Goal: Communication & Community: Answer question/provide support

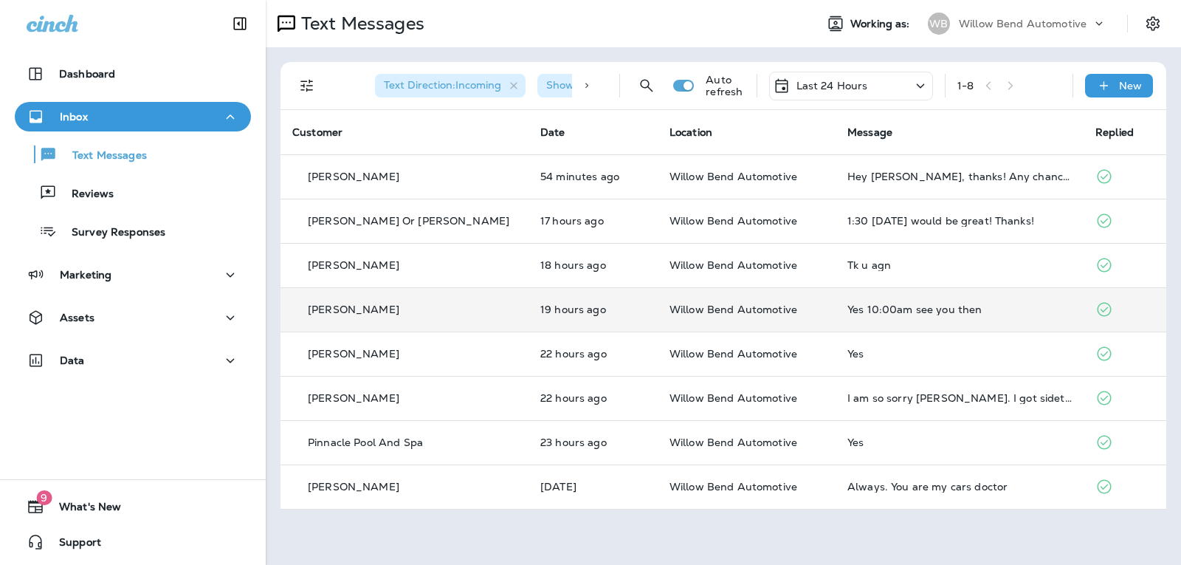
click at [847, 304] on div "Yes 10:00am see you then" at bounding box center [959, 309] width 224 height 12
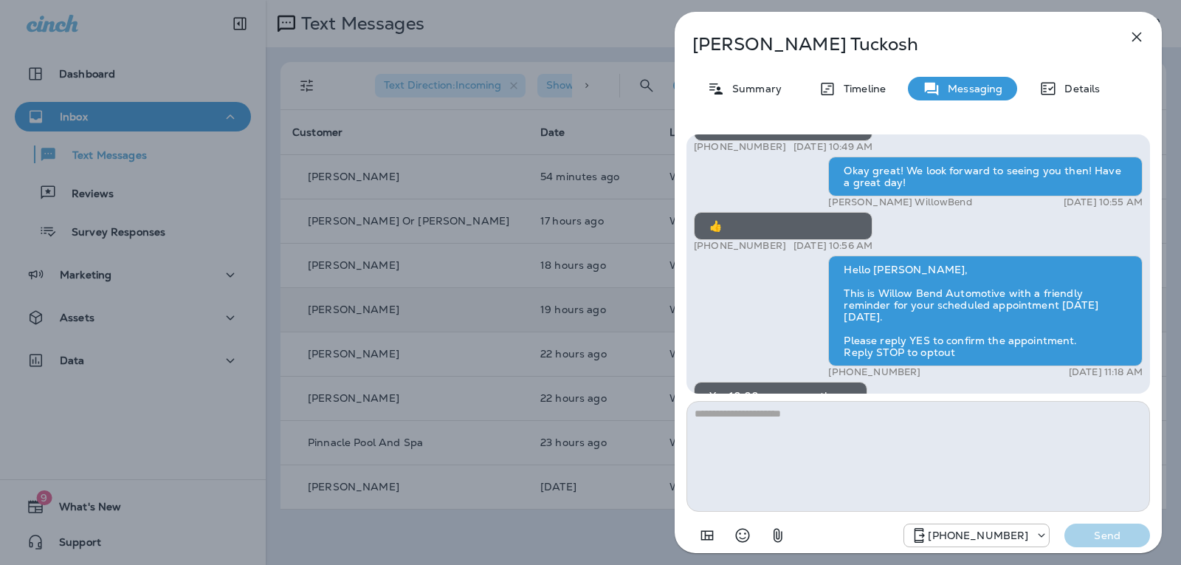
scroll to position [-148, 0]
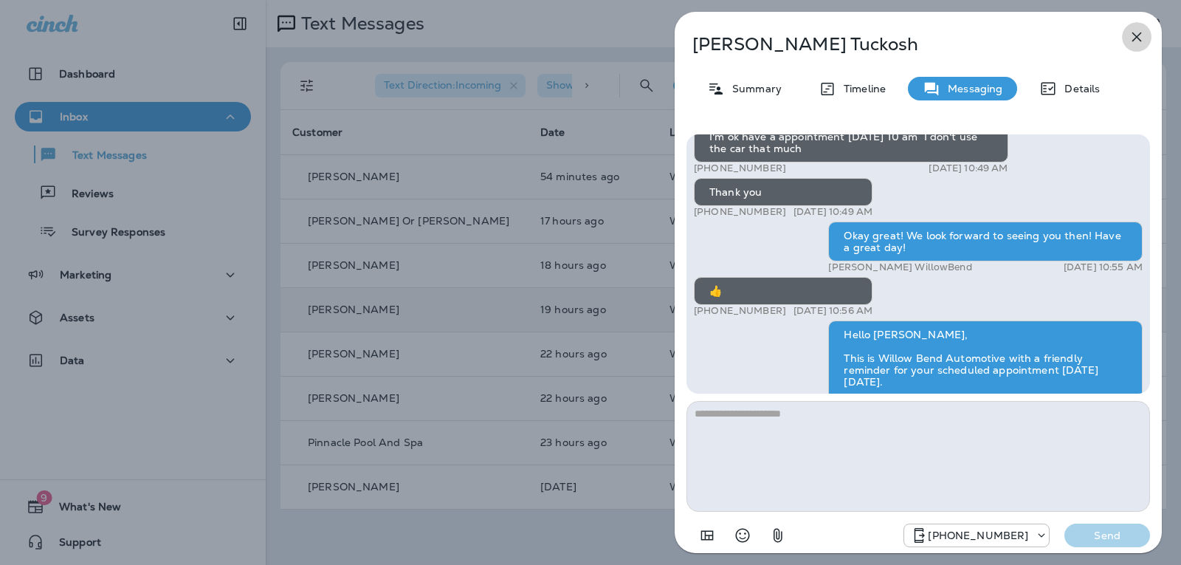
click at [1139, 35] on icon "button" at bounding box center [1137, 37] width 10 height 10
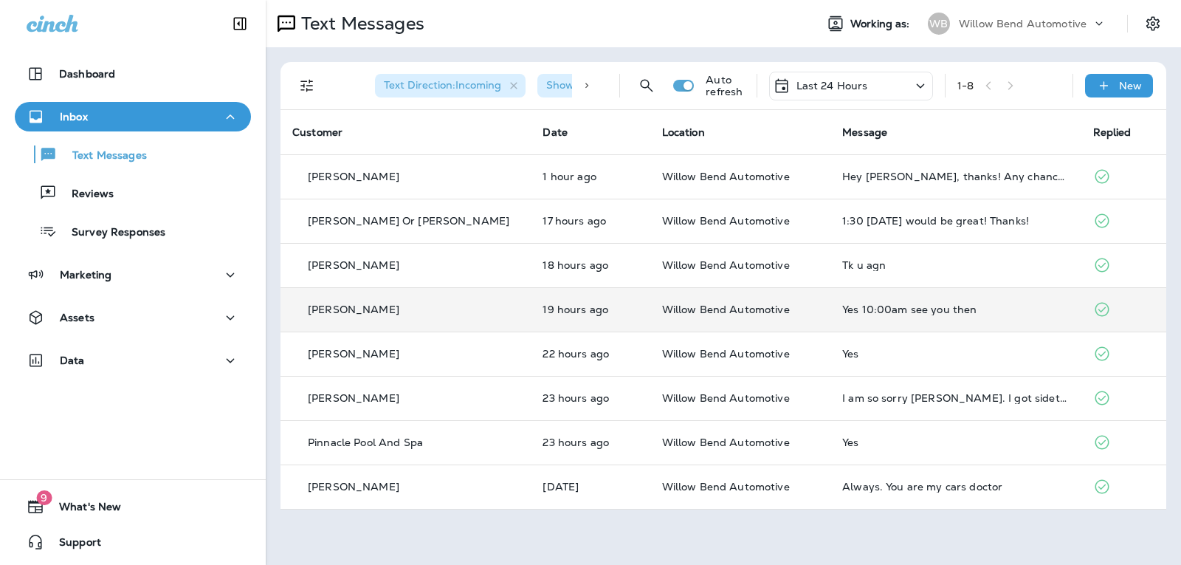
click at [841, 81] on p "Last 24 Hours" at bounding box center [833, 86] width 72 height 12
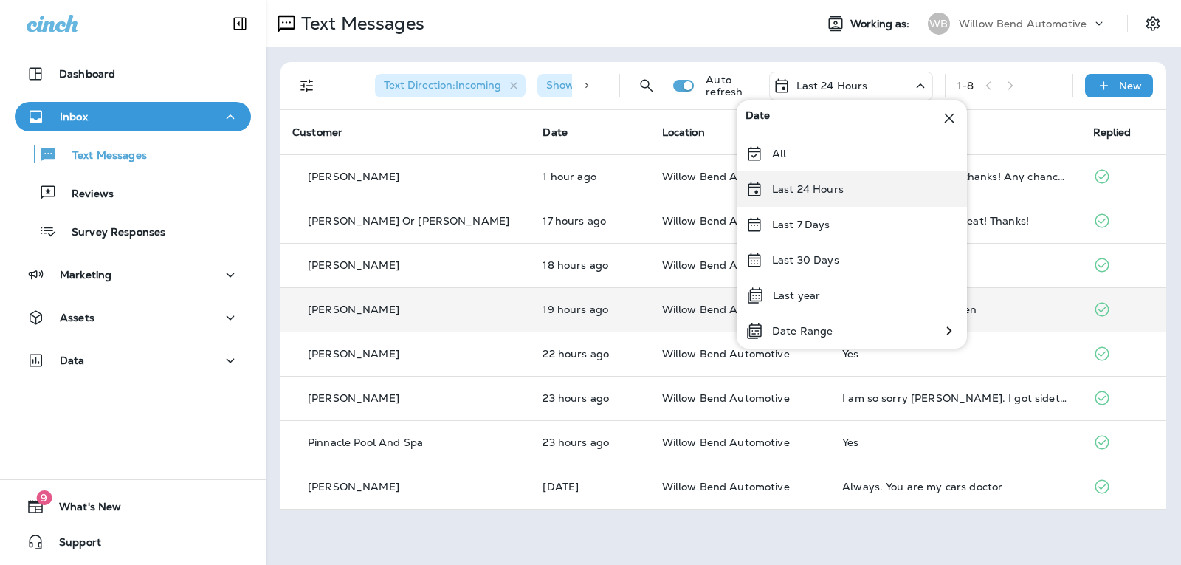
click at [854, 193] on div "Last 24 Hours" at bounding box center [852, 188] width 230 height 35
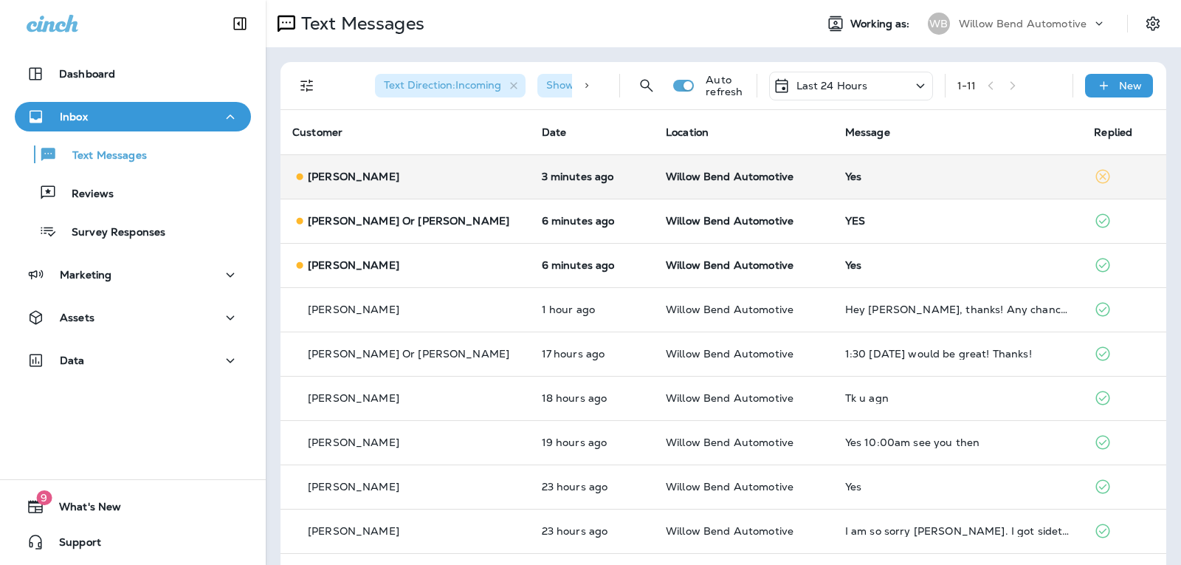
click at [880, 180] on div "Yes" at bounding box center [958, 177] width 226 height 12
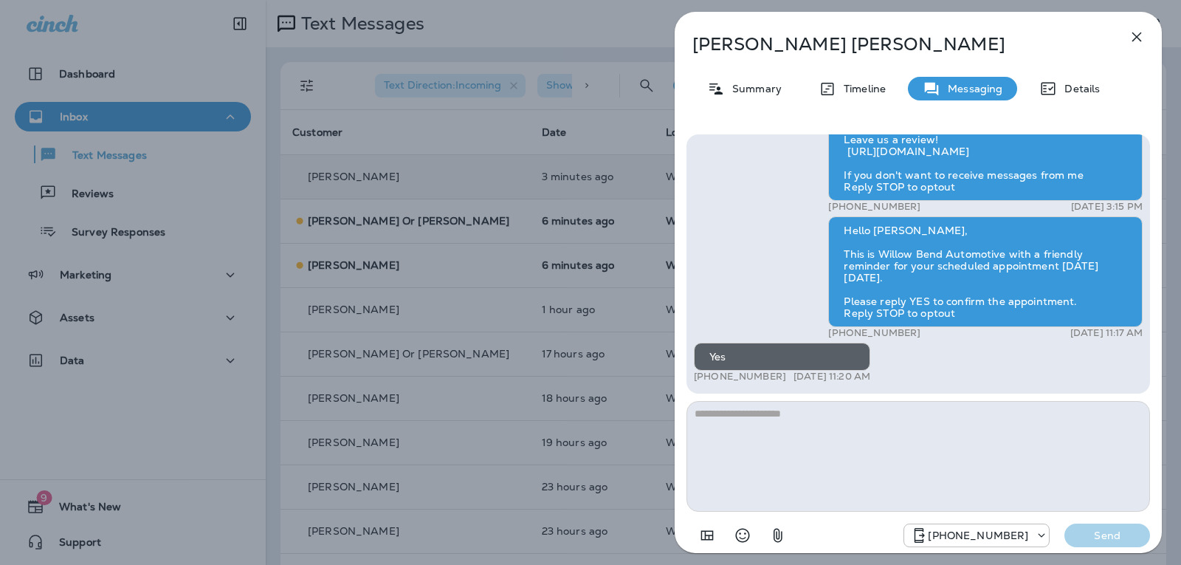
click at [819, 425] on textarea at bounding box center [919, 456] width 464 height 111
type textarea "*"
type textarea "**********"
click at [1096, 537] on p "Send" at bounding box center [1107, 535] width 62 height 13
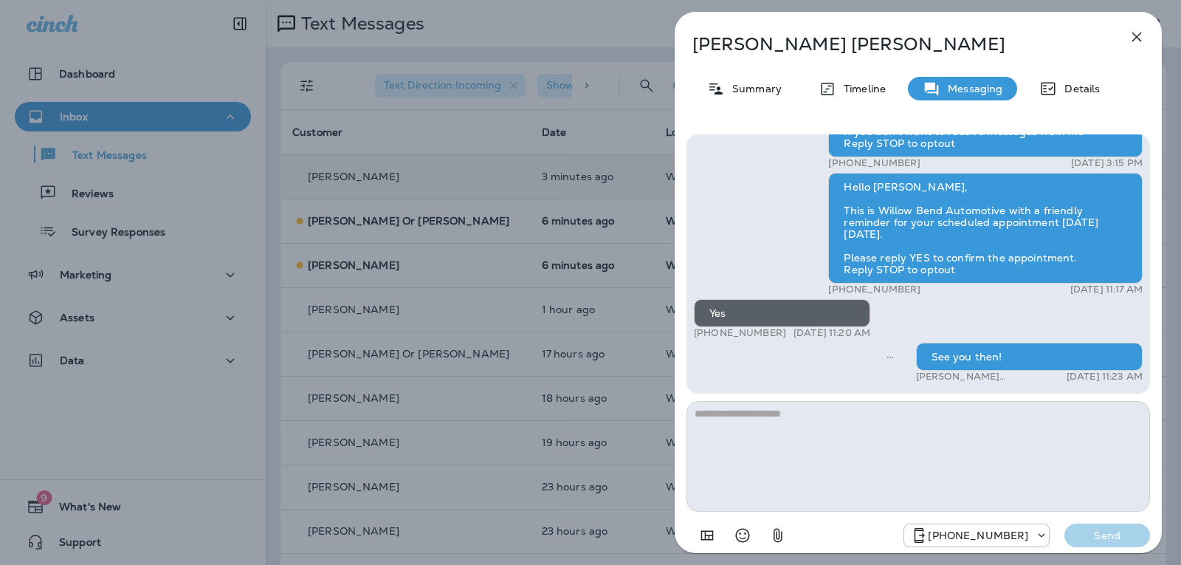
click at [1141, 33] on icon "button" at bounding box center [1137, 37] width 10 height 10
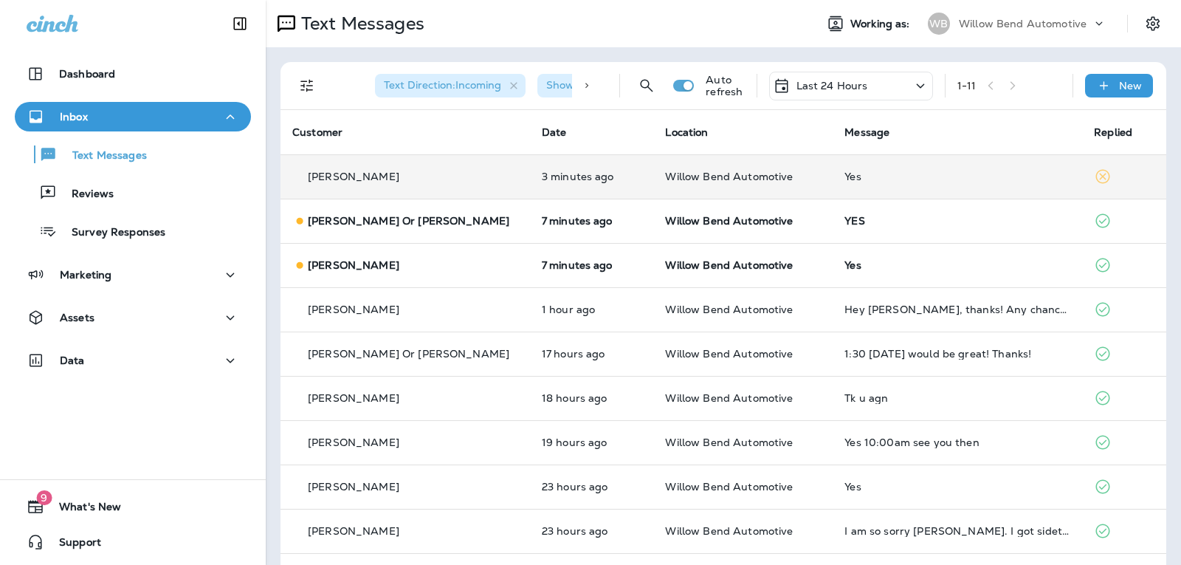
click at [938, 234] on td "YES" at bounding box center [958, 221] width 250 height 44
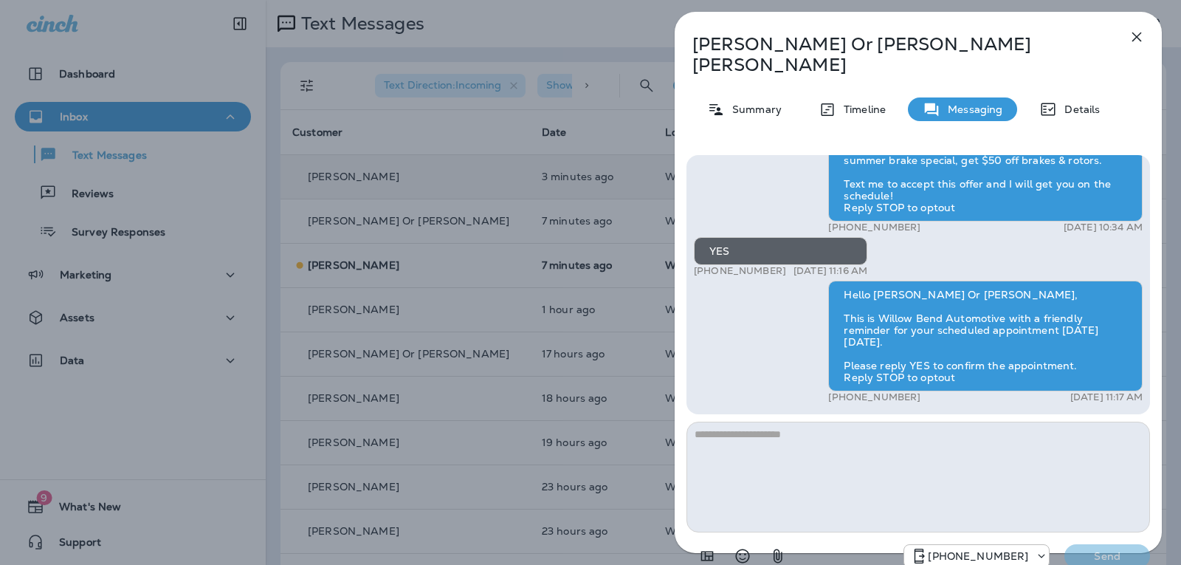
click at [795, 432] on textarea at bounding box center [919, 477] width 464 height 111
type textarea "**********"
click at [1095, 549] on p "Send" at bounding box center [1107, 555] width 62 height 13
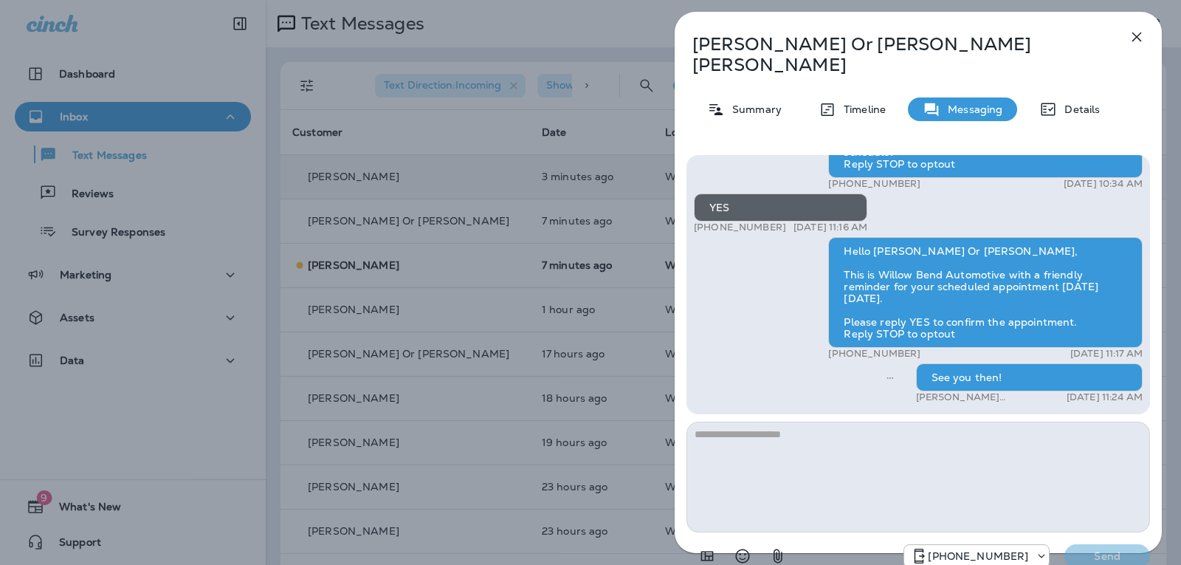
click at [1137, 39] on icon "button" at bounding box center [1137, 37] width 18 height 18
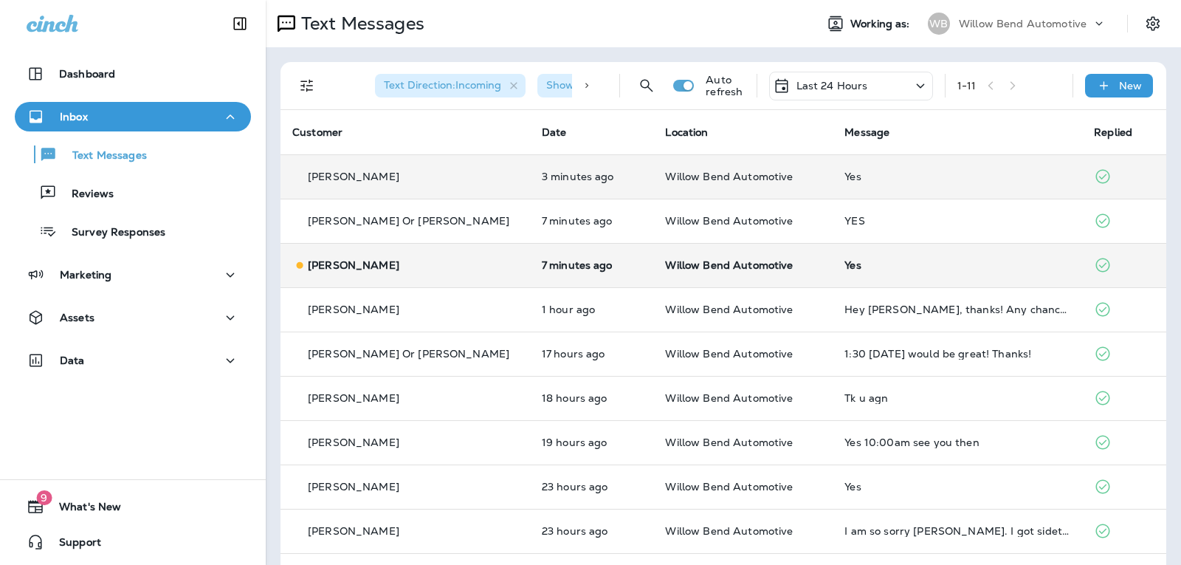
click at [881, 271] on td "Yes" at bounding box center [958, 265] width 250 height 44
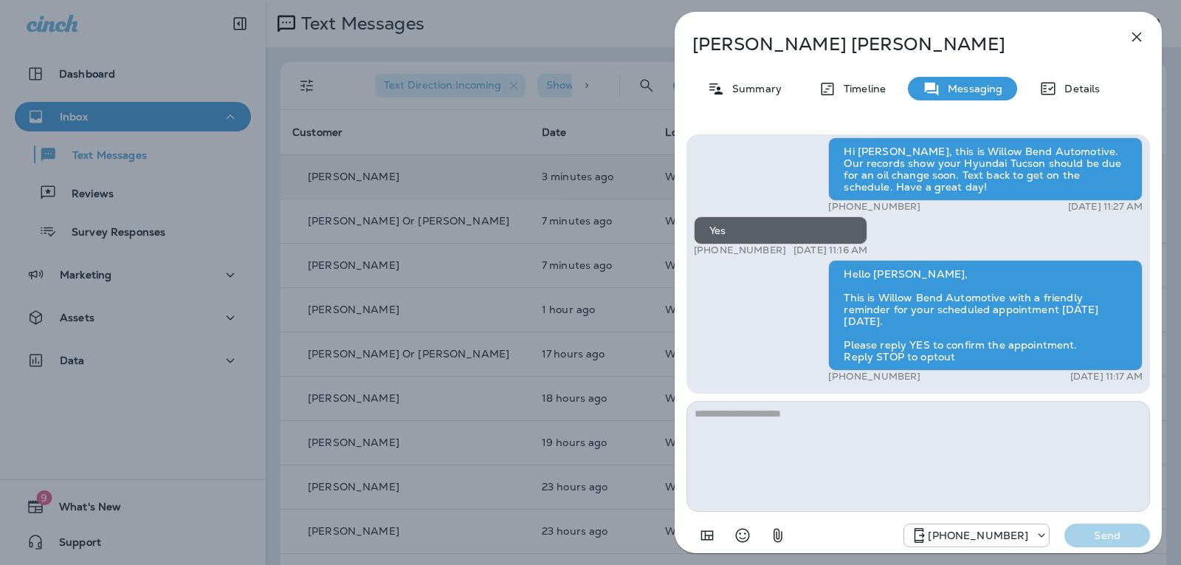
click at [812, 430] on textarea at bounding box center [919, 456] width 464 height 111
type textarea "**********"
click at [1098, 535] on p "Send" at bounding box center [1107, 535] width 62 height 13
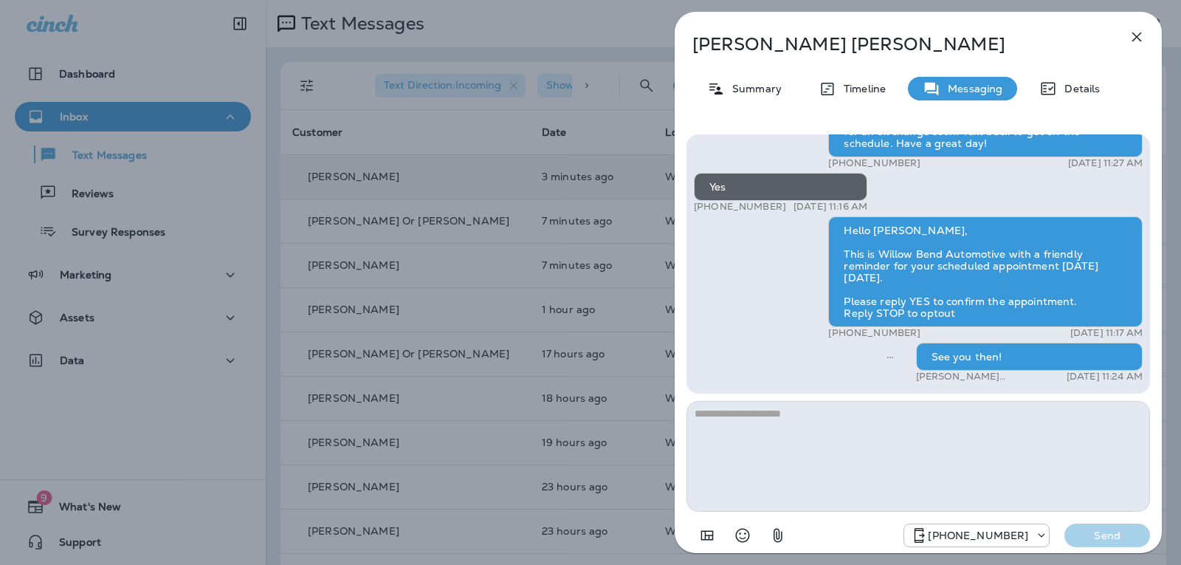
click at [1138, 39] on icon "button" at bounding box center [1137, 37] width 10 height 10
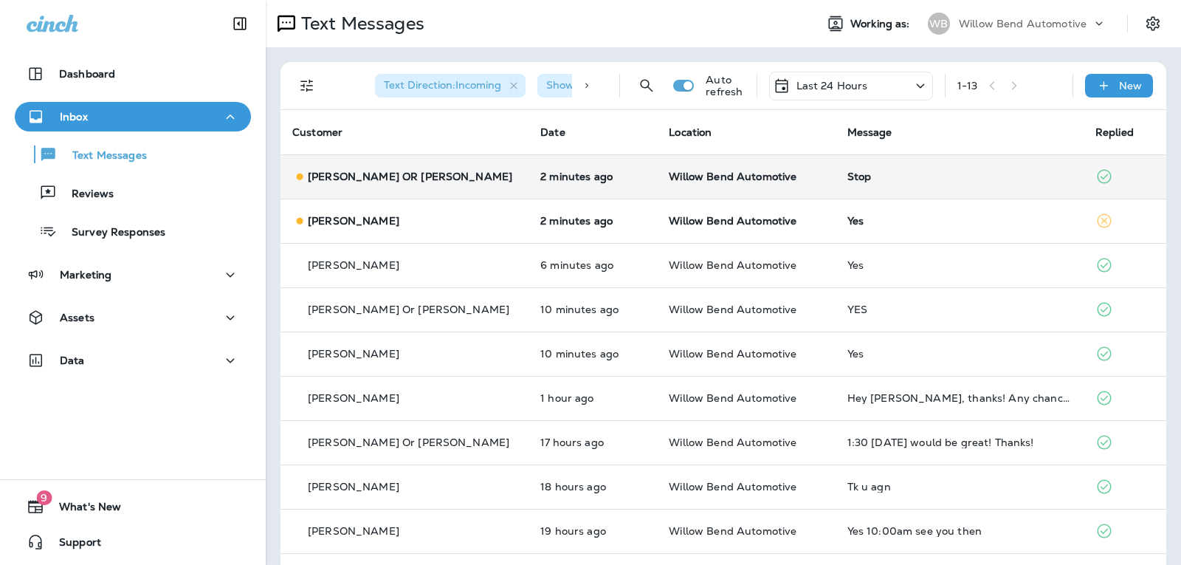
click at [892, 184] on td "Stop" at bounding box center [960, 176] width 248 height 44
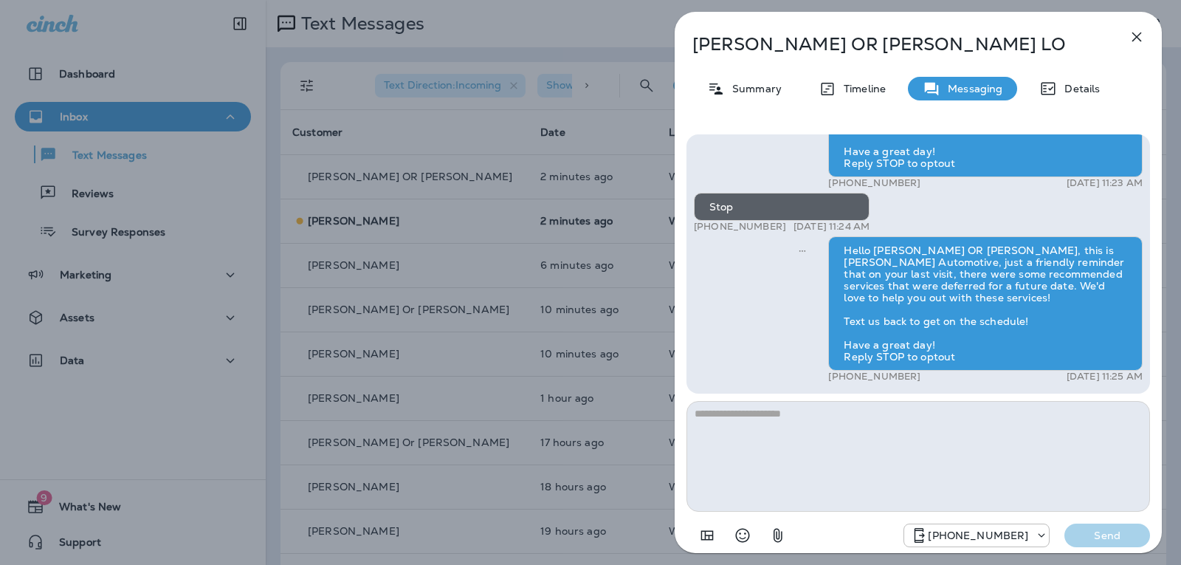
click at [1133, 35] on icon "button" at bounding box center [1137, 37] width 18 height 18
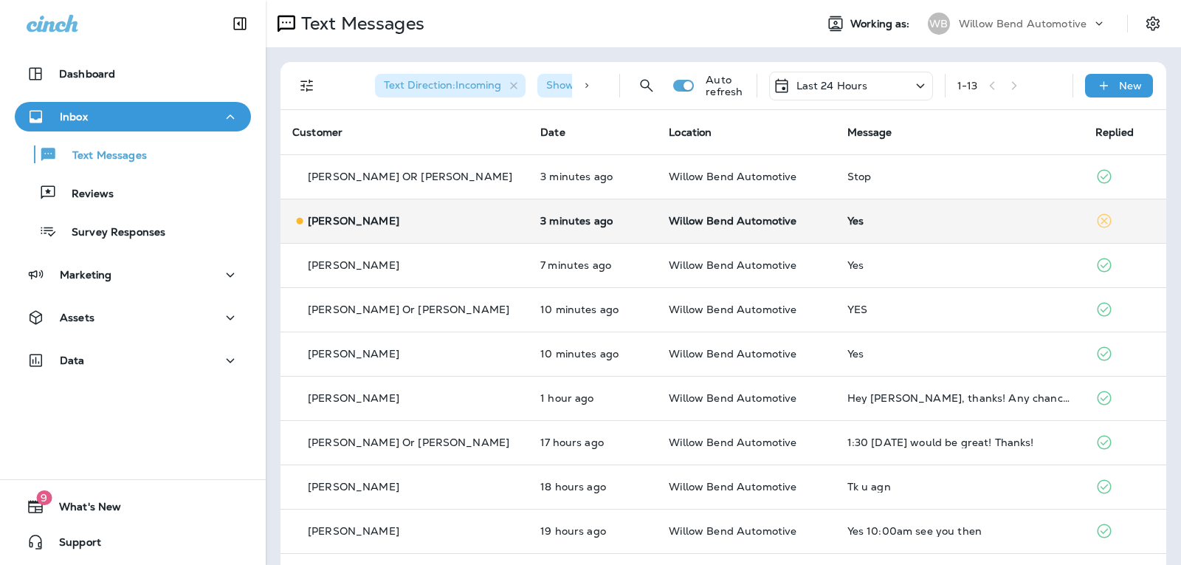
click at [850, 225] on div "Yes" at bounding box center [959, 221] width 224 height 12
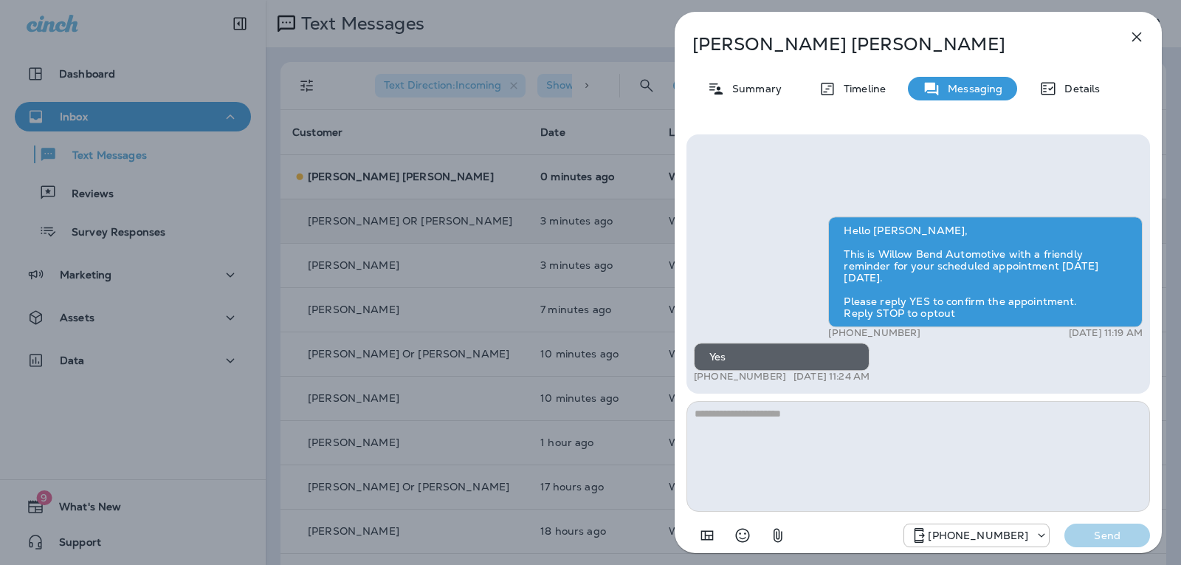
click at [788, 439] on textarea at bounding box center [919, 456] width 464 height 111
type textarea "**********"
click at [1127, 529] on p "Send" at bounding box center [1107, 535] width 62 height 13
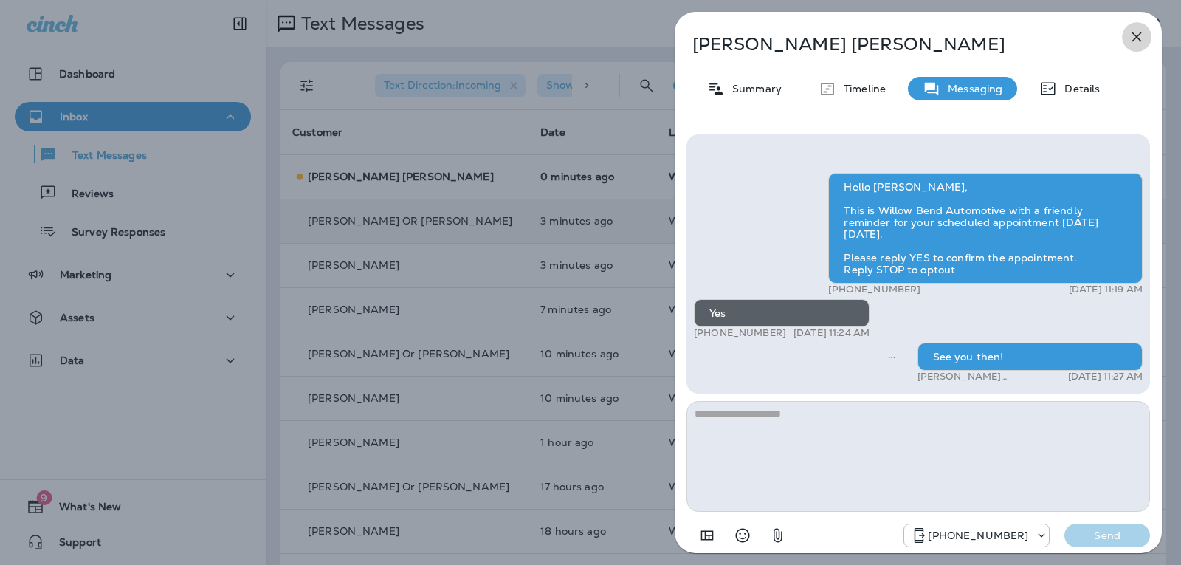
click at [1134, 31] on icon "button" at bounding box center [1137, 37] width 18 height 18
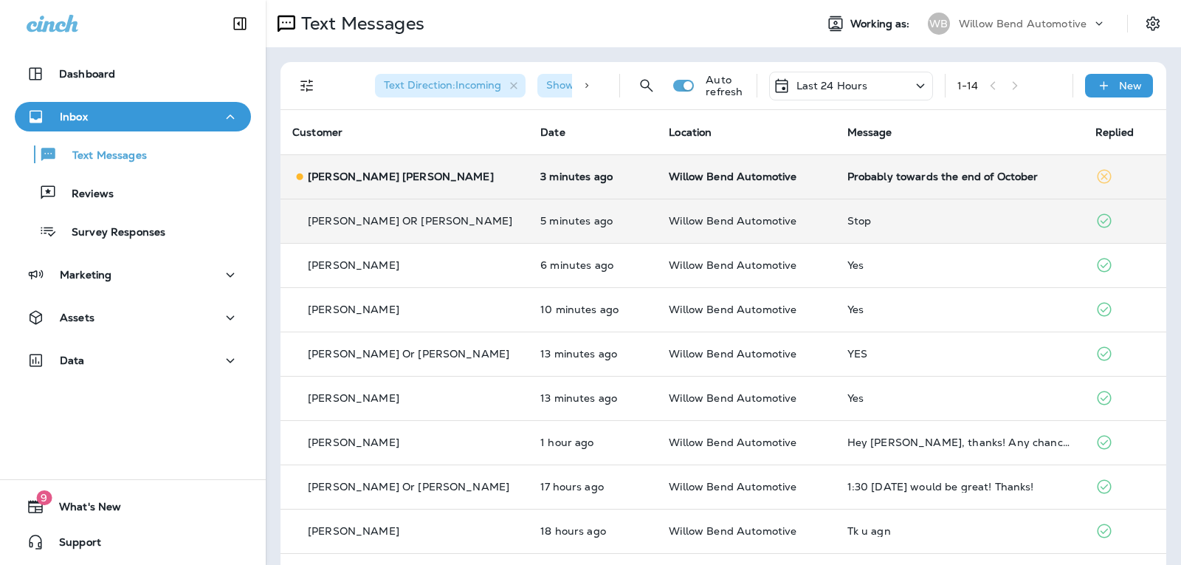
click at [857, 185] on td "Probably towards the end of October" at bounding box center [960, 176] width 248 height 44
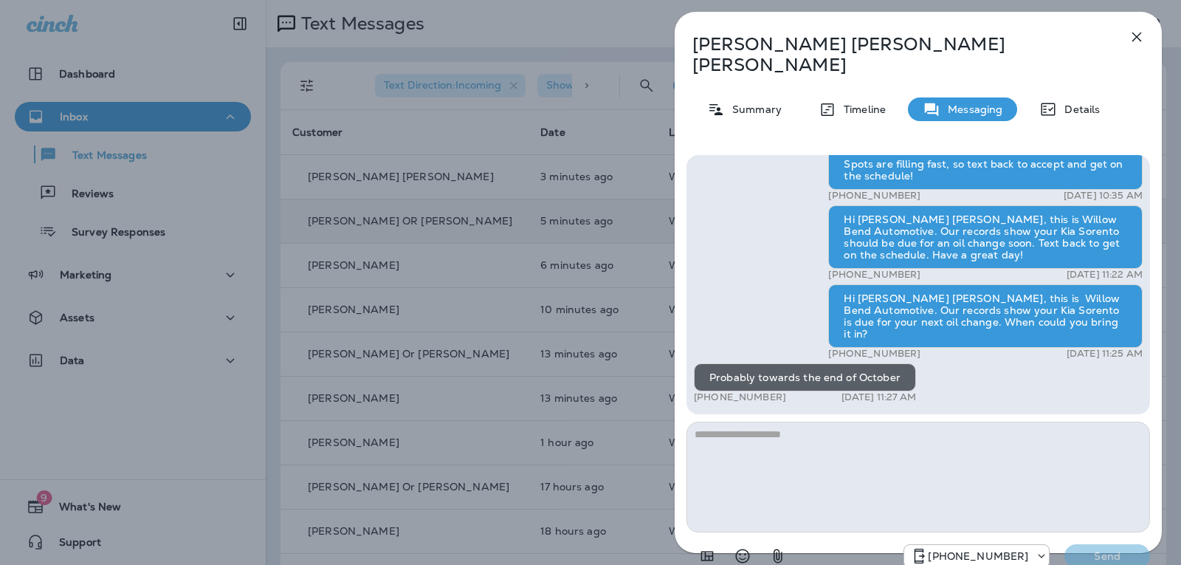
click at [750, 422] on textarea at bounding box center [919, 477] width 464 height 111
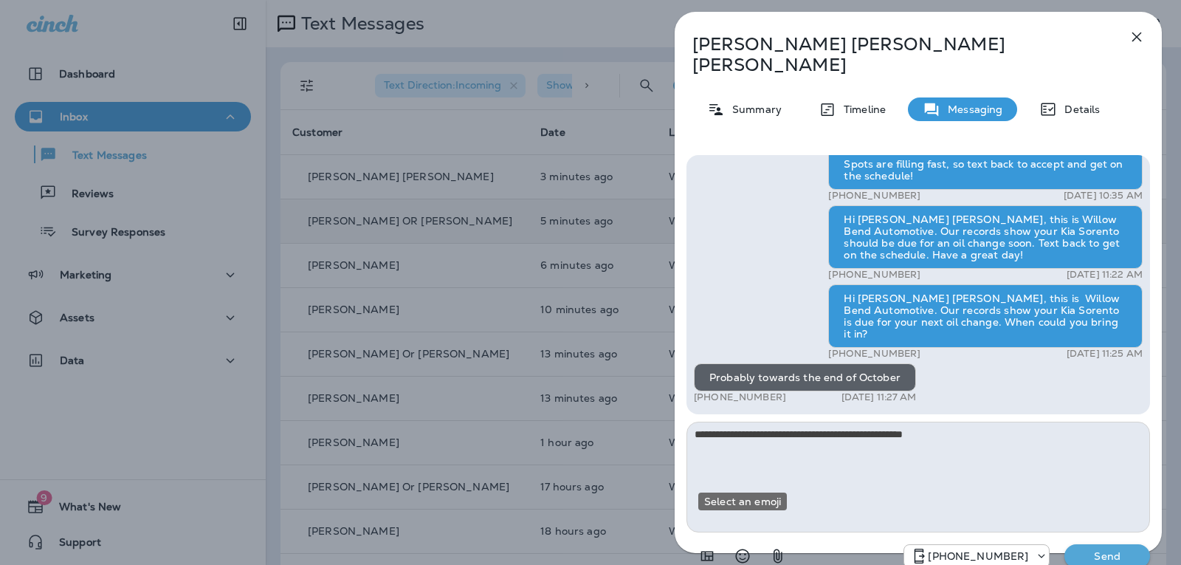
drag, startPoint x: 749, startPoint y: 535, endPoint x: 847, endPoint y: 319, distance: 237.8
click at [748, 547] on icon "Select an emoji" at bounding box center [743, 556] width 18 height 18
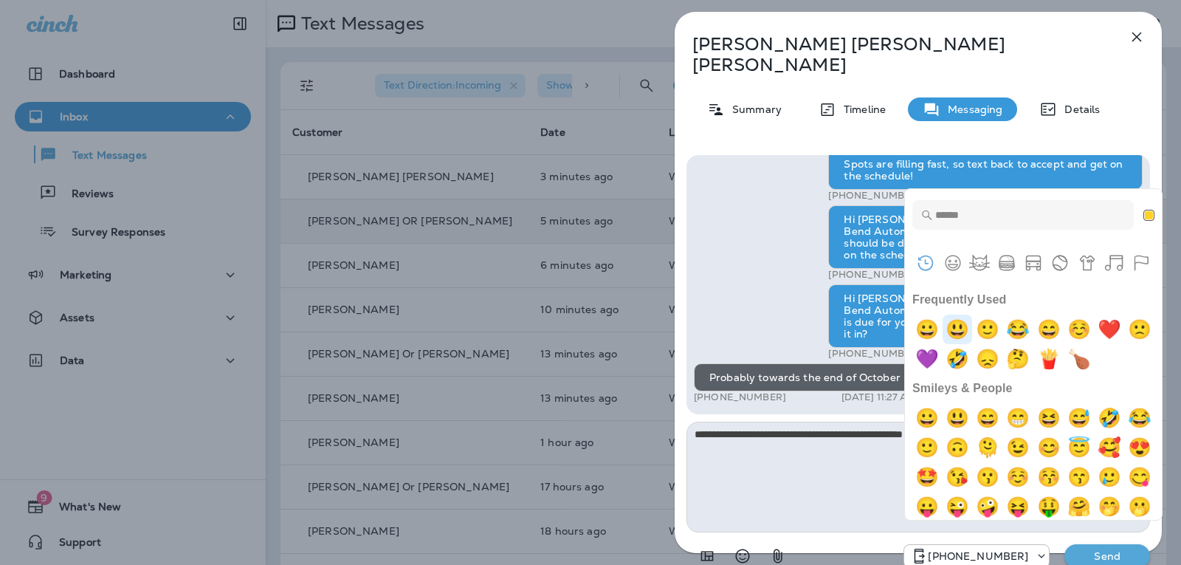
click at [955, 328] on img "smiley" at bounding box center [958, 329] width 30 height 30
type textarea "**********"
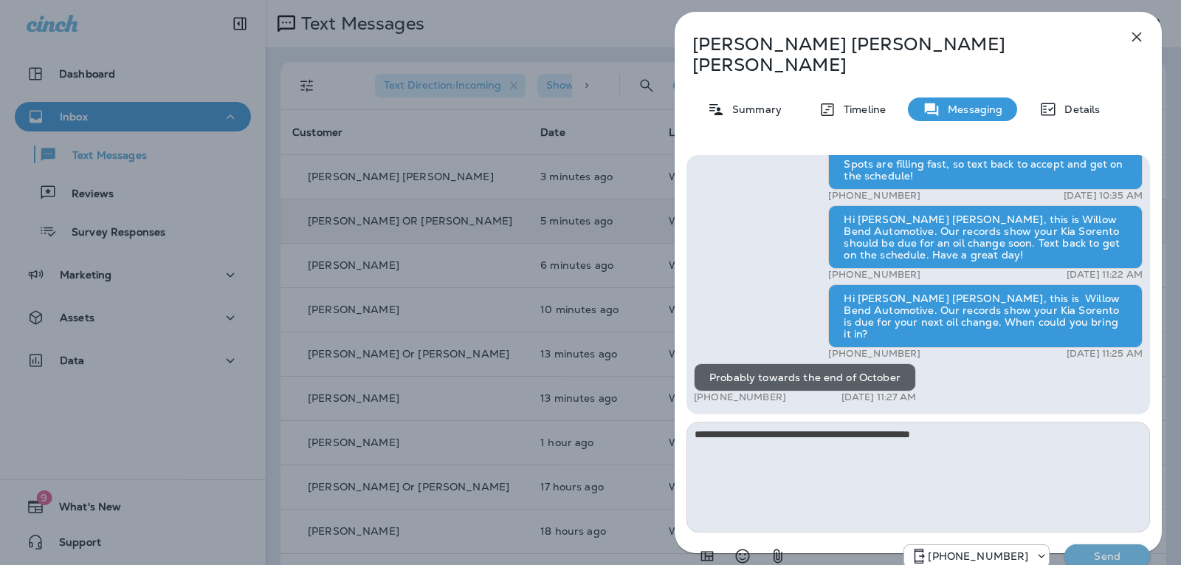
click at [1122, 549] on p "Send" at bounding box center [1107, 555] width 62 height 13
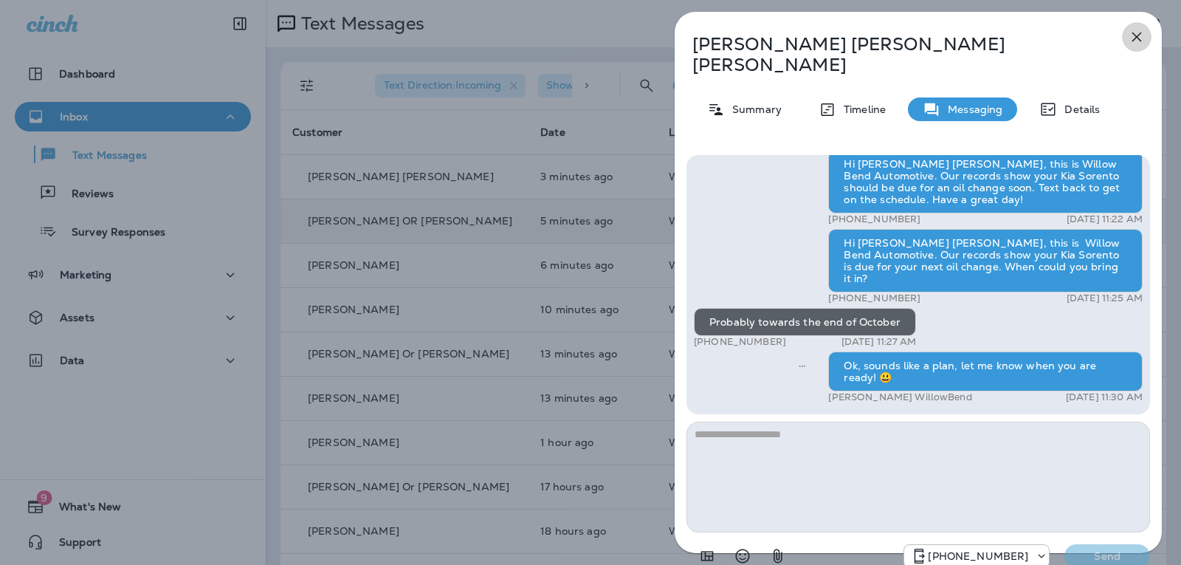
click at [1139, 36] on icon "button" at bounding box center [1137, 37] width 18 height 18
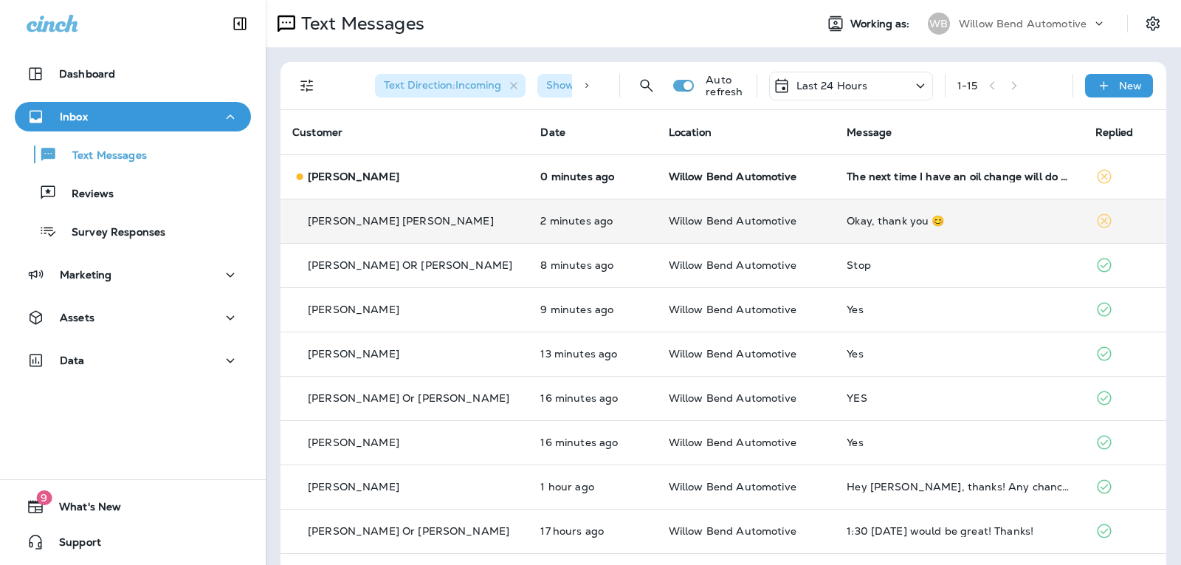
click at [898, 210] on td "Okay, thank you 😊" at bounding box center [959, 221] width 248 height 44
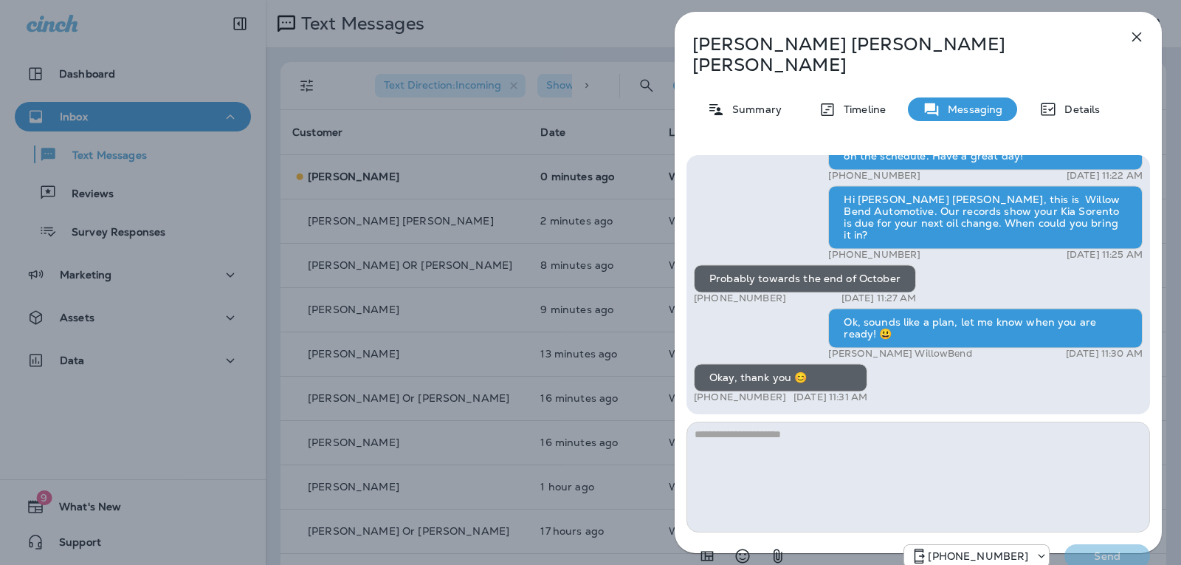
click at [771, 422] on textarea at bounding box center [919, 477] width 464 height 111
type textarea "**********"
click at [1071, 544] on button "Send" at bounding box center [1107, 556] width 86 height 24
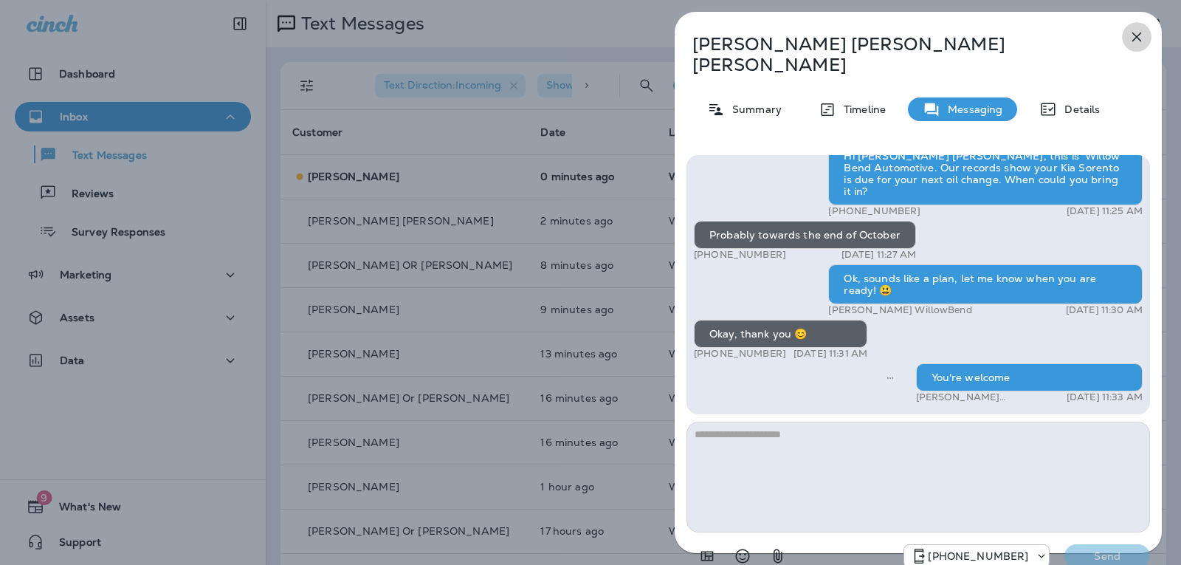
click at [1136, 38] on icon "button" at bounding box center [1137, 37] width 10 height 10
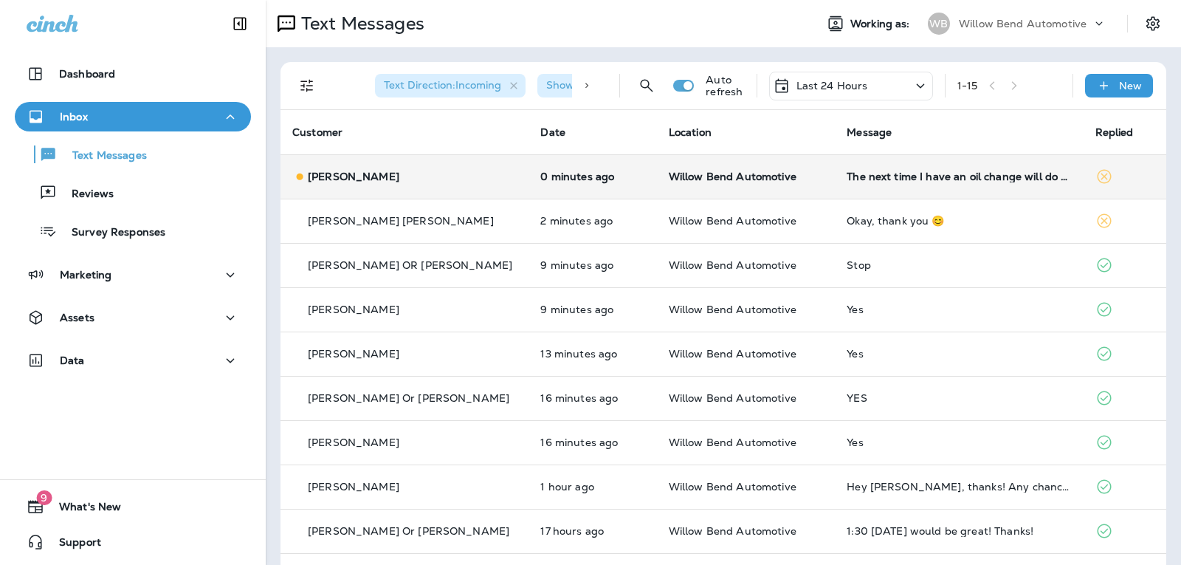
click at [925, 165] on td "The next time I have an oil change will do the spark plugs too." at bounding box center [959, 176] width 248 height 44
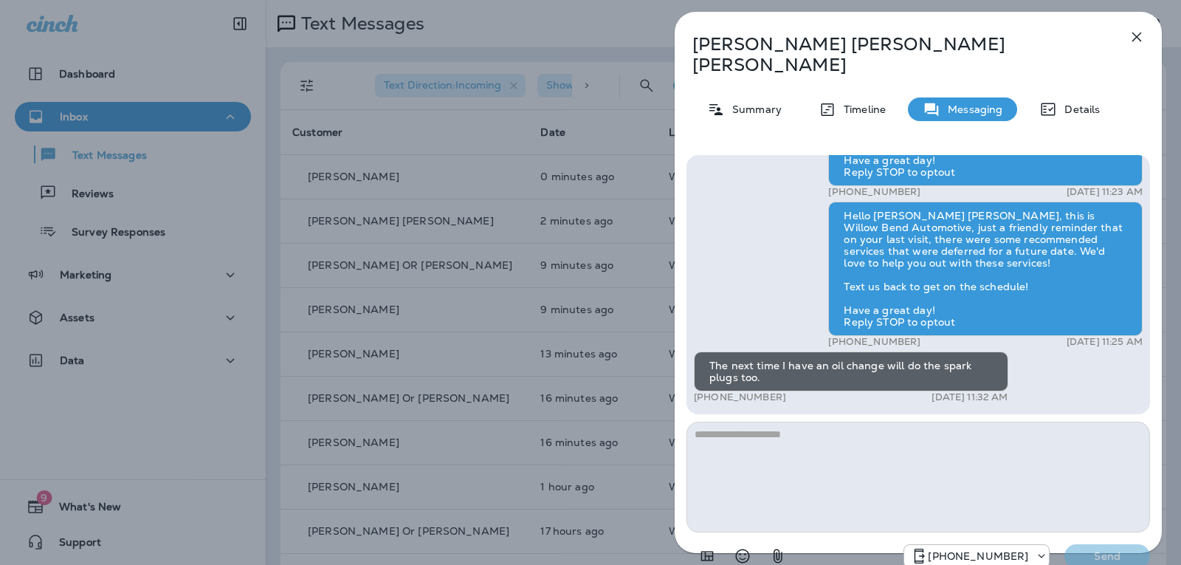
click at [755, 422] on textarea at bounding box center [919, 477] width 464 height 111
drag, startPoint x: 723, startPoint y: 423, endPoint x: 722, endPoint y: 415, distance: 8.3
click at [723, 424] on textarea at bounding box center [919, 477] width 464 height 111
click at [743, 547] on icon "Select an emoji" at bounding box center [743, 556] width 18 height 18
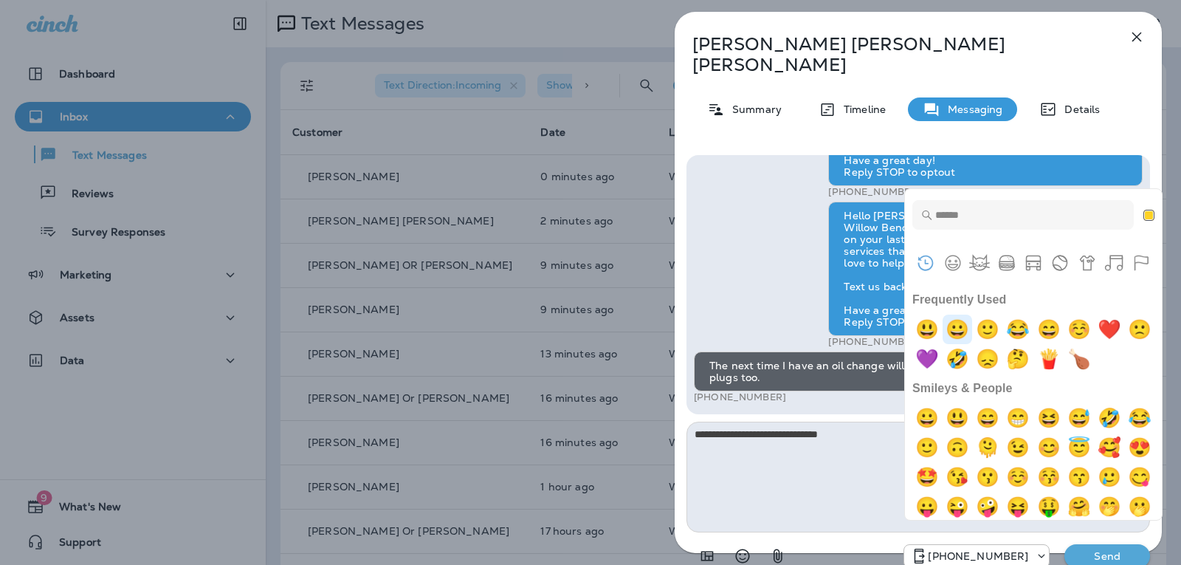
click at [966, 326] on img "grinning" at bounding box center [958, 329] width 30 height 30
type textarea "**********"
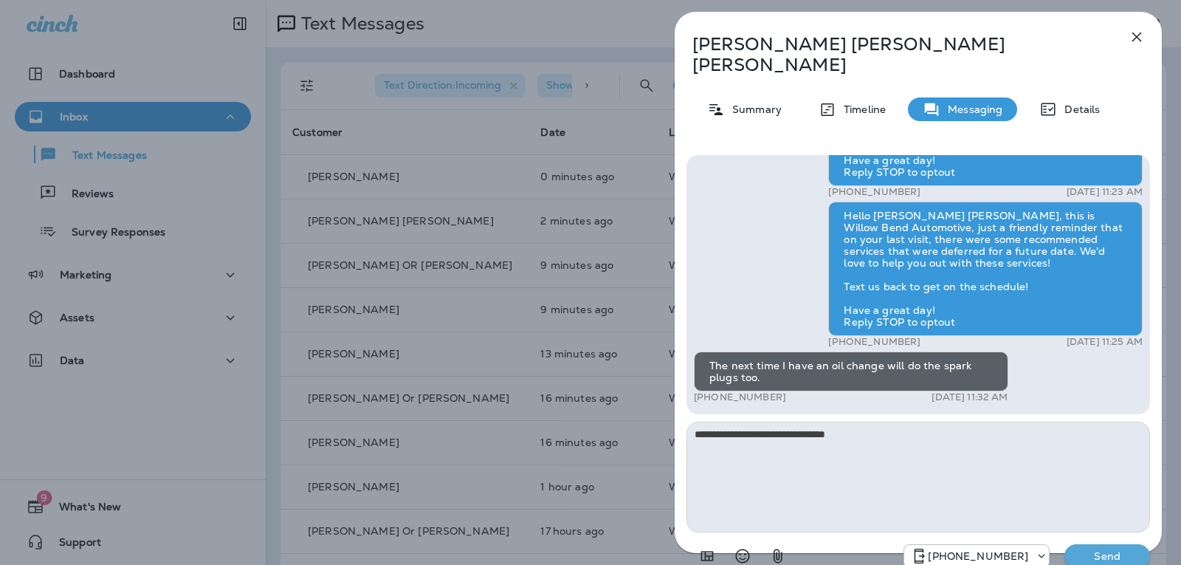
click at [1084, 549] on p "Send" at bounding box center [1107, 555] width 62 height 13
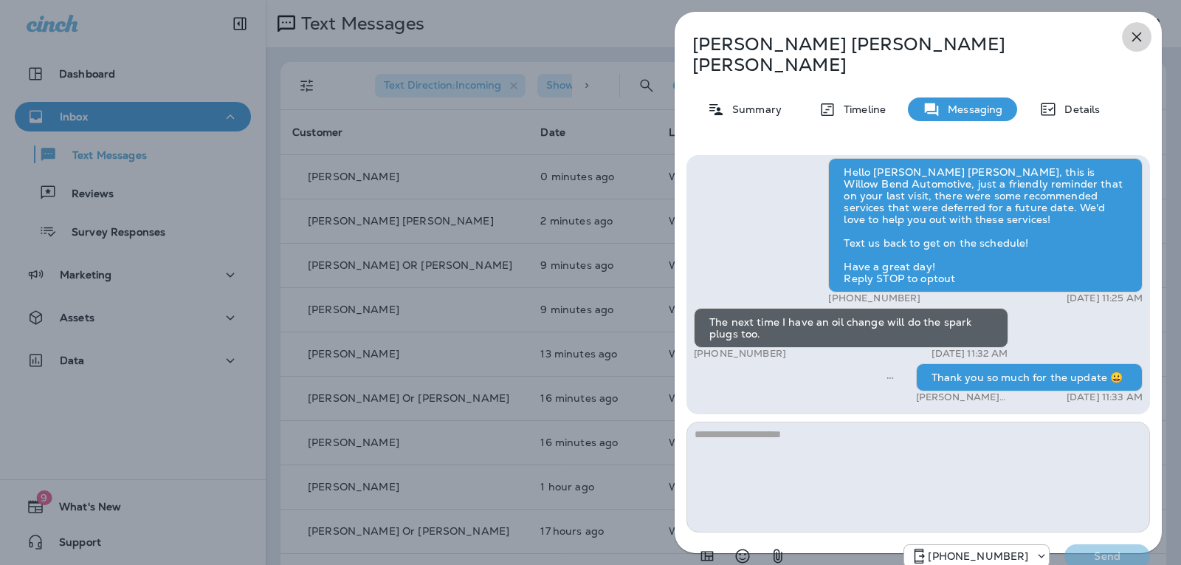
click at [1137, 36] on icon "button" at bounding box center [1137, 37] width 10 height 10
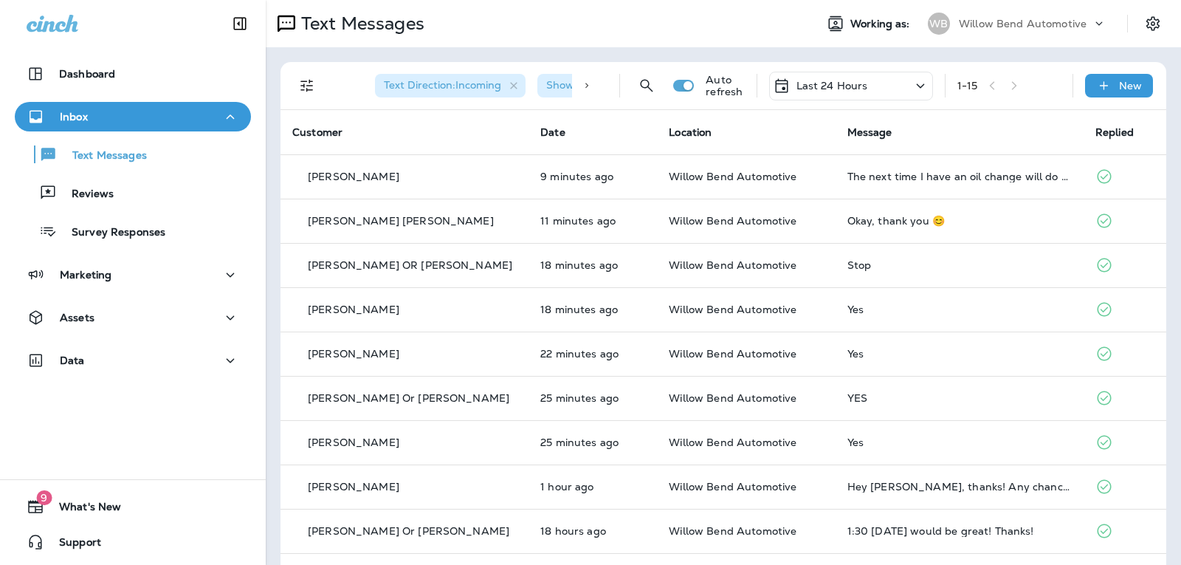
click at [822, 78] on div "Last 24 Hours" at bounding box center [820, 86] width 95 height 18
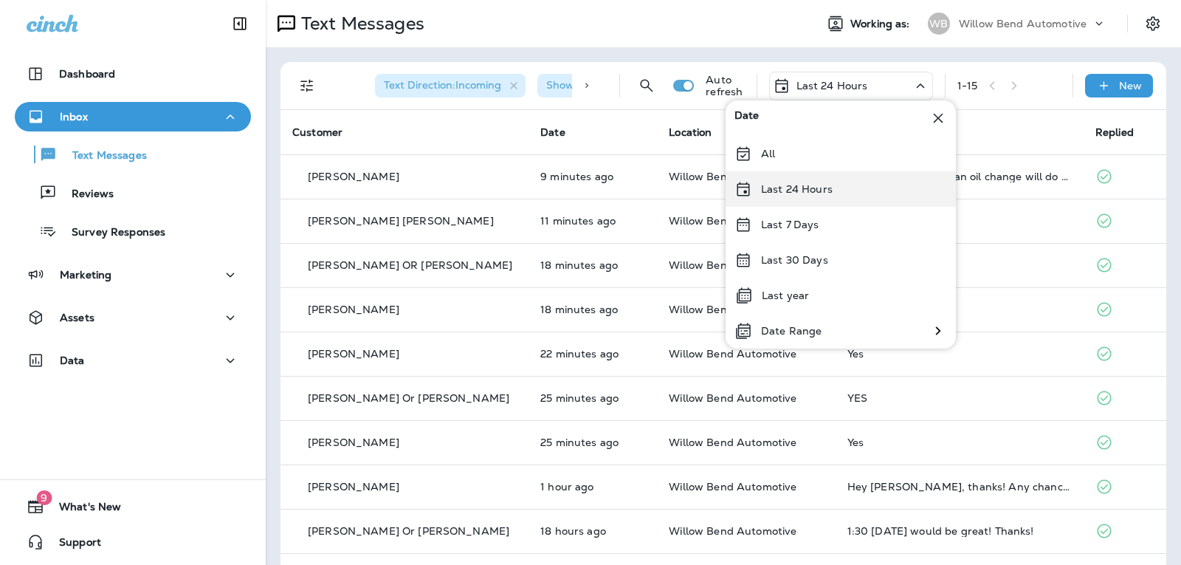
click at [824, 184] on p "Last 24 Hours" at bounding box center [797, 189] width 72 height 12
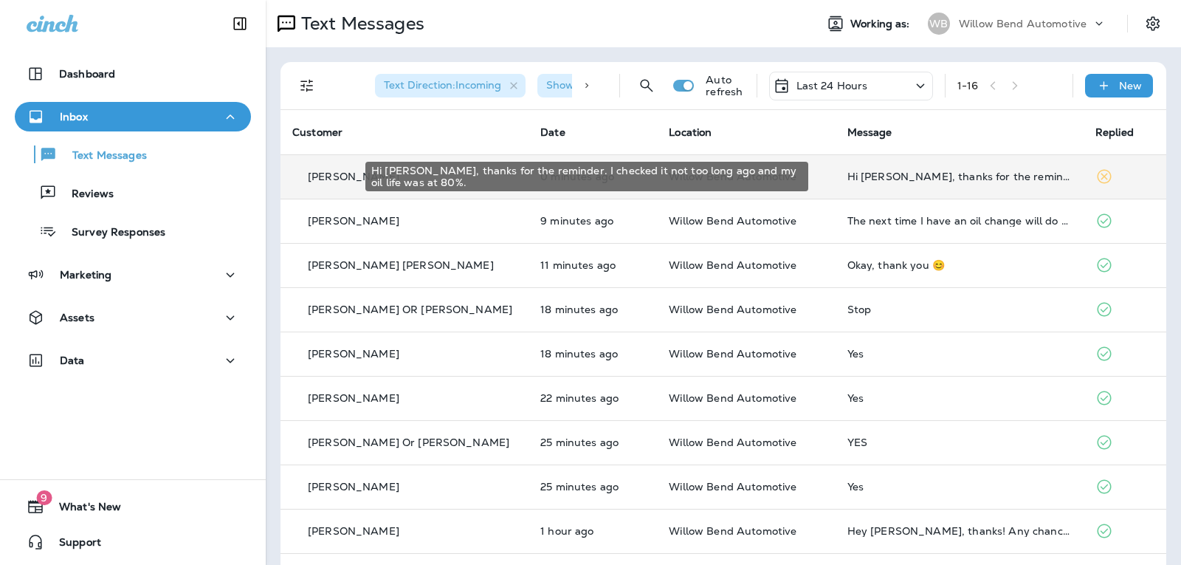
click at [925, 181] on div "Hi [PERSON_NAME], thanks for the reminder. I checked it not too long ago and my…" at bounding box center [959, 177] width 224 height 12
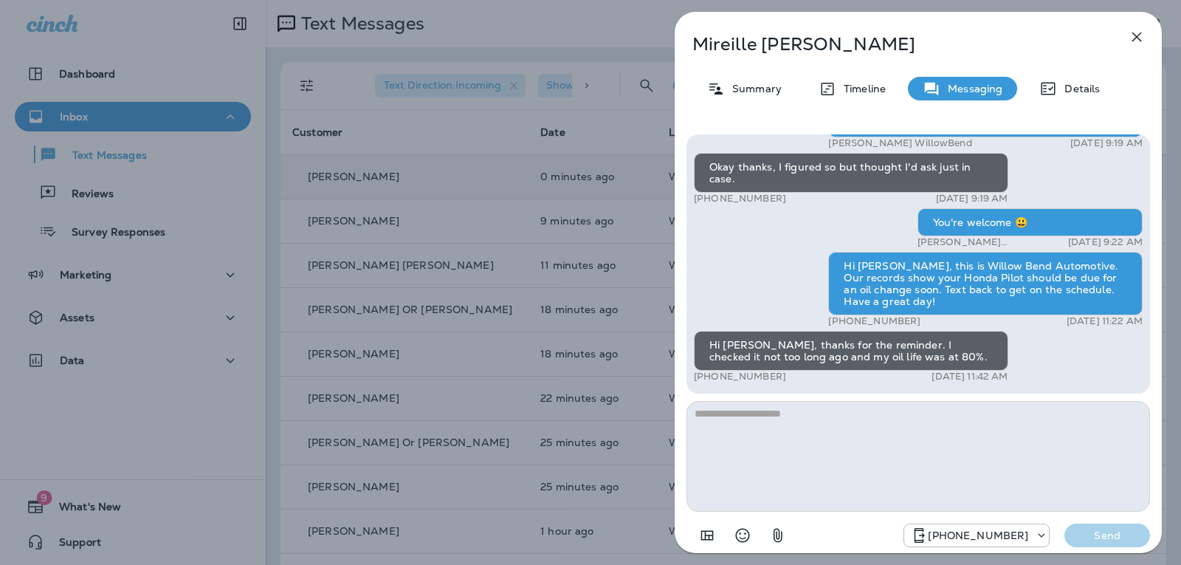
click at [736, 422] on textarea at bounding box center [919, 456] width 464 height 111
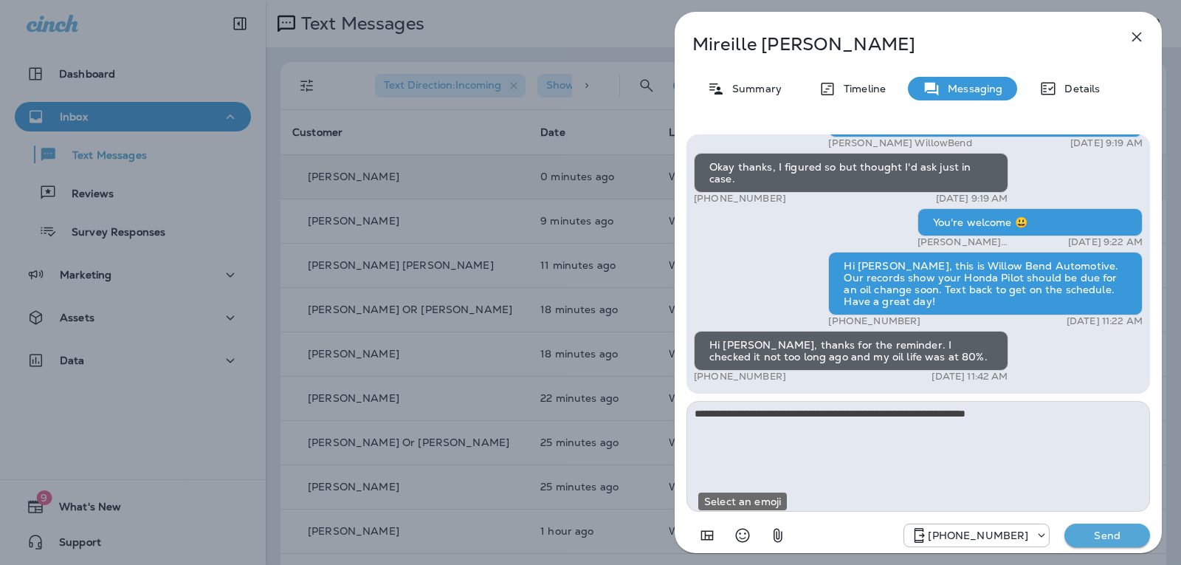
click at [748, 537] on icon "Select an emoji" at bounding box center [743, 535] width 18 height 18
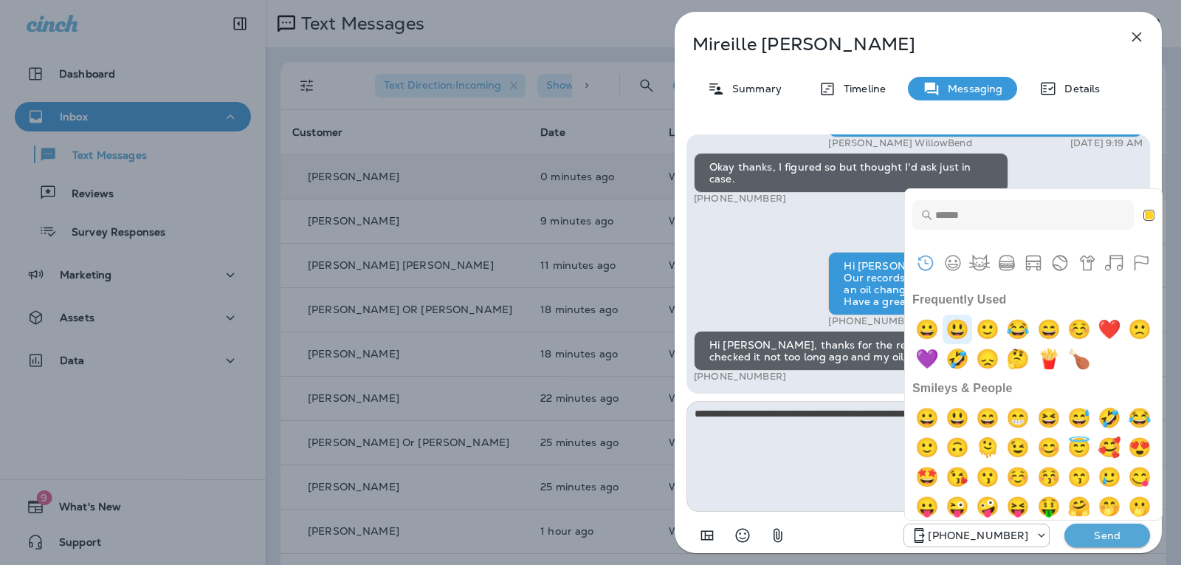
click at [966, 334] on img "smiley" at bounding box center [958, 329] width 30 height 30
type textarea "**********"
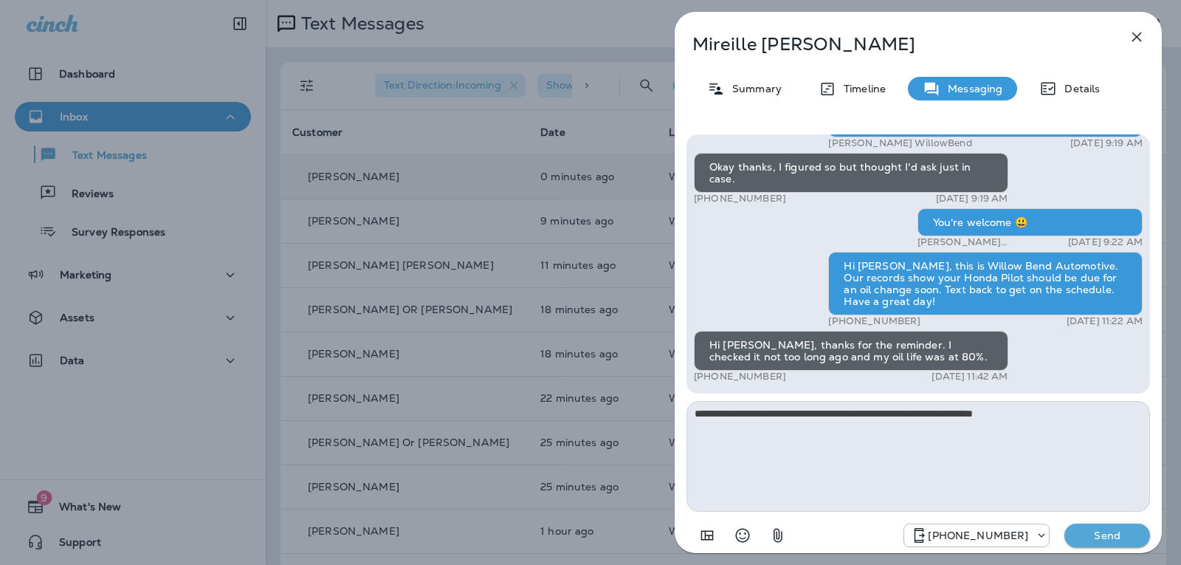
click at [1110, 538] on p "Send" at bounding box center [1107, 535] width 62 height 13
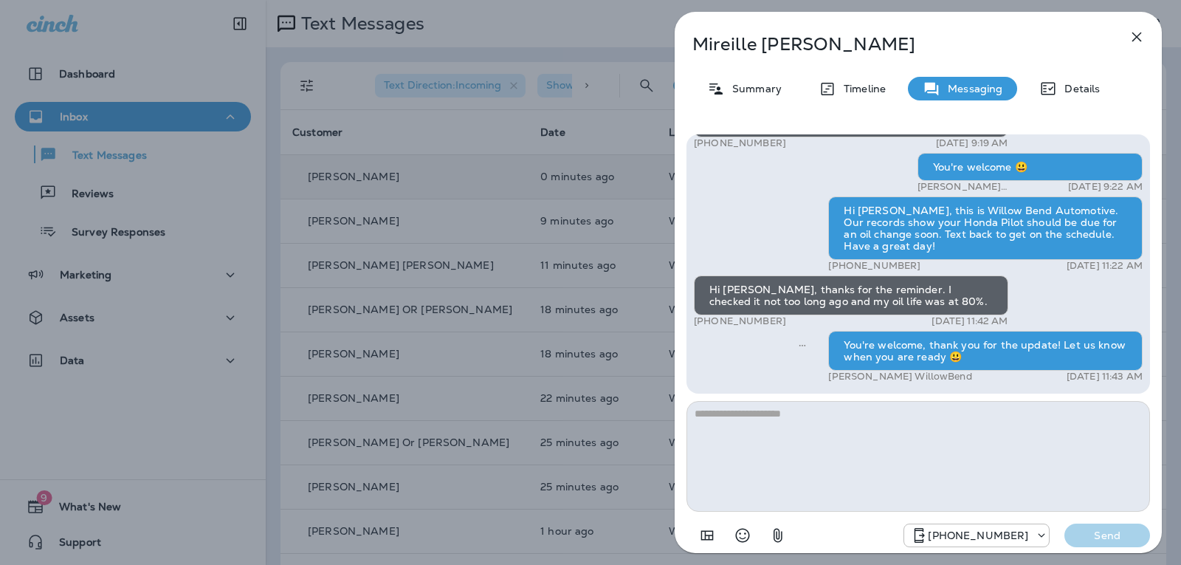
click at [1135, 41] on icon "button" at bounding box center [1137, 37] width 18 height 18
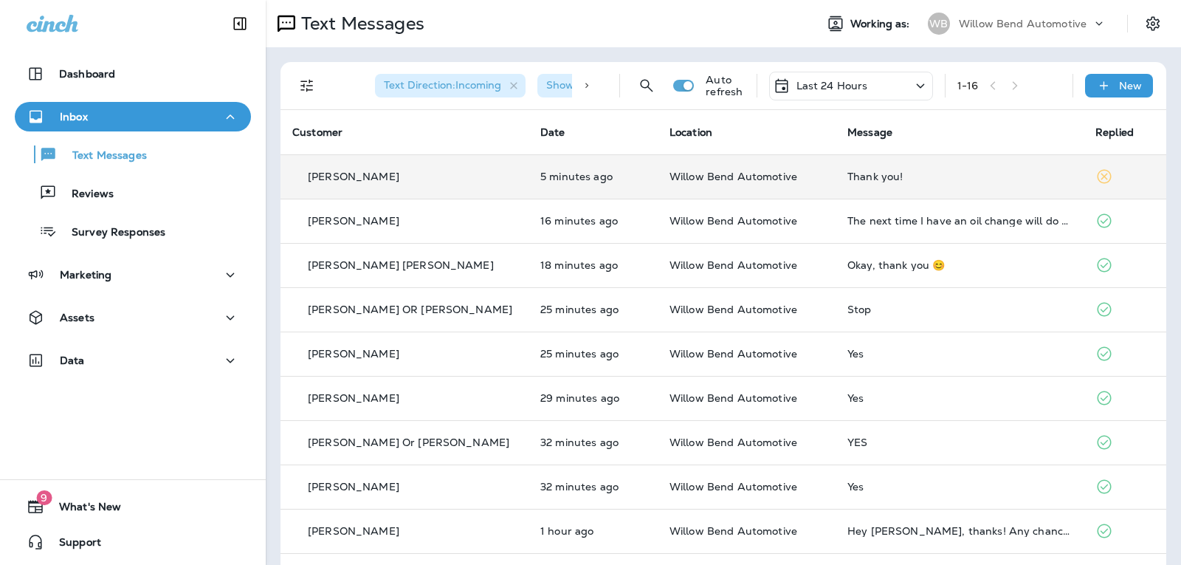
click at [867, 178] on div "Thank you!" at bounding box center [959, 177] width 224 height 12
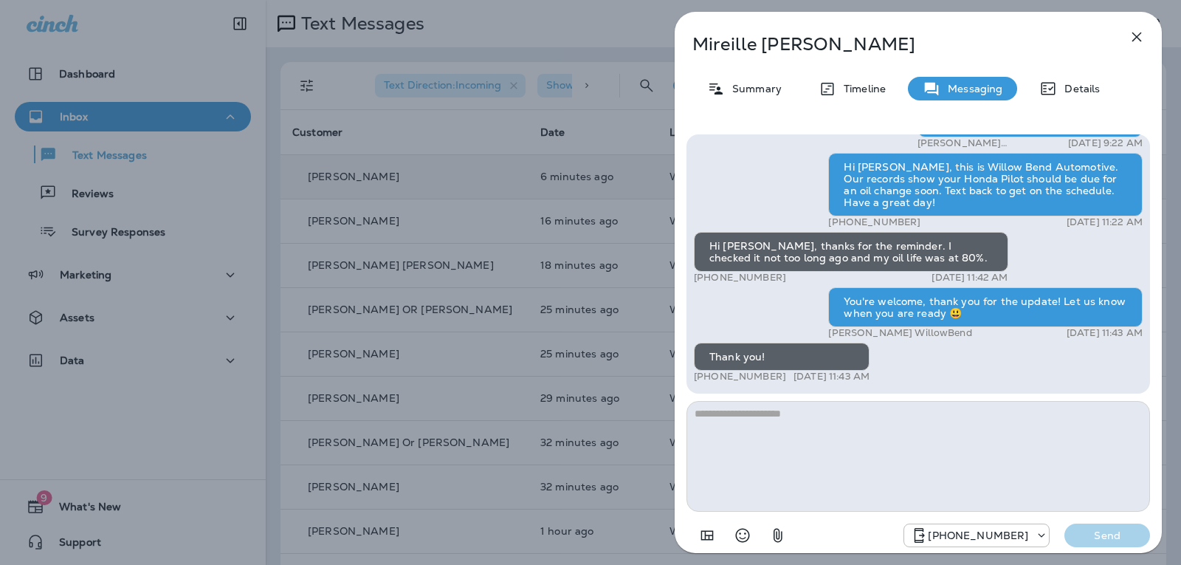
click at [830, 441] on textarea at bounding box center [919, 456] width 464 height 111
type textarea "**********"
click at [1121, 542] on button "Send" at bounding box center [1107, 535] width 86 height 24
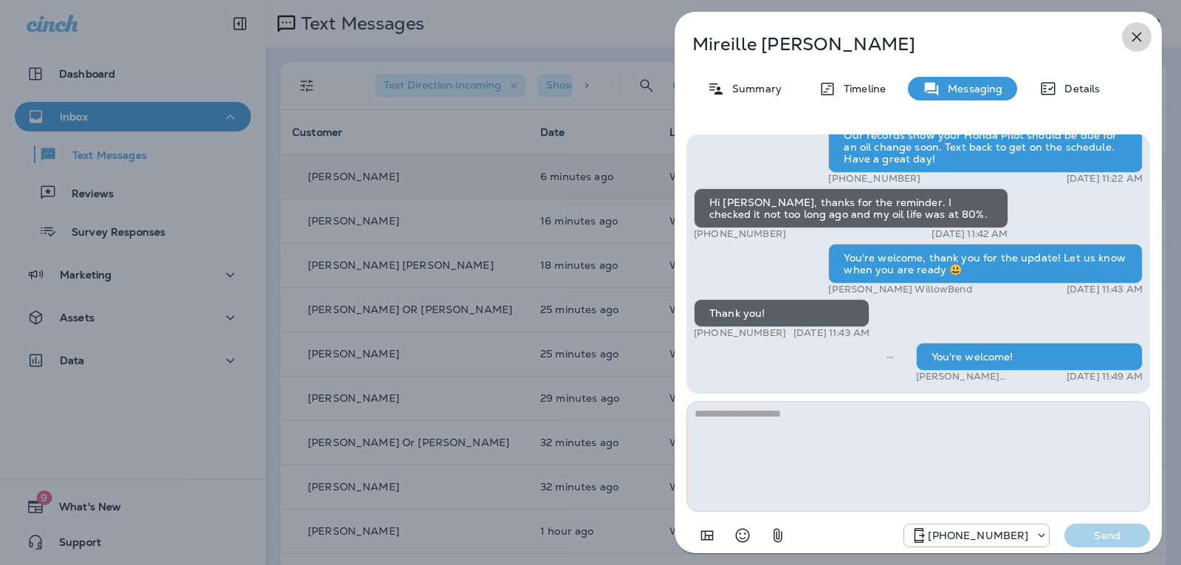
click at [1136, 35] on icon "button" at bounding box center [1137, 37] width 10 height 10
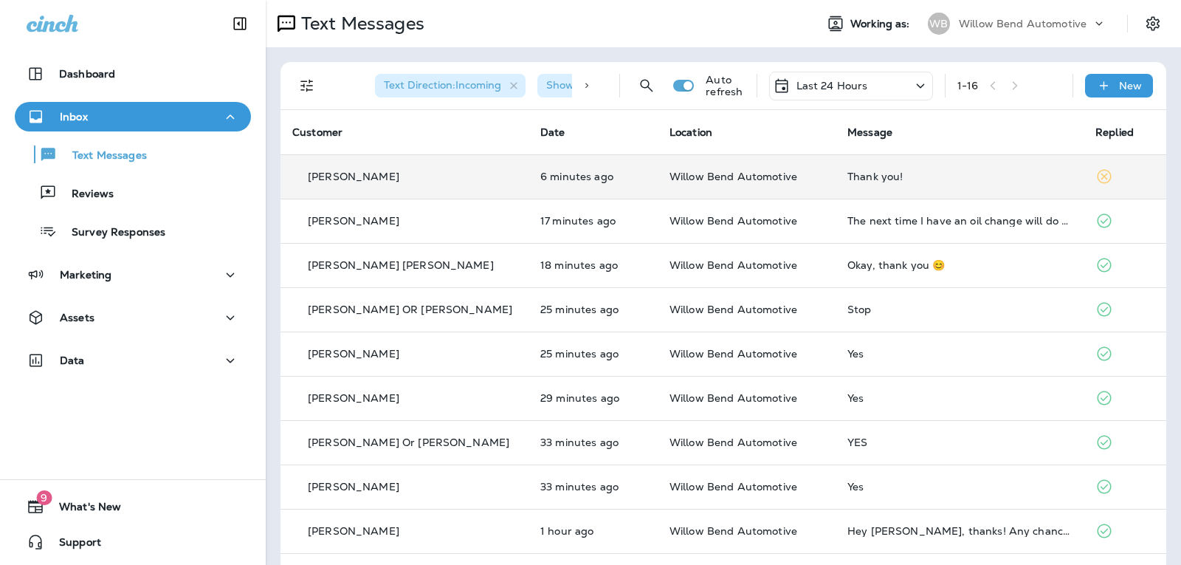
click at [854, 78] on div "Last 24 Hours" at bounding box center [820, 86] width 95 height 18
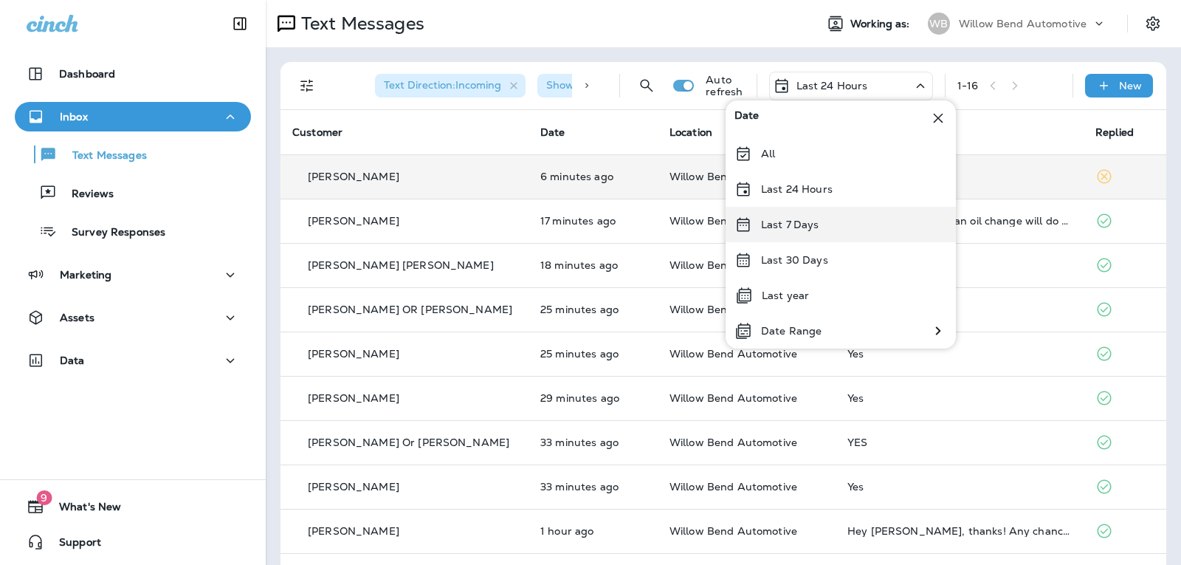
click at [814, 220] on p "Last 7 Days" at bounding box center [790, 225] width 58 height 12
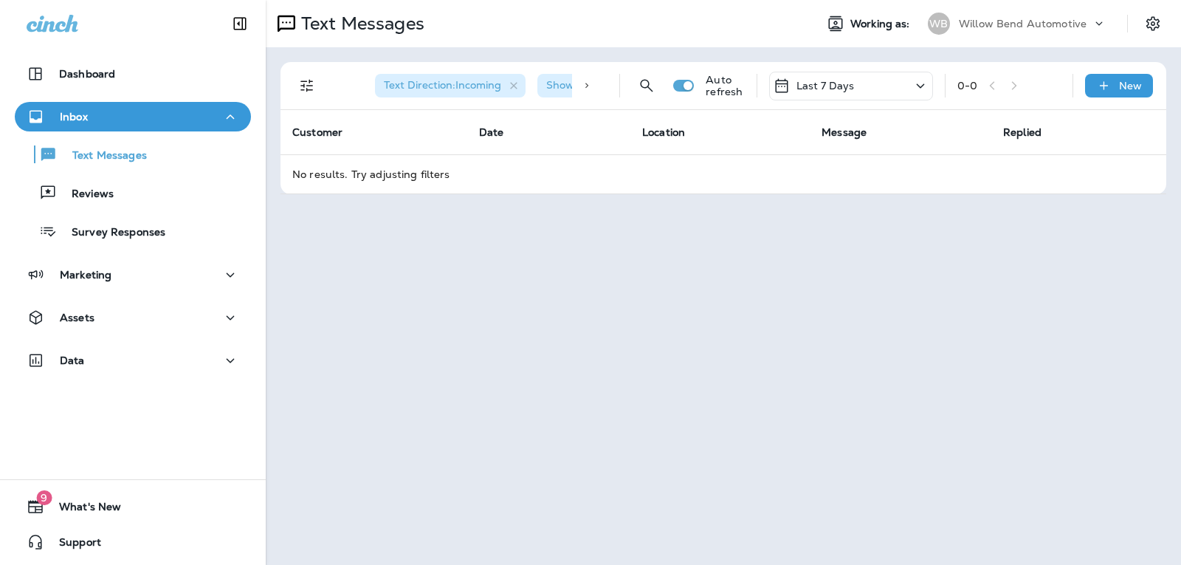
click at [820, 83] on p "Last 7 Days" at bounding box center [826, 86] width 58 height 12
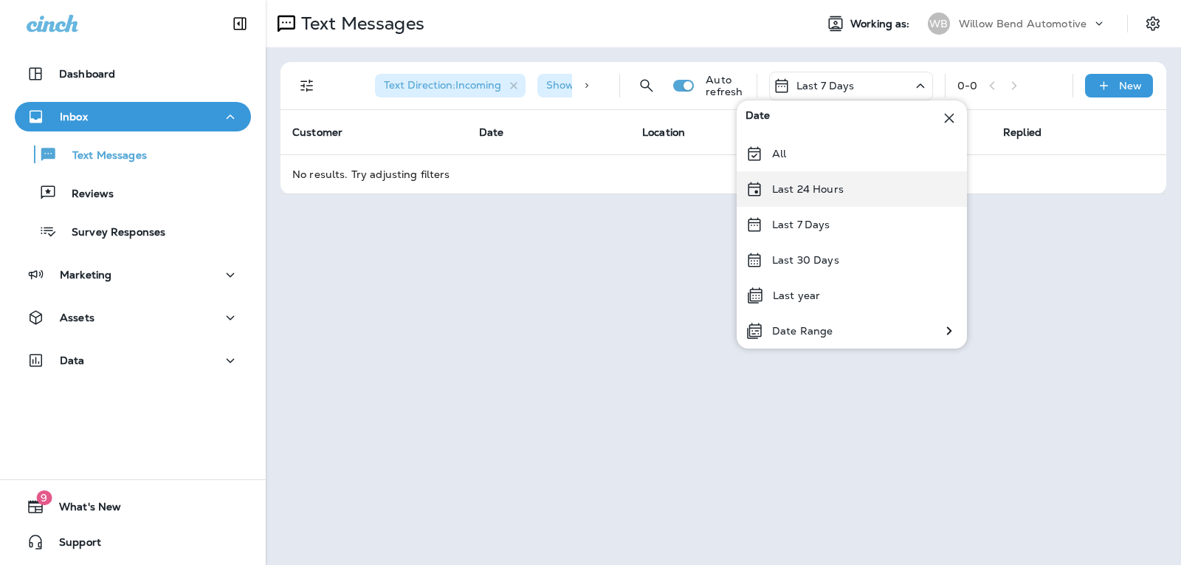
click at [852, 190] on div "Last 24 Hours" at bounding box center [852, 188] width 230 height 35
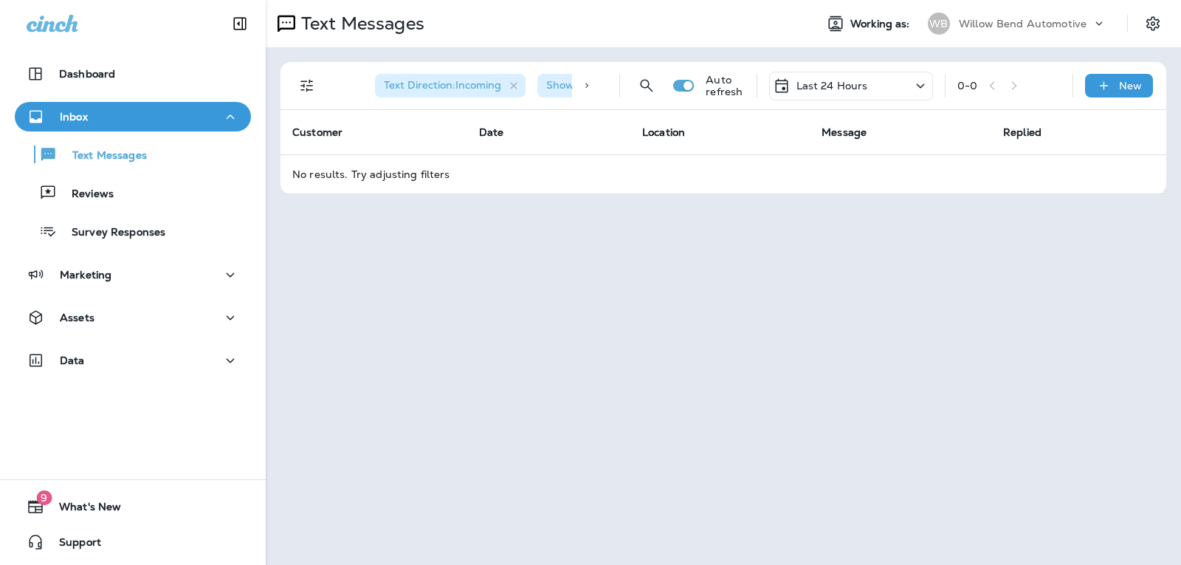
click at [827, 77] on div "Last 24 Hours" at bounding box center [820, 86] width 95 height 18
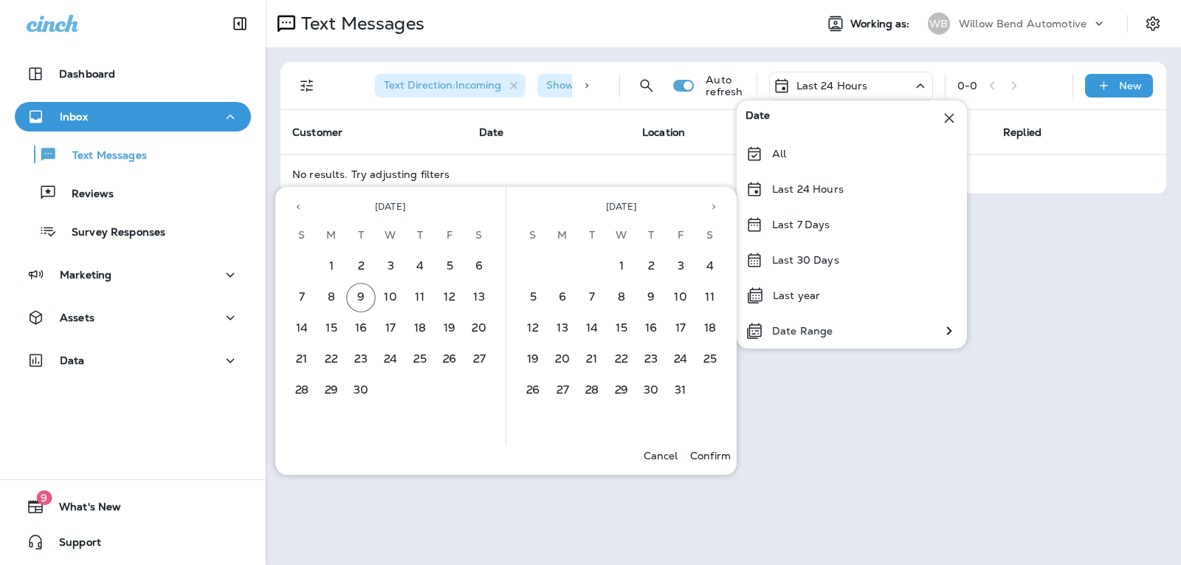
click at [1070, 329] on div "Text Messages Working as: WB Willow Bend Automotive Text Direction : Incoming S…" at bounding box center [723, 282] width 915 height 565
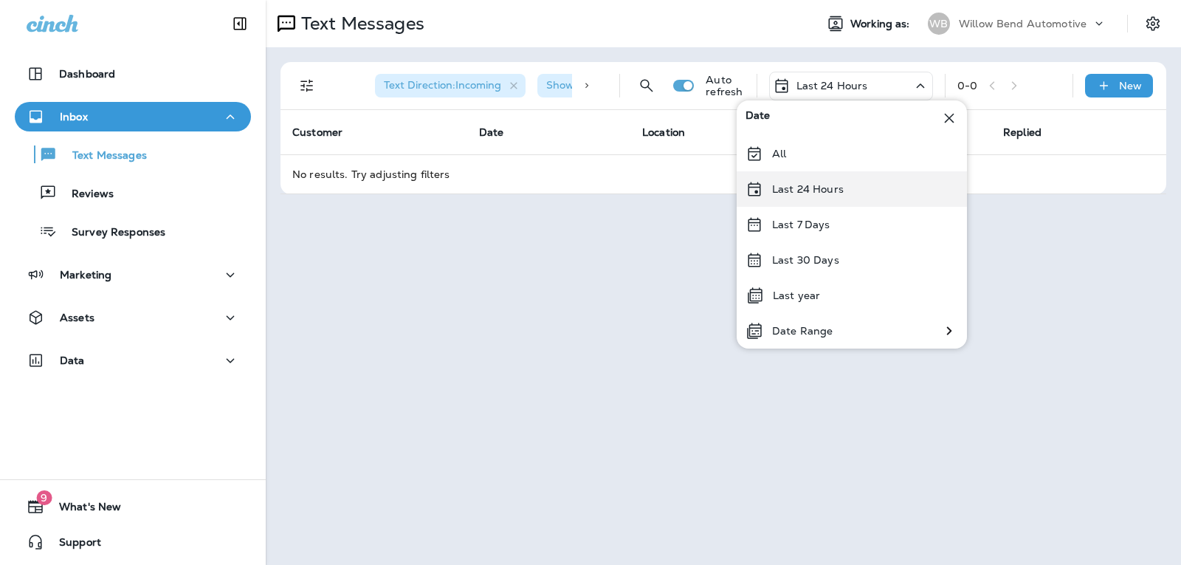
click at [839, 182] on div "Last 24 Hours" at bounding box center [852, 188] width 230 height 35
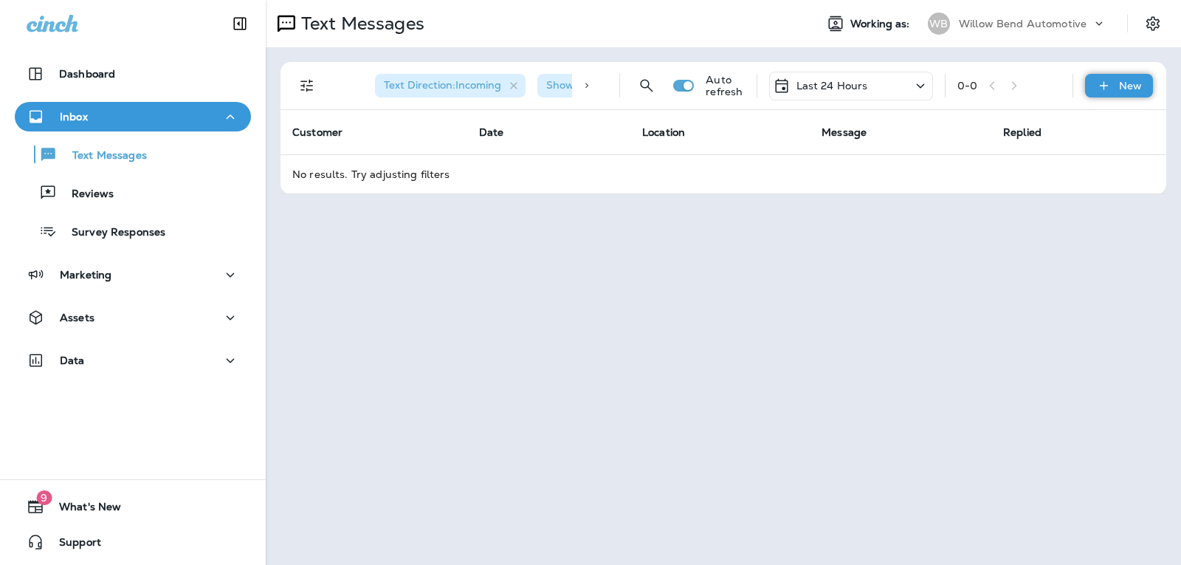
click at [1126, 93] on div "New" at bounding box center [1119, 86] width 68 height 24
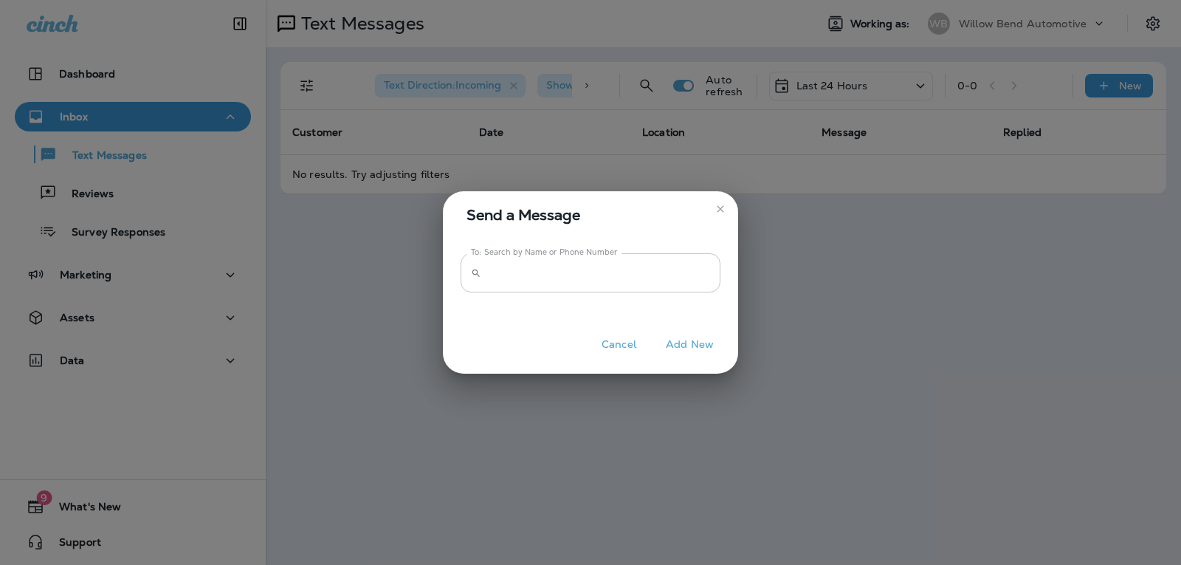
click at [541, 275] on input "To: Search by Name or Phone Number" at bounding box center [603, 272] width 233 height 39
drag, startPoint x: 477, startPoint y: 280, endPoint x: 453, endPoint y: 281, distance: 23.7
click at [453, 281] on div "**********" at bounding box center [590, 282] width 295 height 88
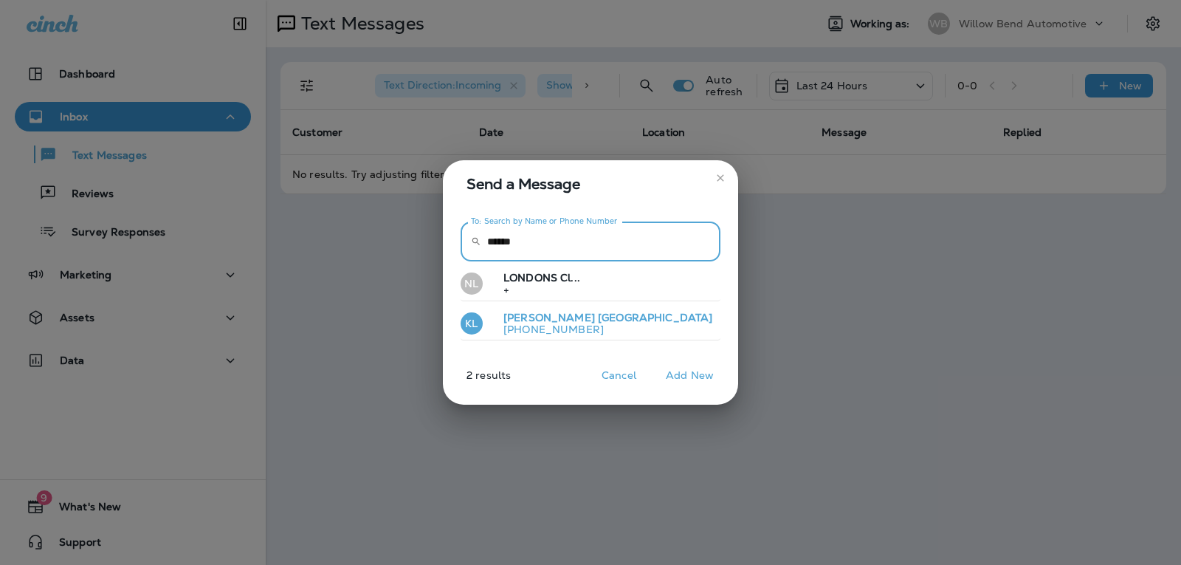
type input "******"
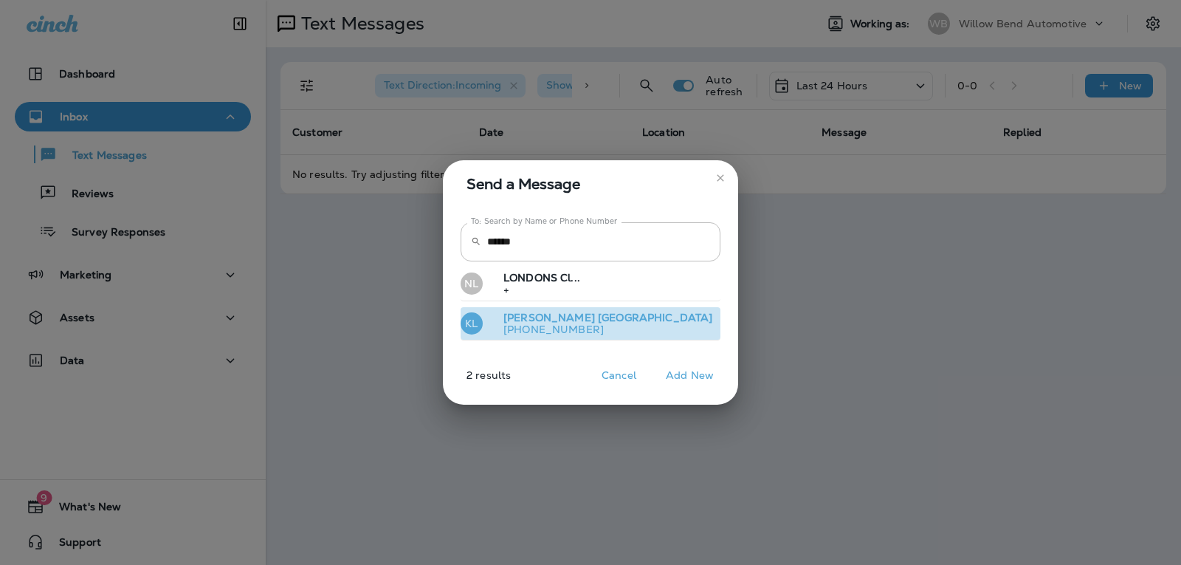
click at [544, 329] on p "[PHONE_NUMBER]" at bounding box center [602, 329] width 221 height 12
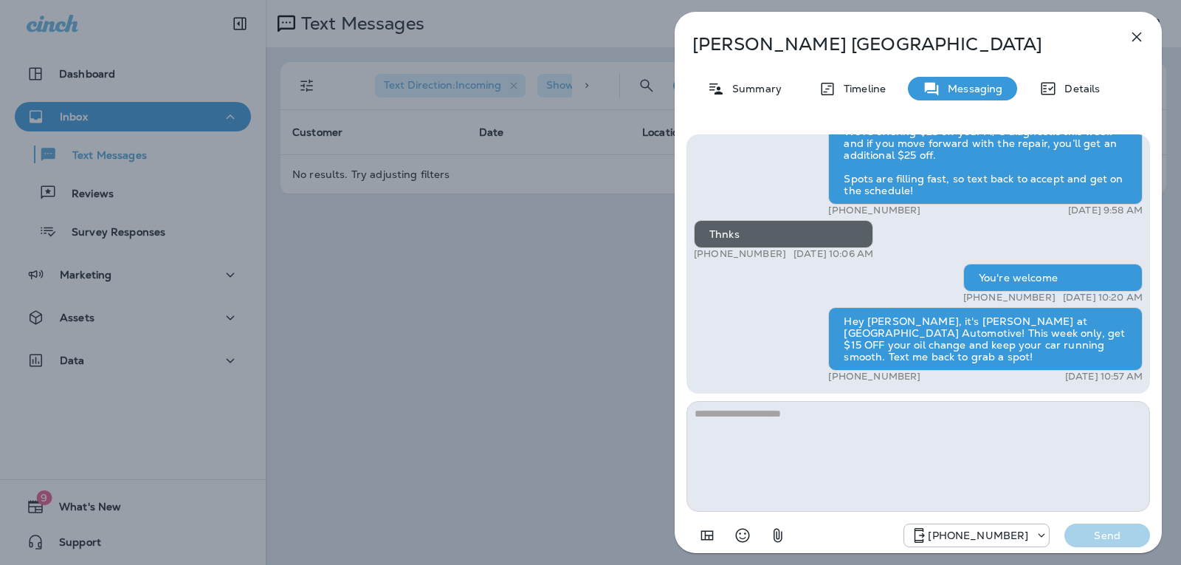
click at [756, 429] on textarea at bounding box center [919, 456] width 464 height 111
type textarea "*"
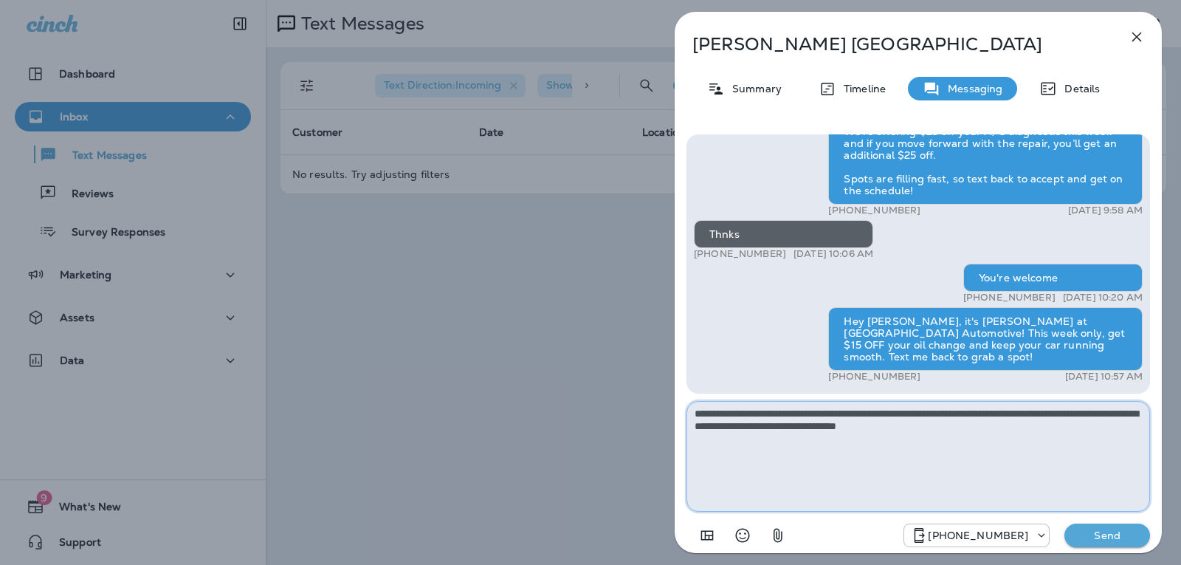
click at [950, 436] on textarea "**********" at bounding box center [919, 456] width 464 height 111
type textarea "**********"
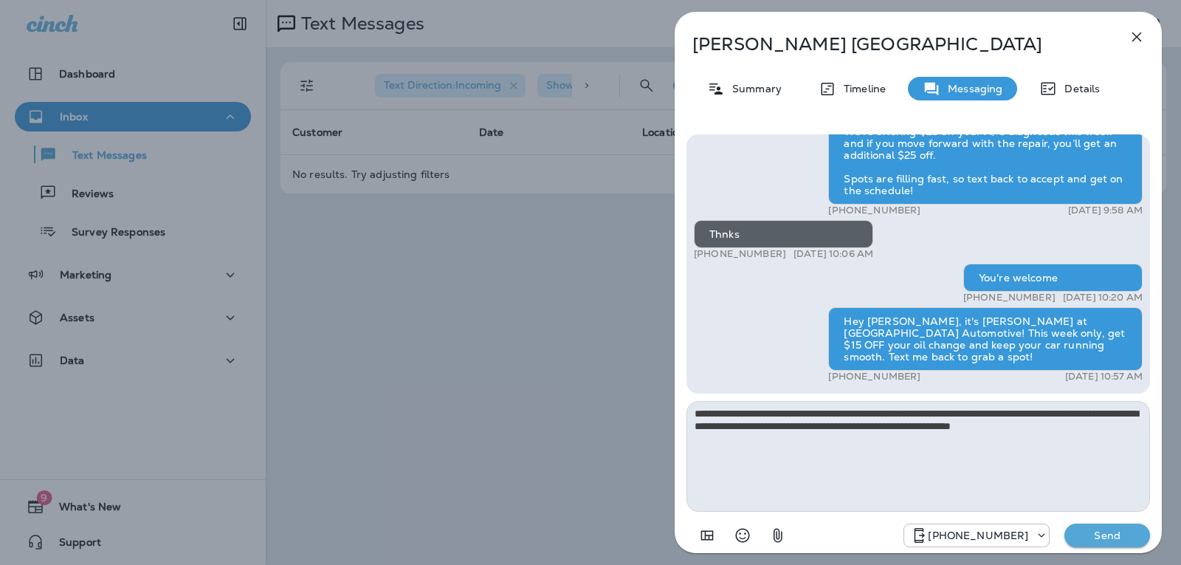
click at [1087, 532] on p "Send" at bounding box center [1107, 535] width 62 height 13
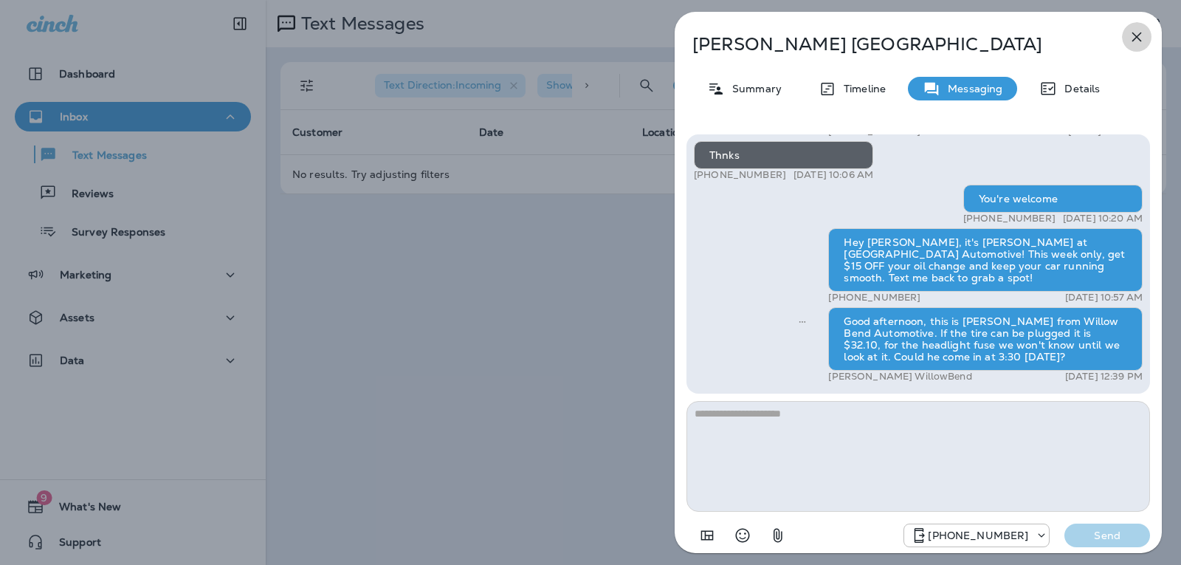
click at [1135, 38] on icon "button" at bounding box center [1137, 37] width 18 height 18
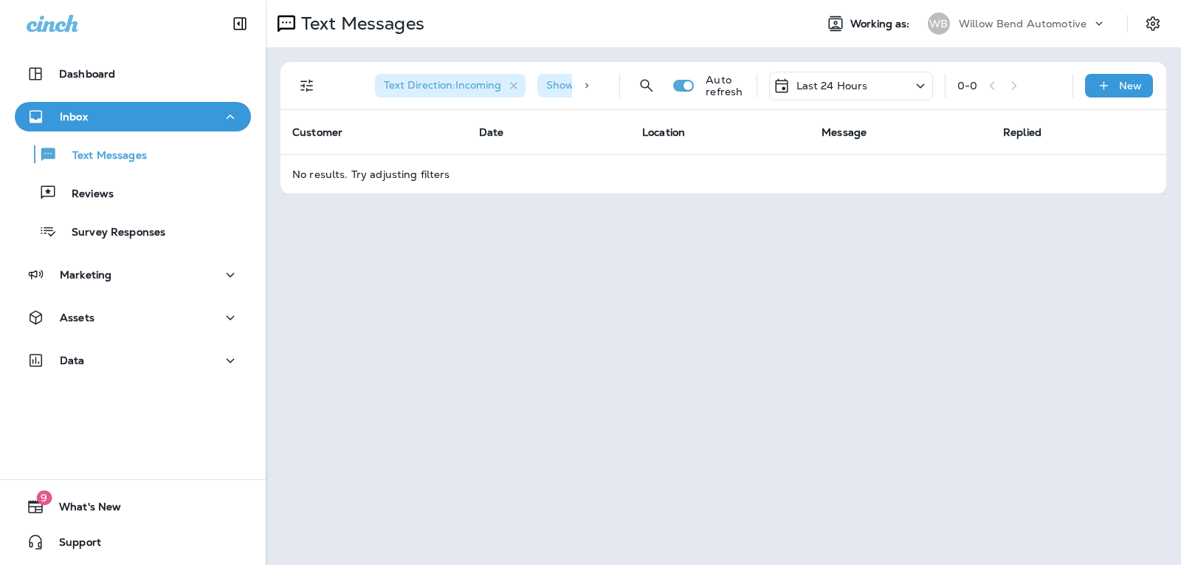
click at [805, 85] on p "Last 24 Hours" at bounding box center [833, 86] width 72 height 12
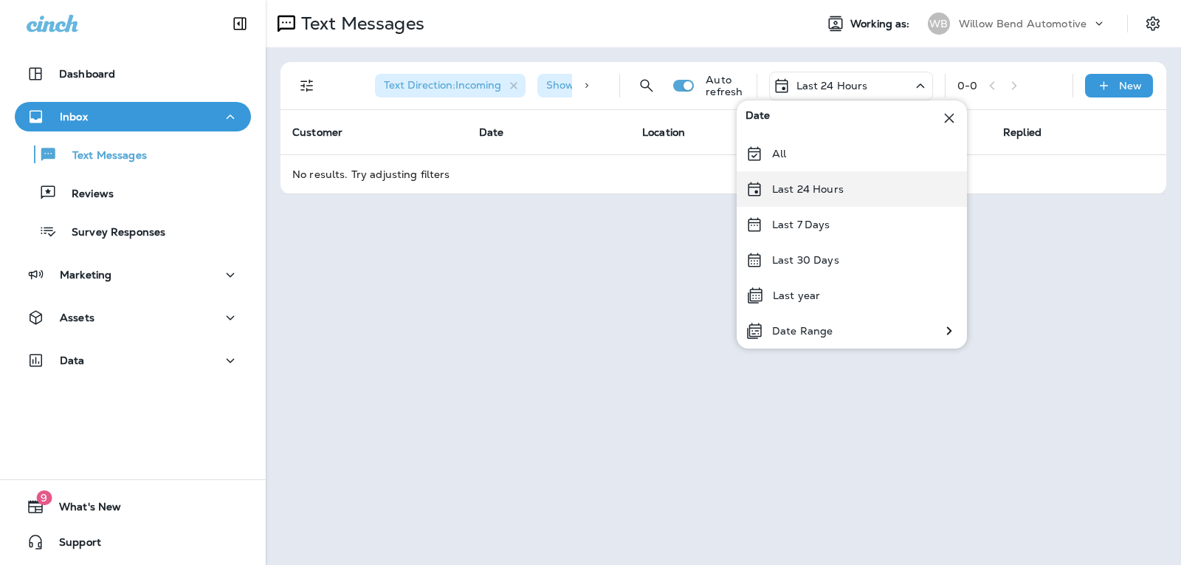
click at [808, 197] on div "Last 24 Hours" at bounding box center [852, 188] width 230 height 35
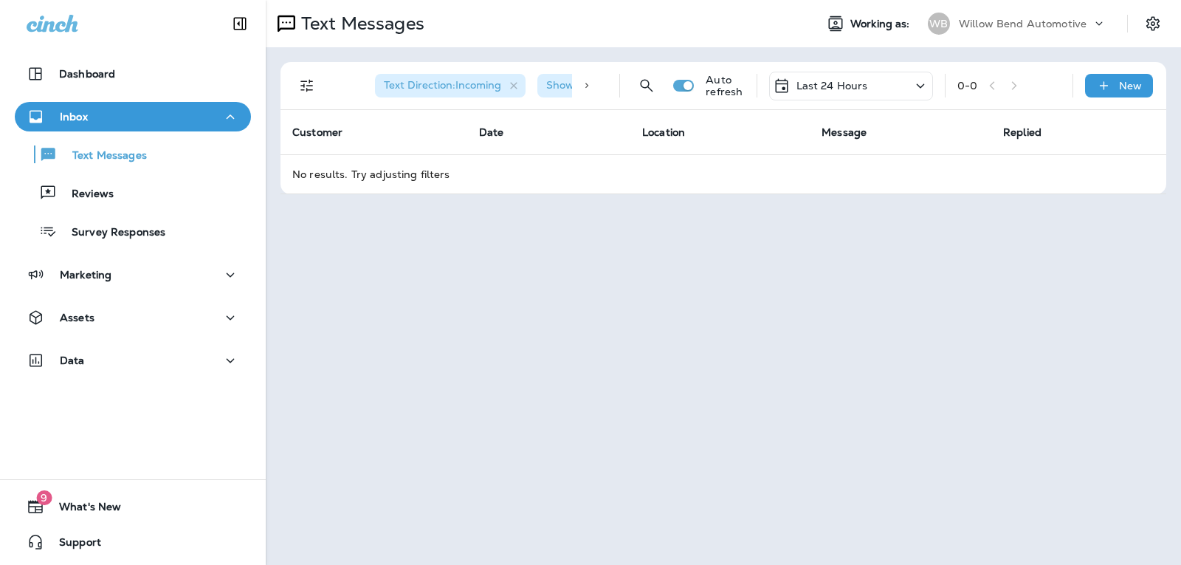
click at [847, 83] on p "Last 24 Hours" at bounding box center [833, 86] width 72 height 12
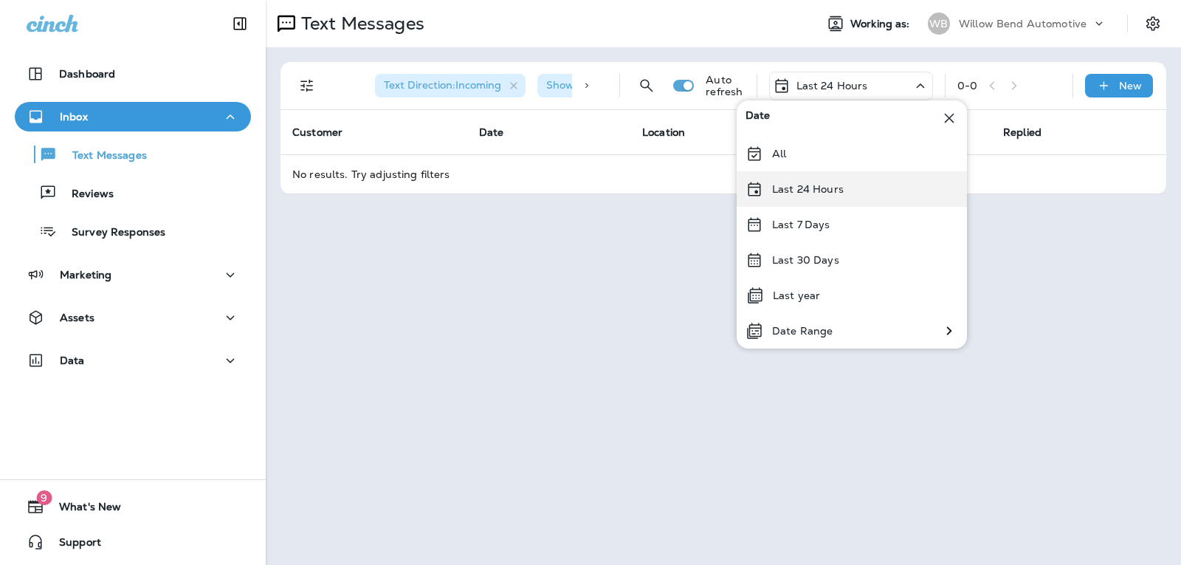
click at [824, 188] on p "Last 24 Hours" at bounding box center [808, 189] width 72 height 12
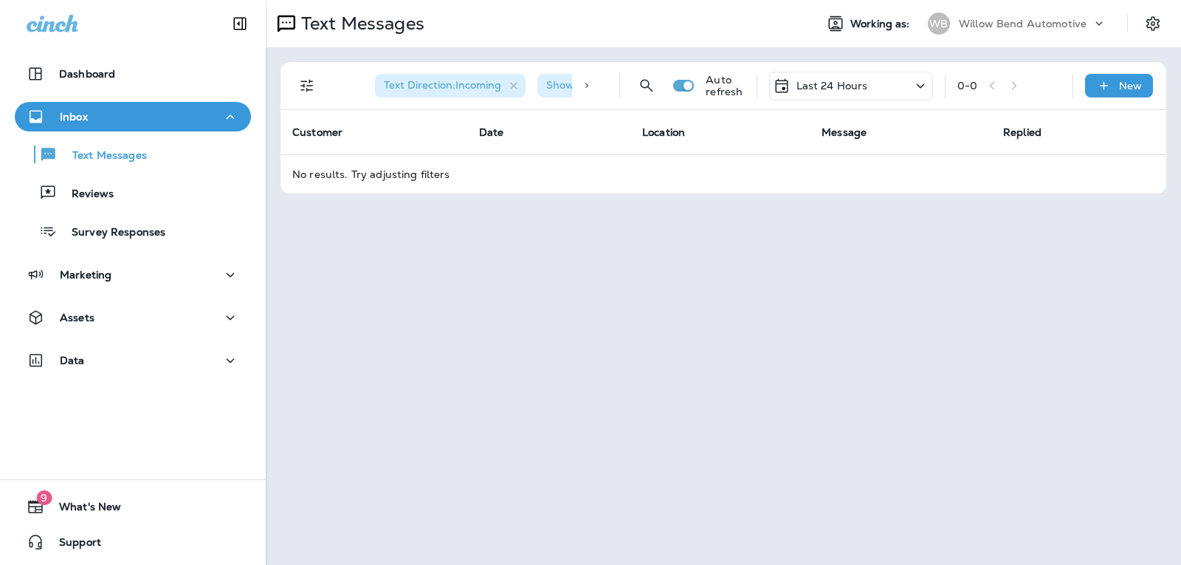
click at [870, 89] on div "Last 24 Hours" at bounding box center [851, 86] width 164 height 29
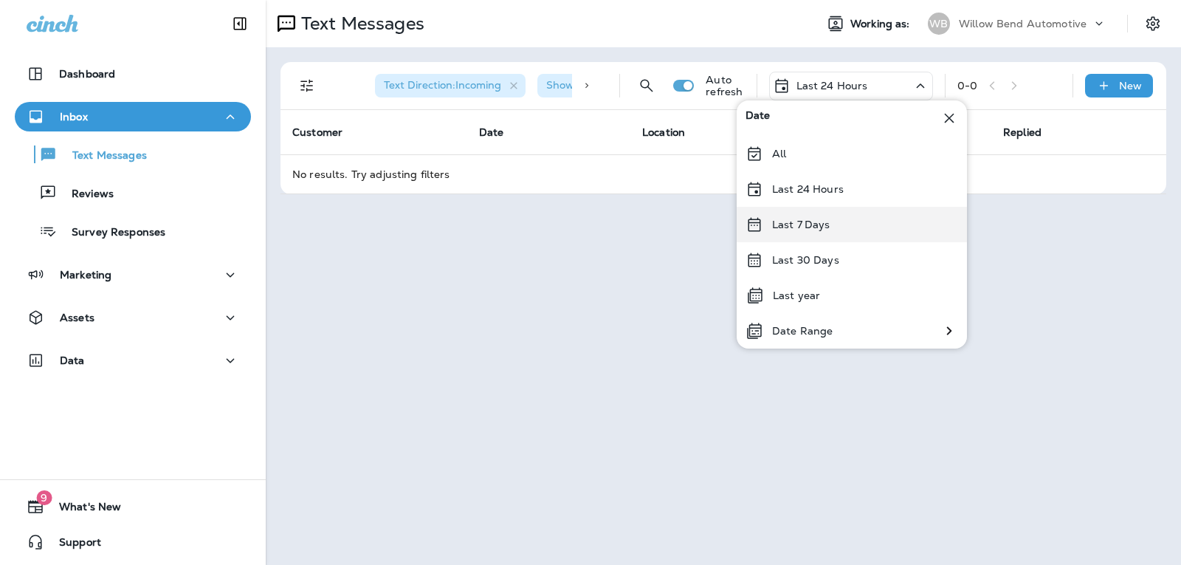
click at [864, 219] on div "Last 7 Days" at bounding box center [852, 224] width 230 height 35
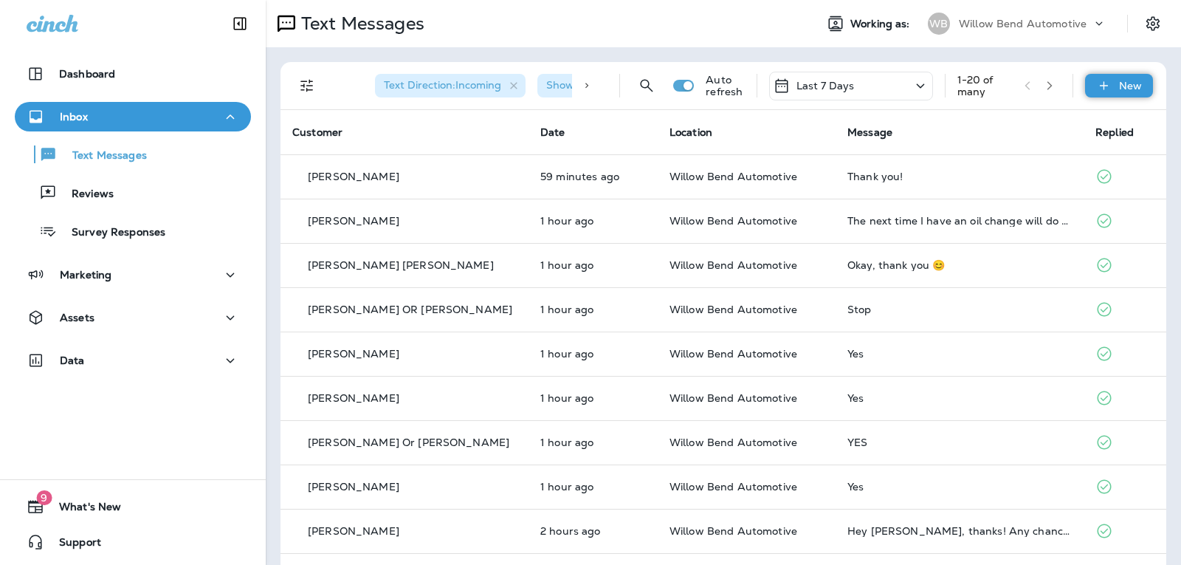
click at [1108, 78] on div "New" at bounding box center [1119, 86] width 68 height 24
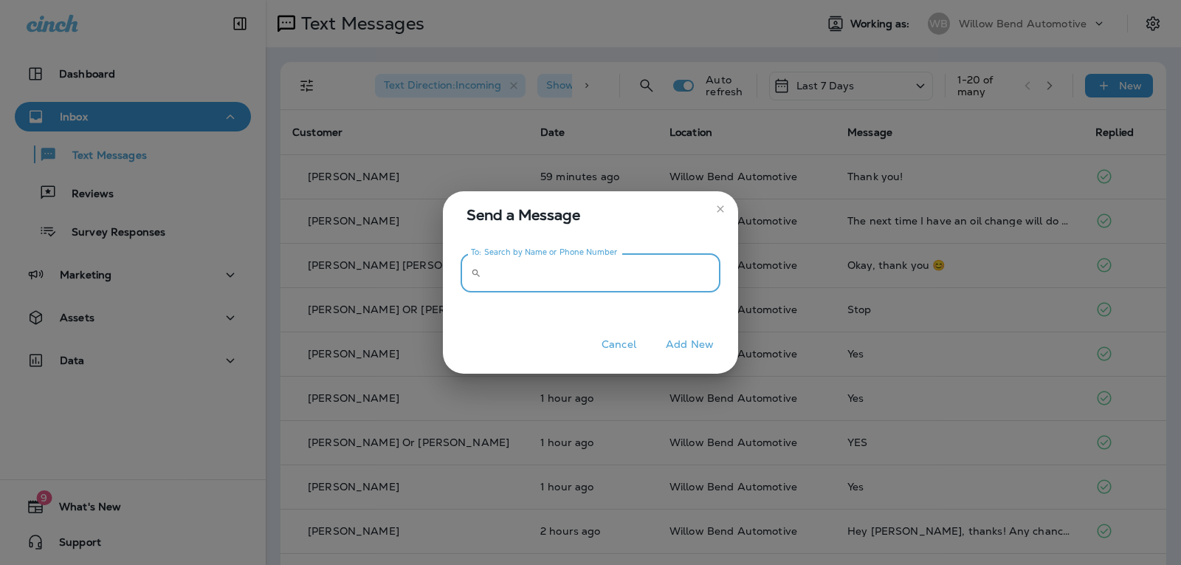
click at [683, 264] on input "To: Search by Name or Phone Number" at bounding box center [603, 272] width 233 height 39
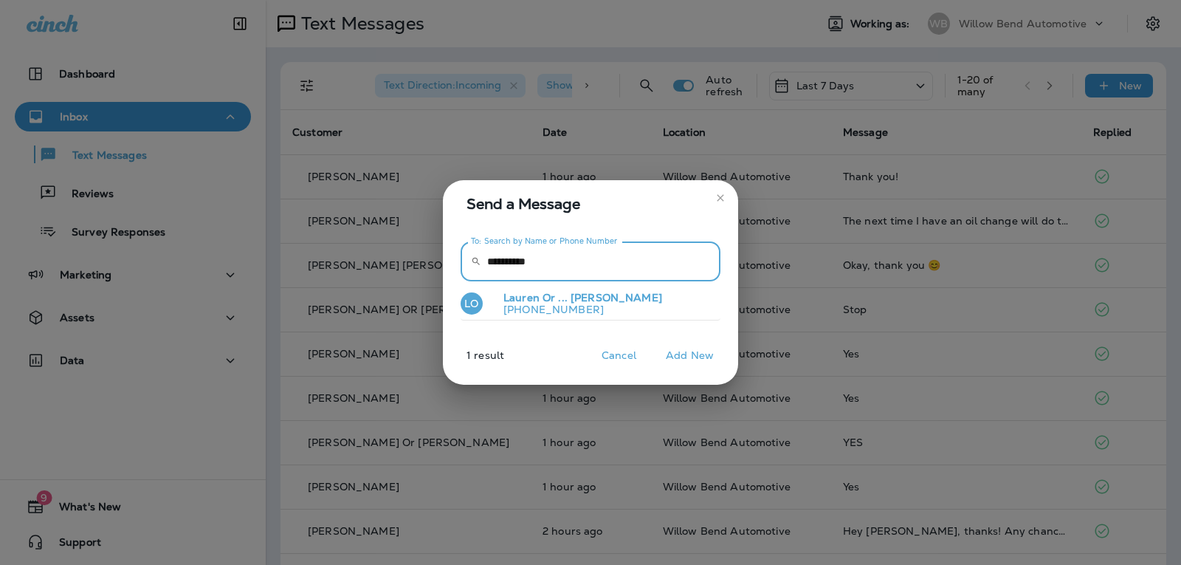
type input "**********"
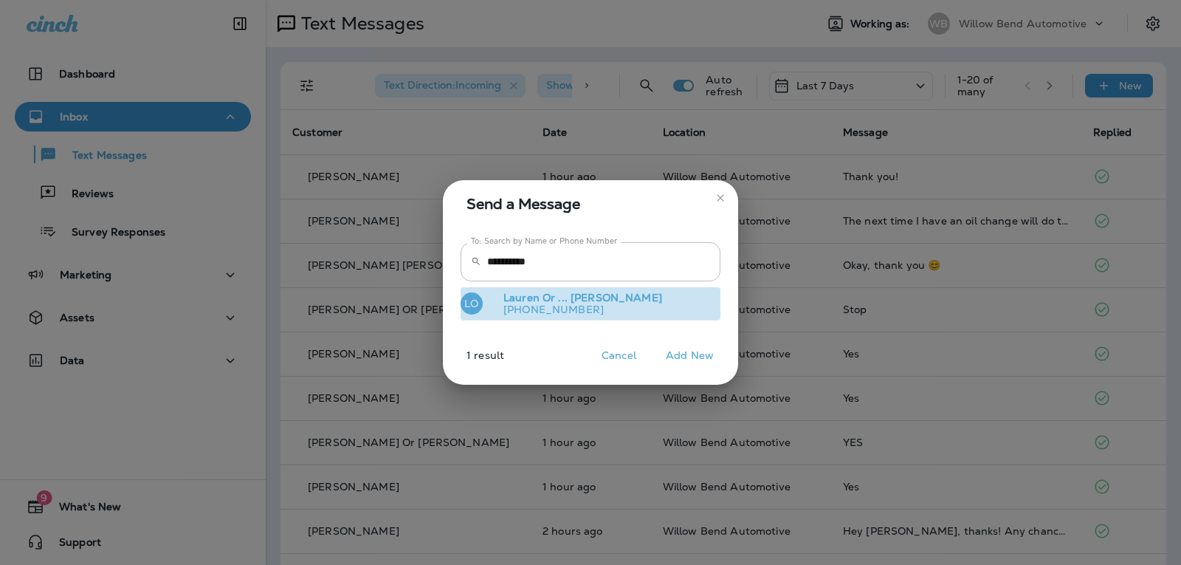
click at [622, 299] on span "[PERSON_NAME]" at bounding box center [617, 297] width 92 height 13
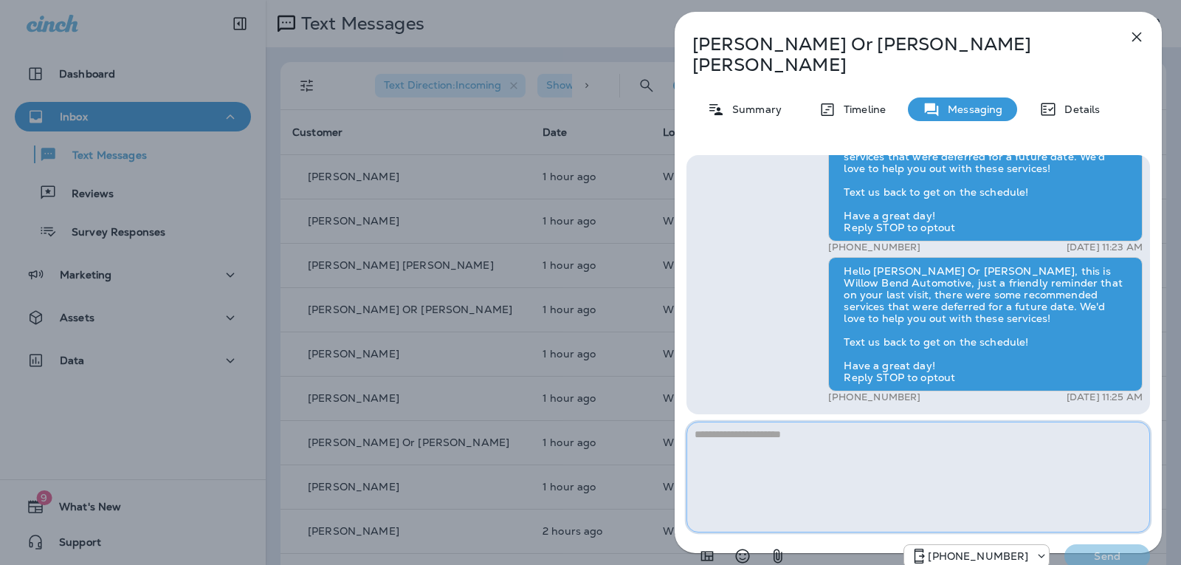
click at [836, 433] on textarea at bounding box center [919, 477] width 464 height 111
click at [766, 422] on textarea at bounding box center [919, 477] width 464 height 111
paste textarea "**********"
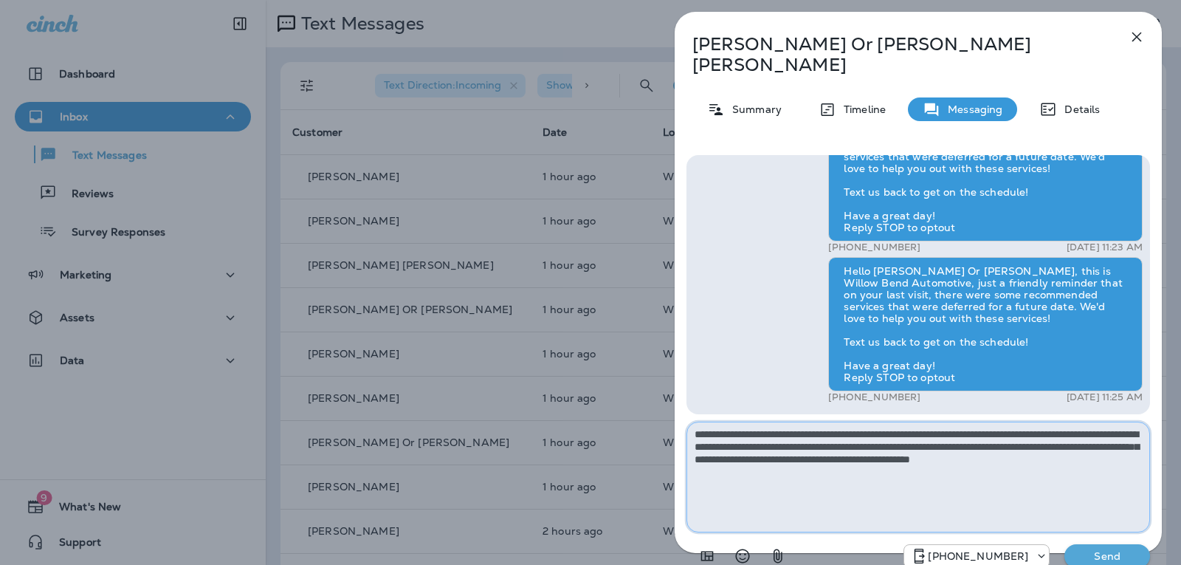
type textarea "**********"
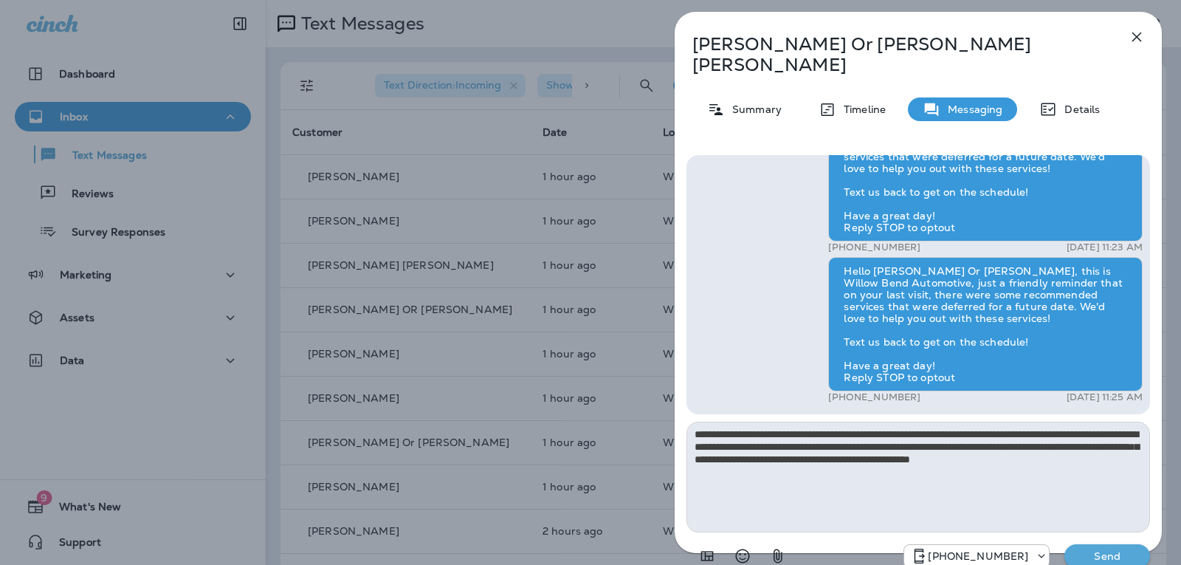
click at [1083, 549] on p "Send" at bounding box center [1107, 555] width 62 height 13
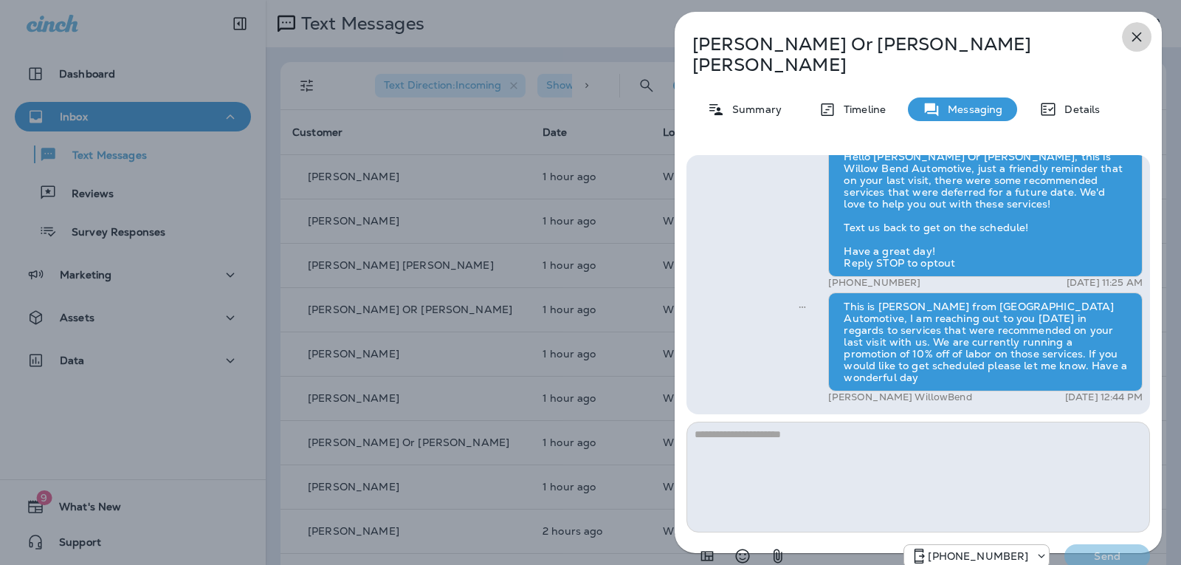
click at [1139, 32] on icon "button" at bounding box center [1137, 37] width 18 height 18
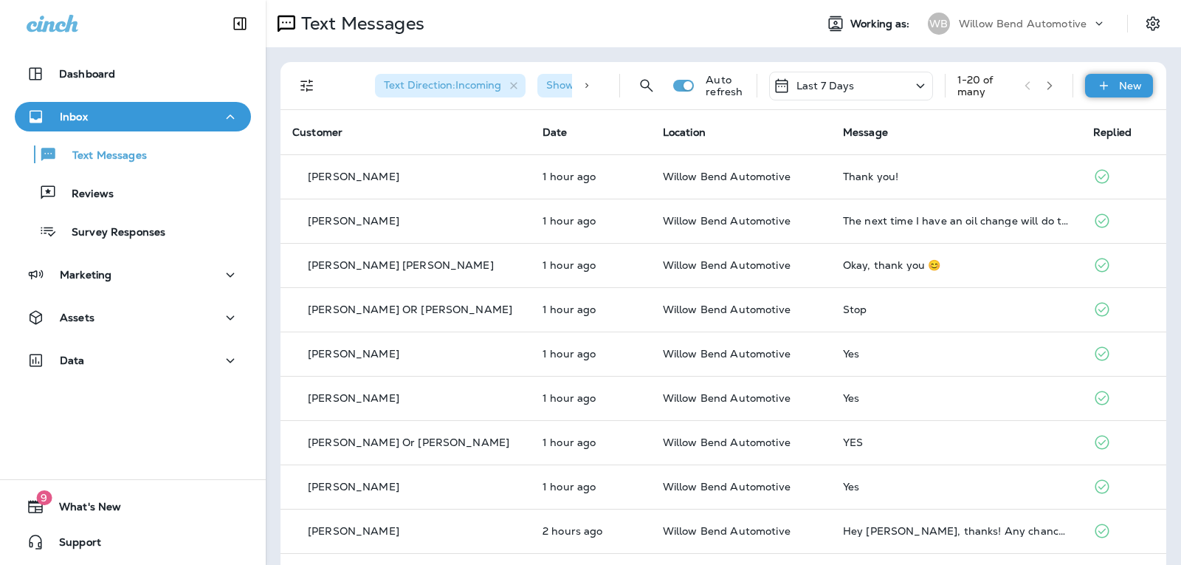
click at [1119, 84] on p "New" at bounding box center [1130, 86] width 23 height 12
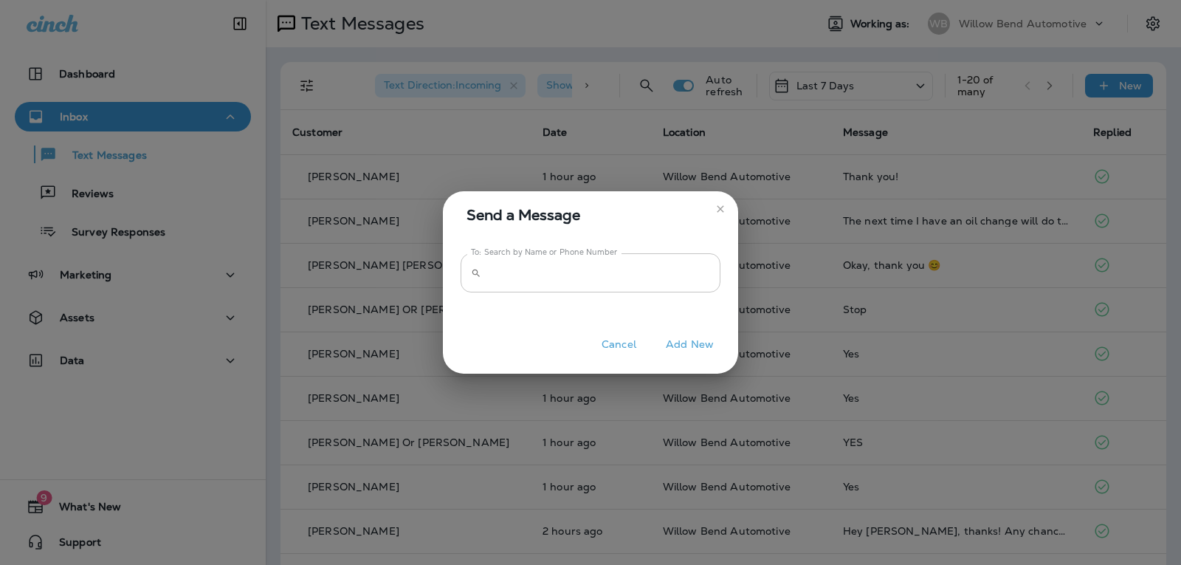
click at [701, 275] on input "To: Search by Name or Phone Number" at bounding box center [603, 272] width 233 height 39
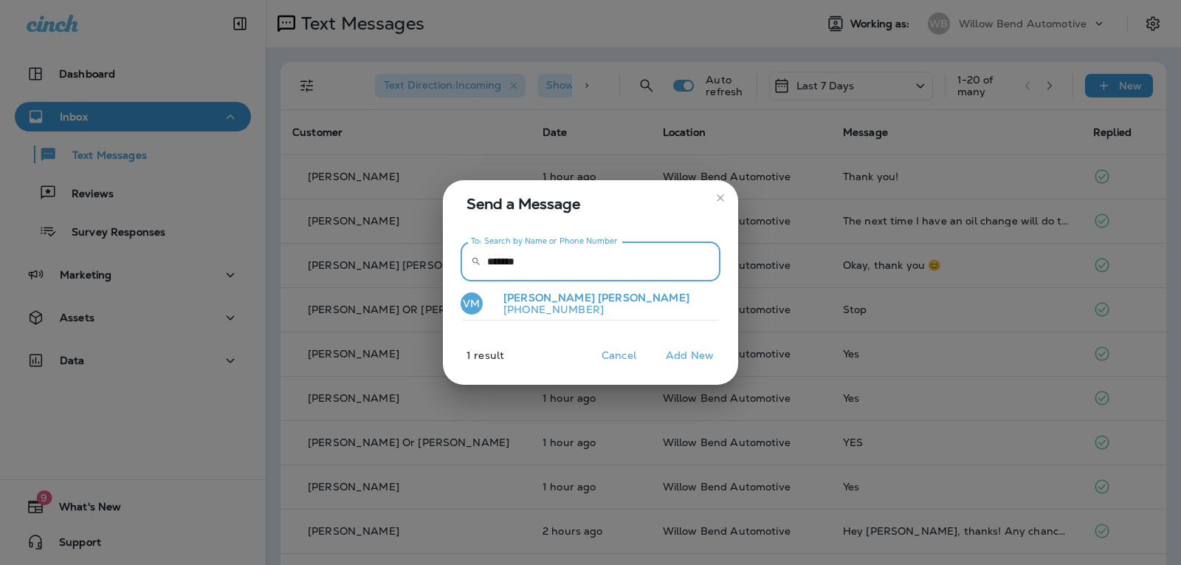
type input "*******"
click at [532, 305] on p "[PHONE_NUMBER]" at bounding box center [591, 309] width 198 height 12
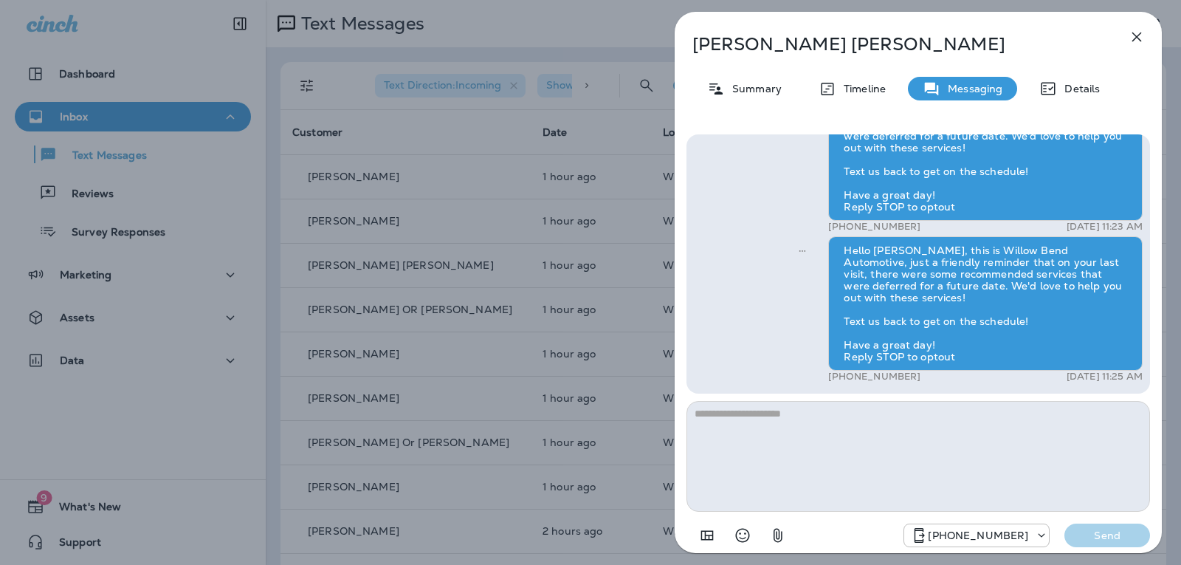
click at [801, 402] on textarea at bounding box center [919, 456] width 464 height 111
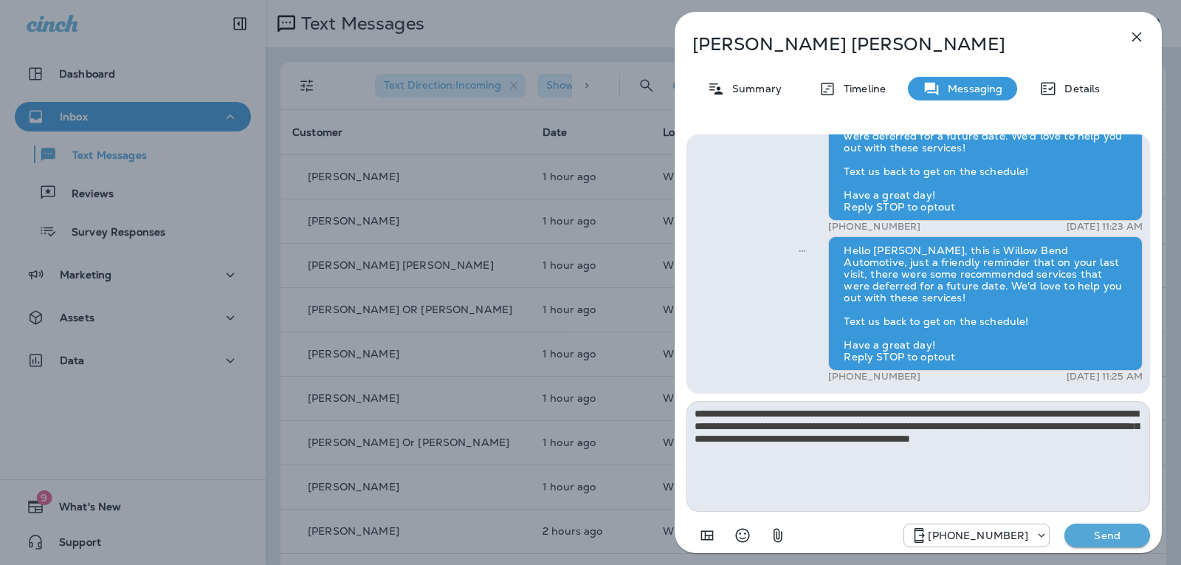
type textarea "**********"
click at [1092, 540] on p "Send" at bounding box center [1107, 535] width 62 height 13
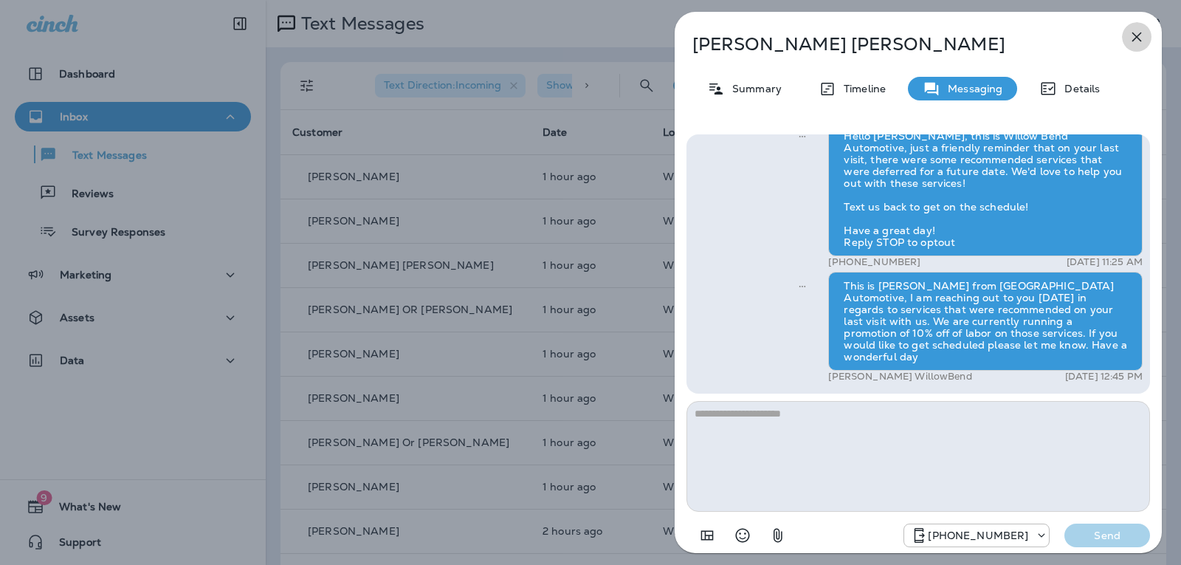
click at [1140, 30] on icon "button" at bounding box center [1137, 37] width 18 height 18
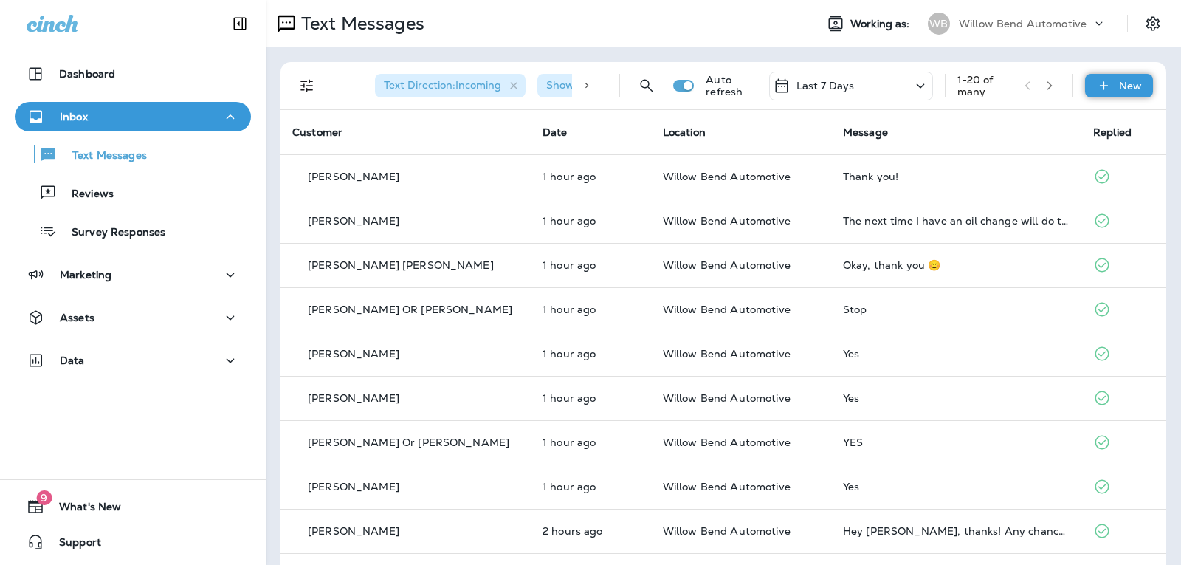
click at [1101, 86] on div "New" at bounding box center [1119, 86] width 68 height 24
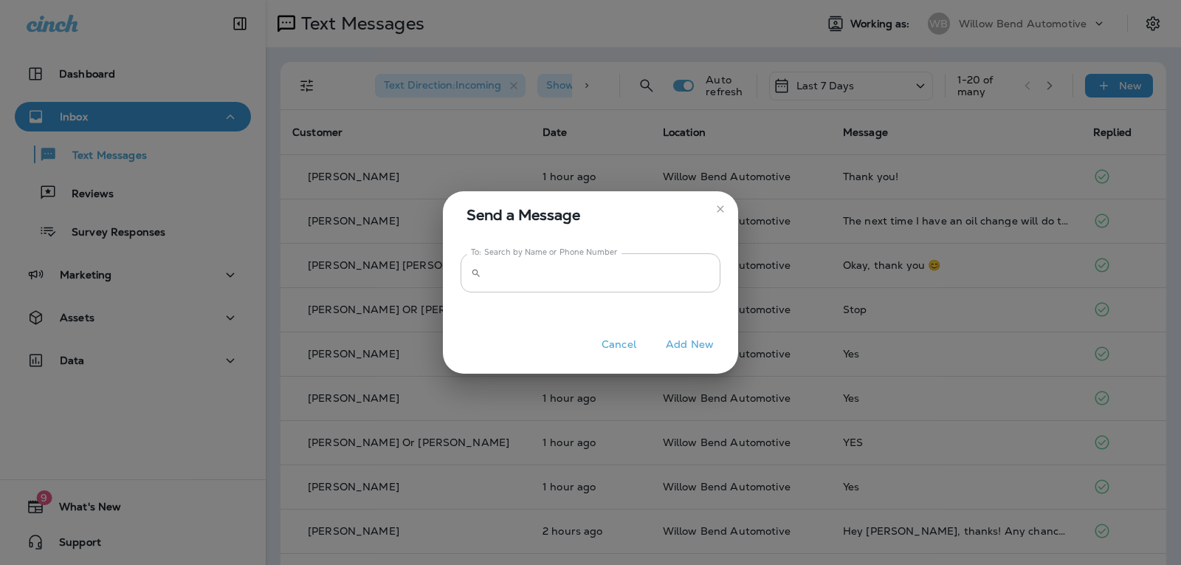
click at [674, 278] on input "To: Search by Name or Phone Number" at bounding box center [603, 272] width 233 height 39
type input "*"
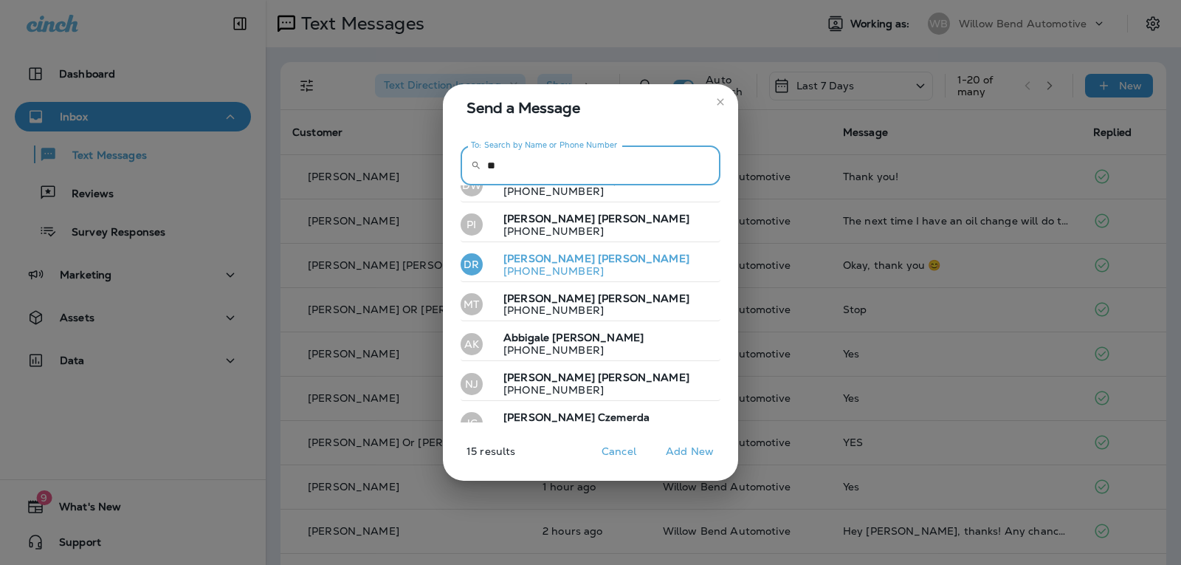
scroll to position [365, 0]
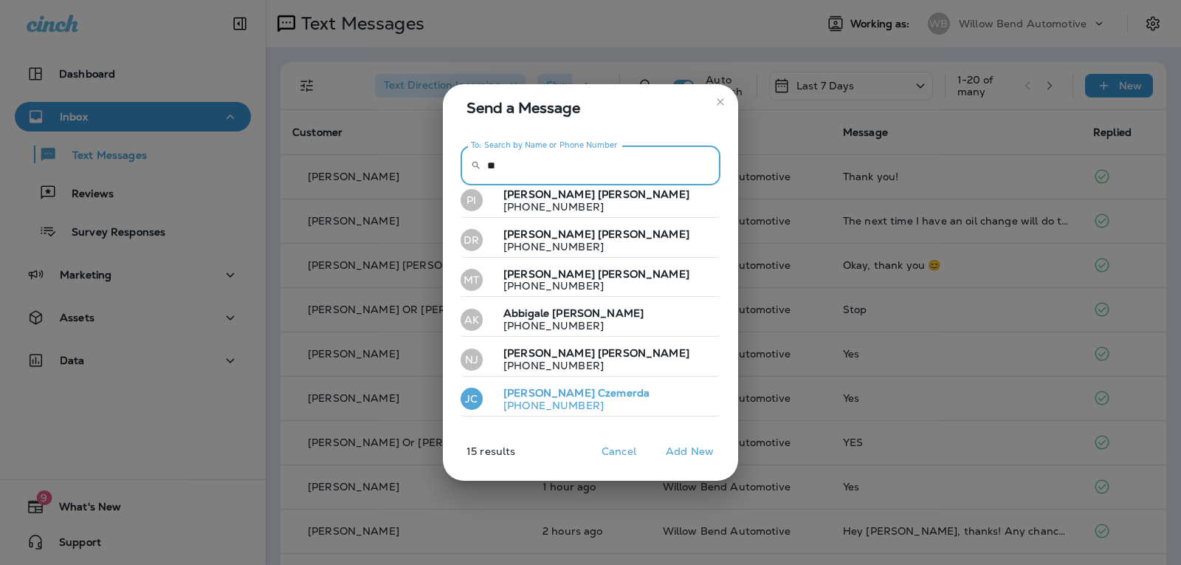
type input "**"
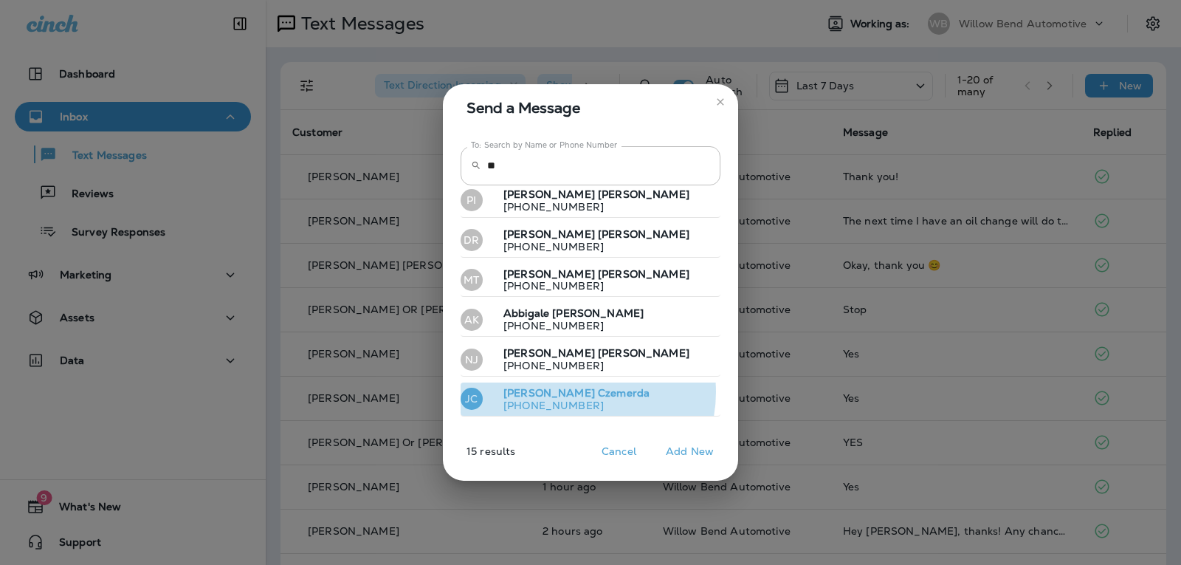
click at [598, 392] on span "Czemerda" at bounding box center [624, 392] width 52 height 13
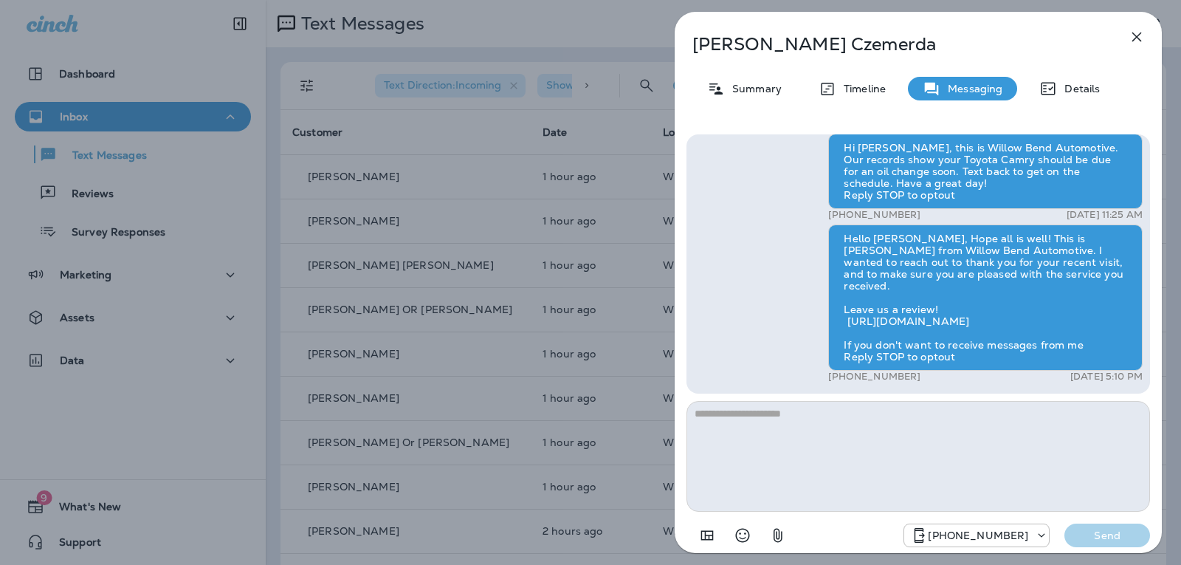
click at [829, 403] on textarea at bounding box center [919, 456] width 464 height 111
click at [771, 423] on textarea at bounding box center [919, 456] width 464 height 111
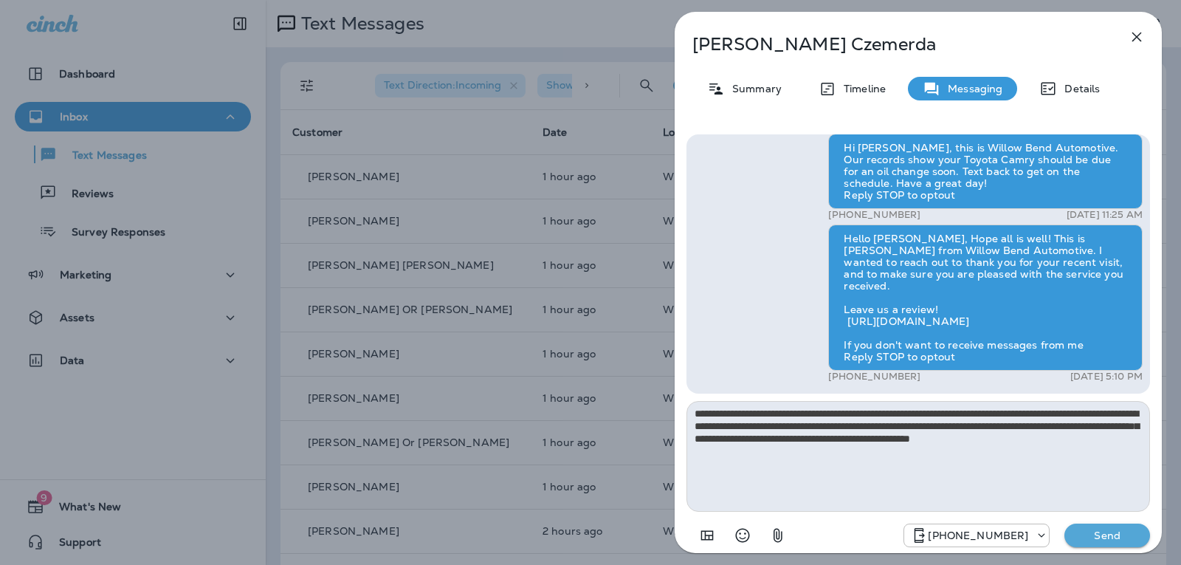
type textarea "**********"
click at [1098, 533] on p "Send" at bounding box center [1107, 535] width 62 height 13
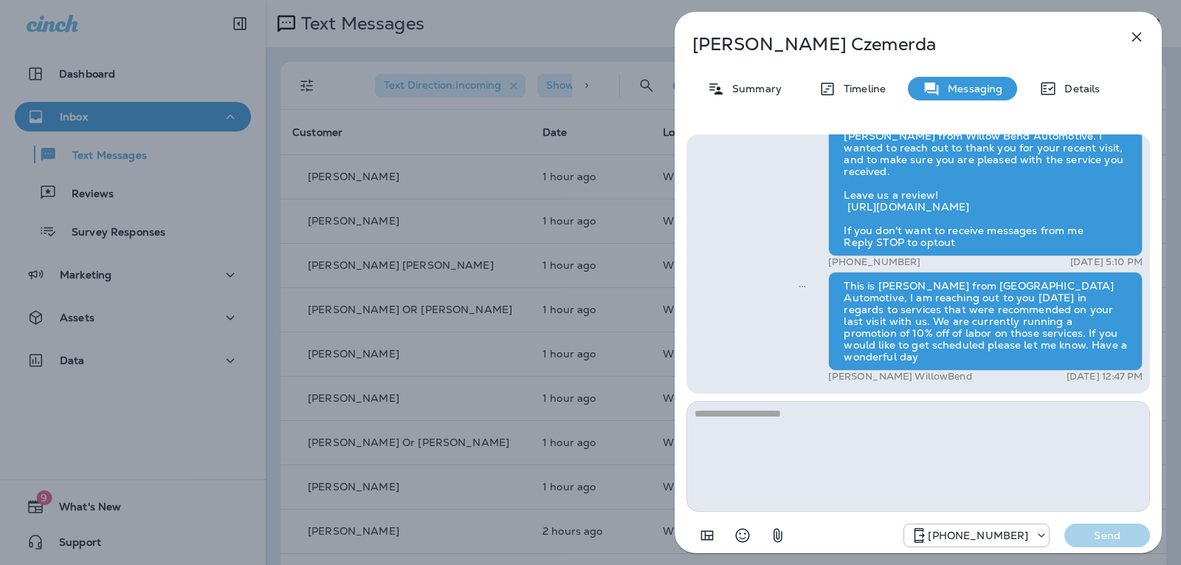
click at [1132, 44] on icon "button" at bounding box center [1137, 37] width 18 height 18
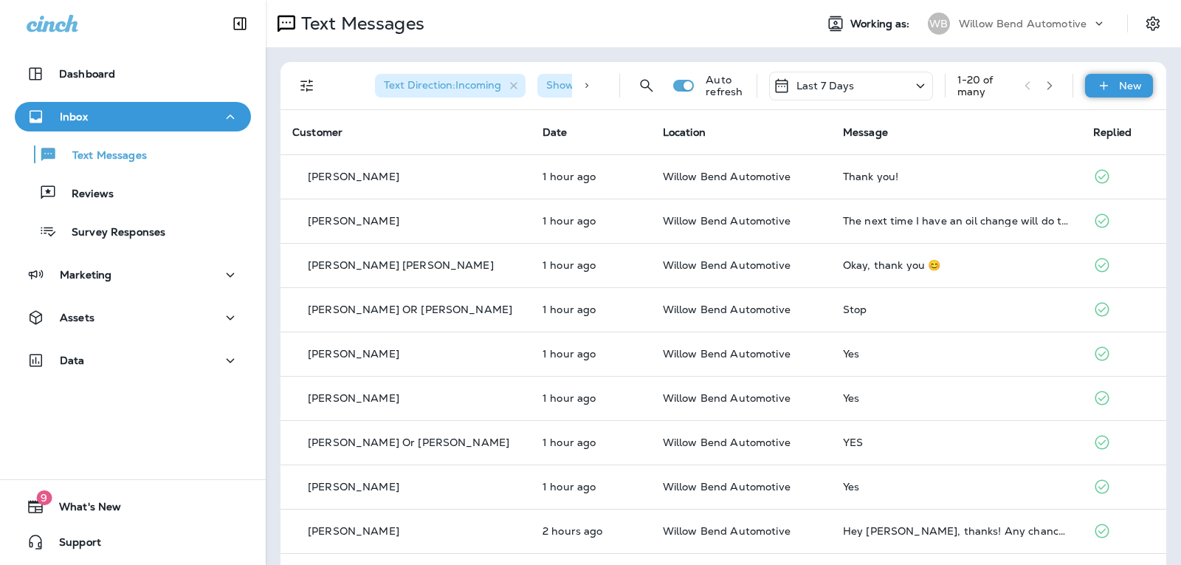
click at [1119, 91] on p "New" at bounding box center [1130, 86] width 23 height 12
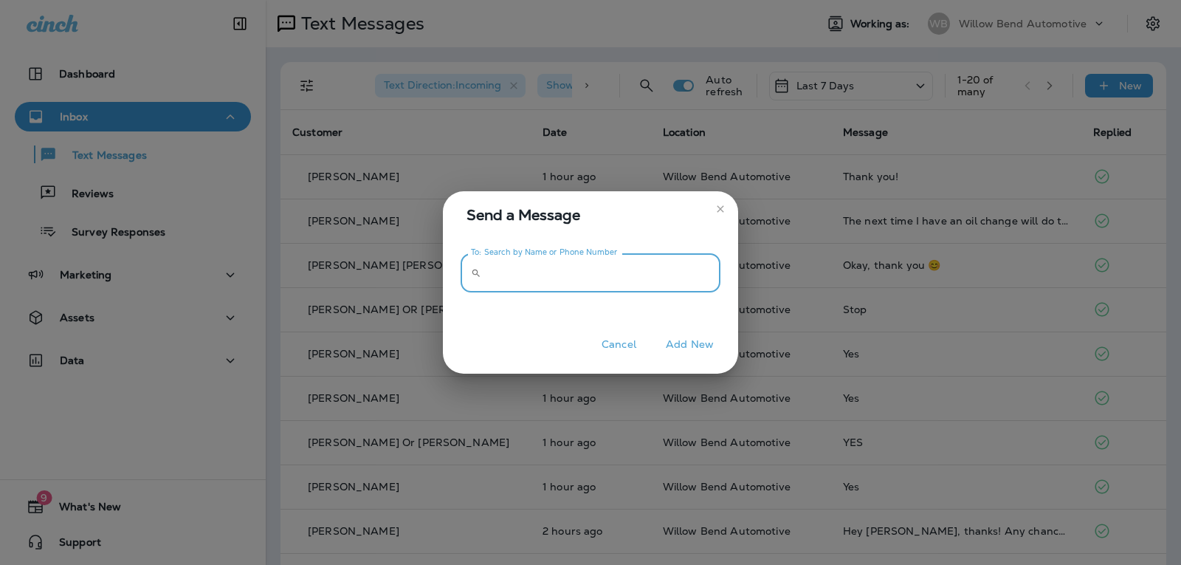
click at [690, 272] on input "To: Search by Name or Phone Number" at bounding box center [603, 272] width 233 height 39
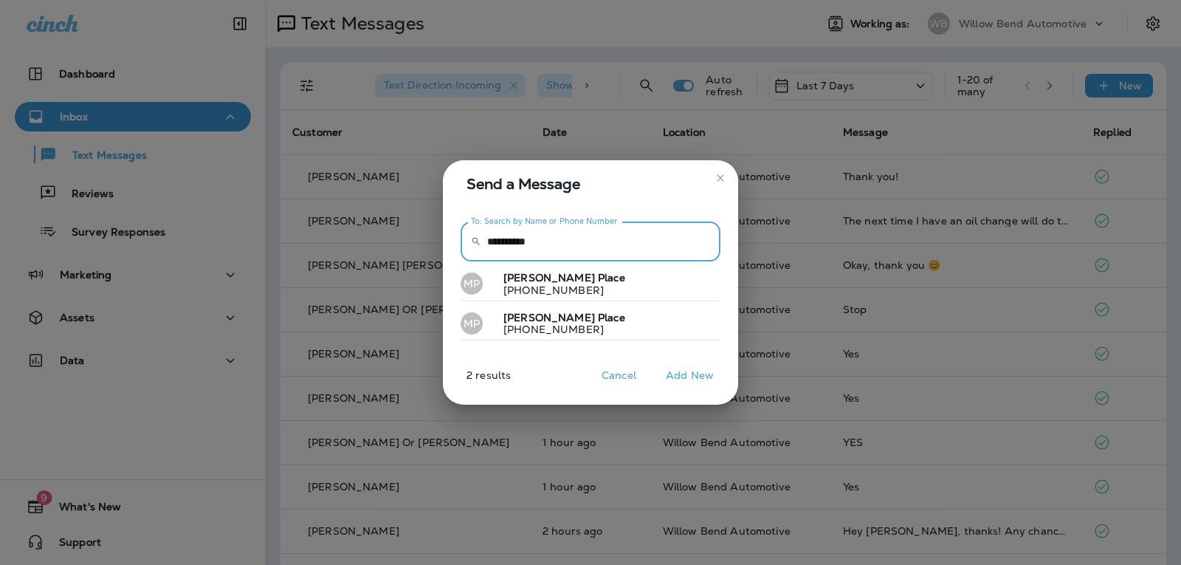
type input "**********"
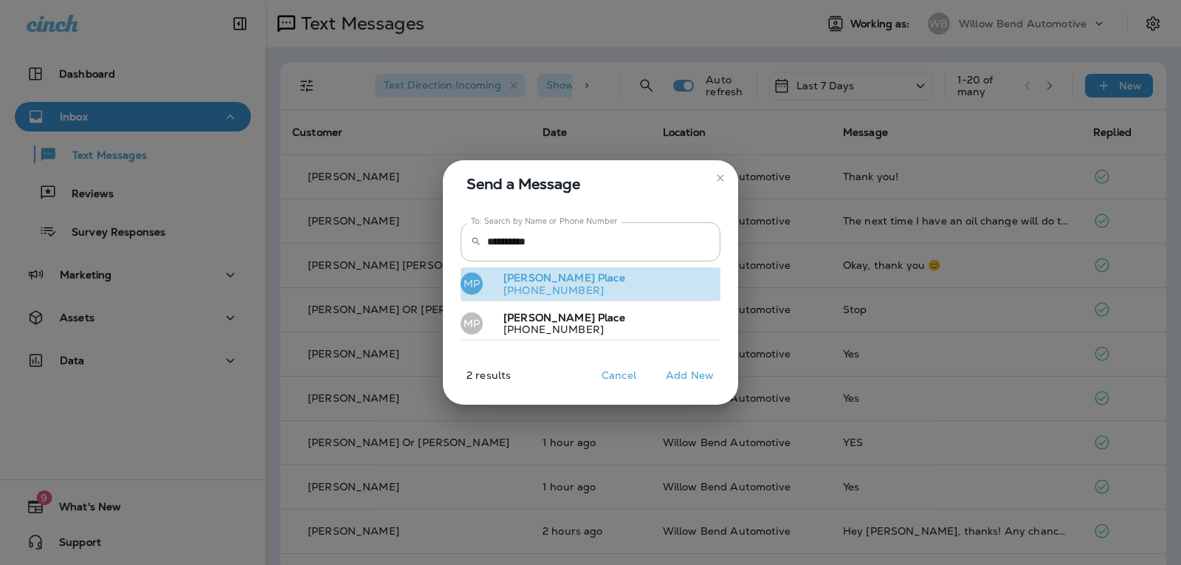
click at [579, 289] on button "MP [PERSON_NAME] [PHONE_NUMBER]" at bounding box center [591, 284] width 260 height 34
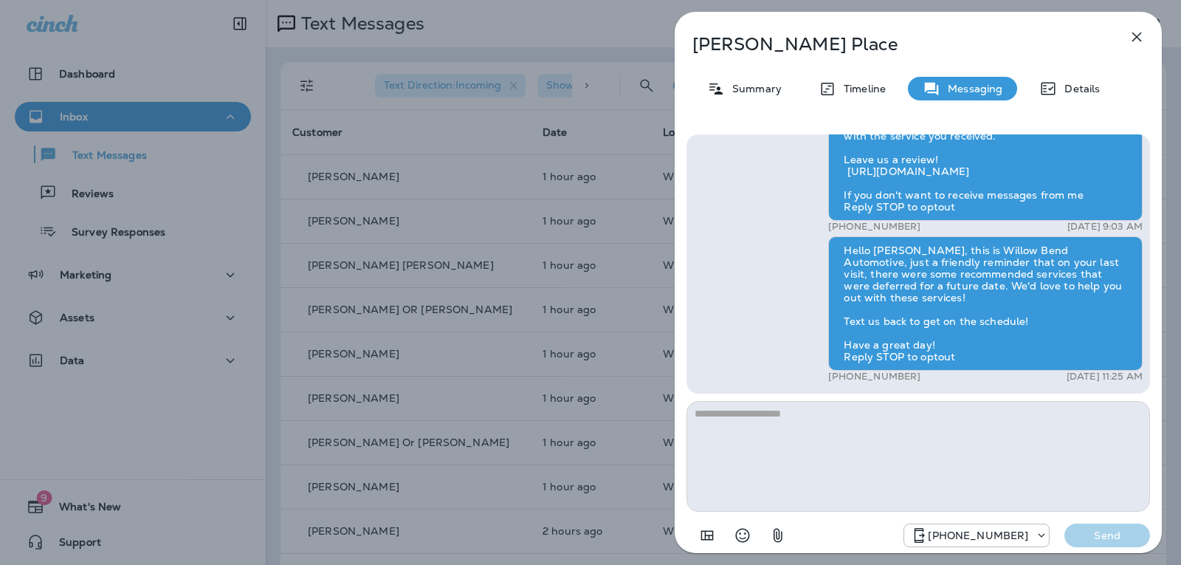
click at [772, 422] on textarea at bounding box center [919, 456] width 464 height 111
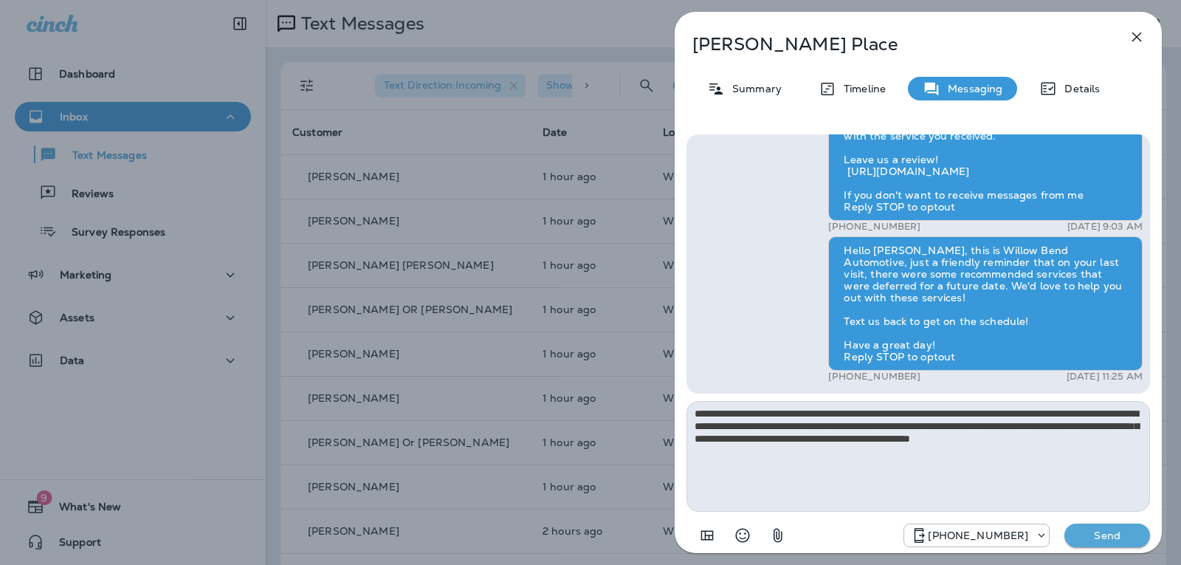
type textarea "**********"
click at [1094, 532] on p "Send" at bounding box center [1107, 535] width 62 height 13
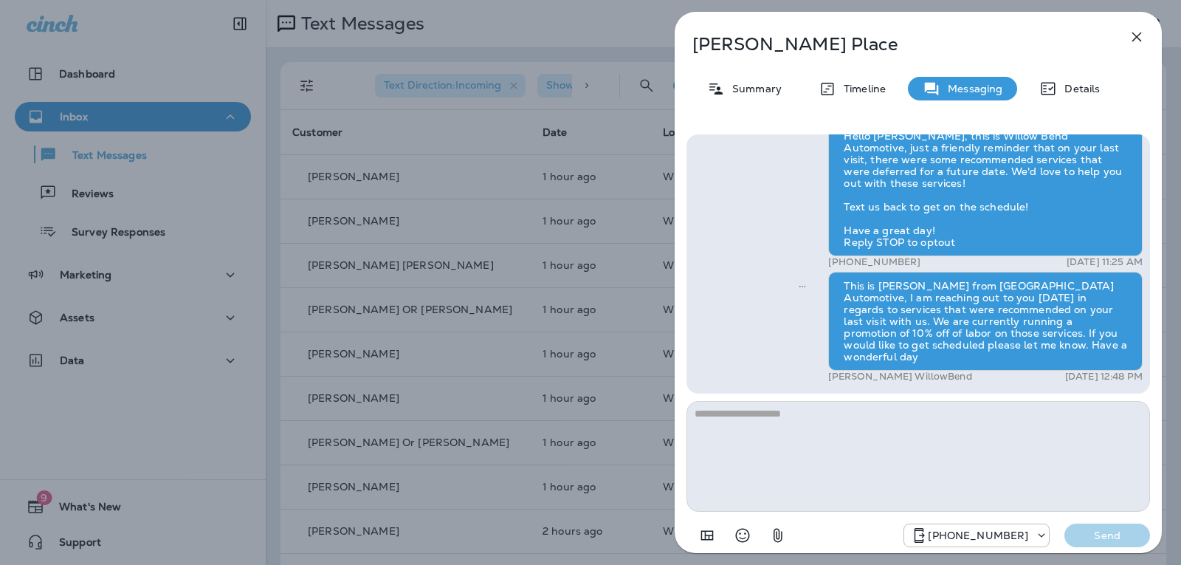
click at [1138, 36] on icon "button" at bounding box center [1137, 37] width 10 height 10
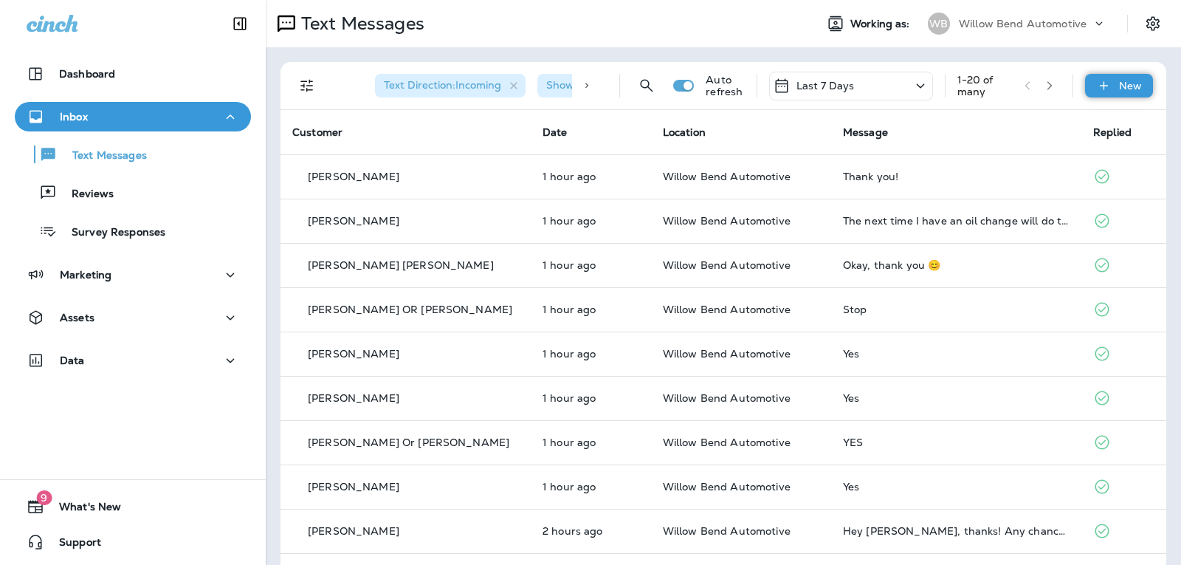
click at [1106, 89] on div "New" at bounding box center [1119, 86] width 68 height 24
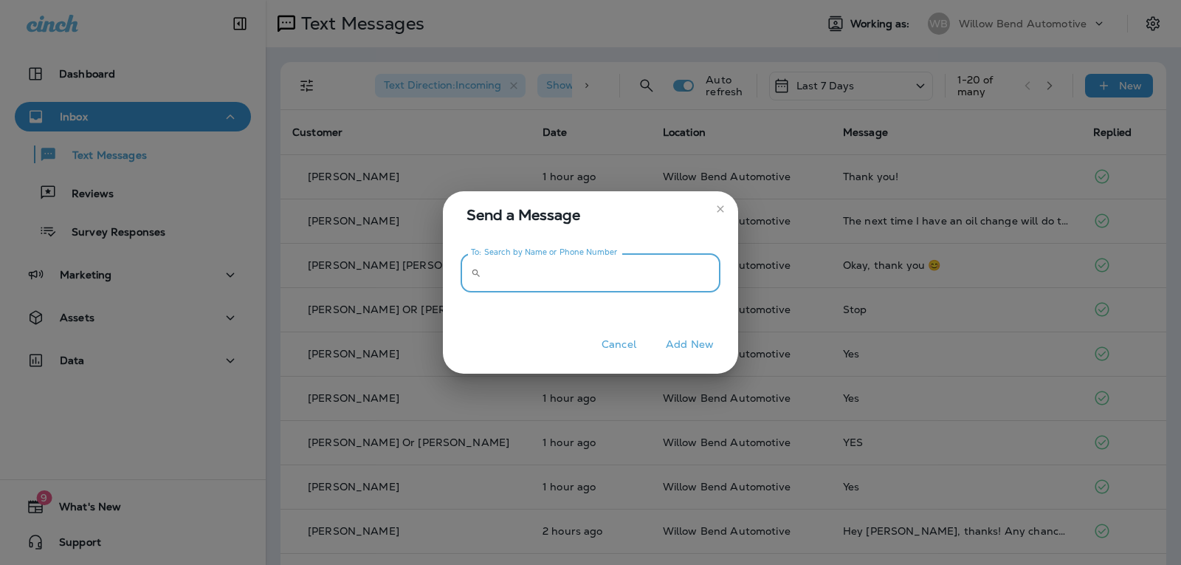
click at [701, 277] on input "To: Search by Name or Phone Number" at bounding box center [603, 272] width 233 height 39
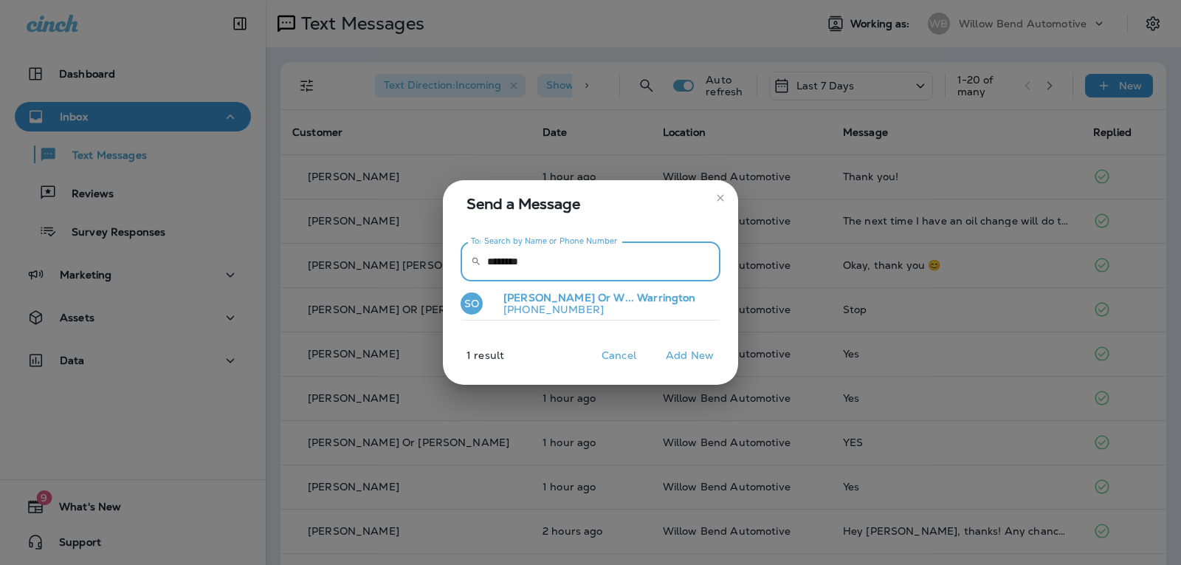
type input "********"
click at [637, 300] on span "Warrington" at bounding box center [666, 297] width 58 height 13
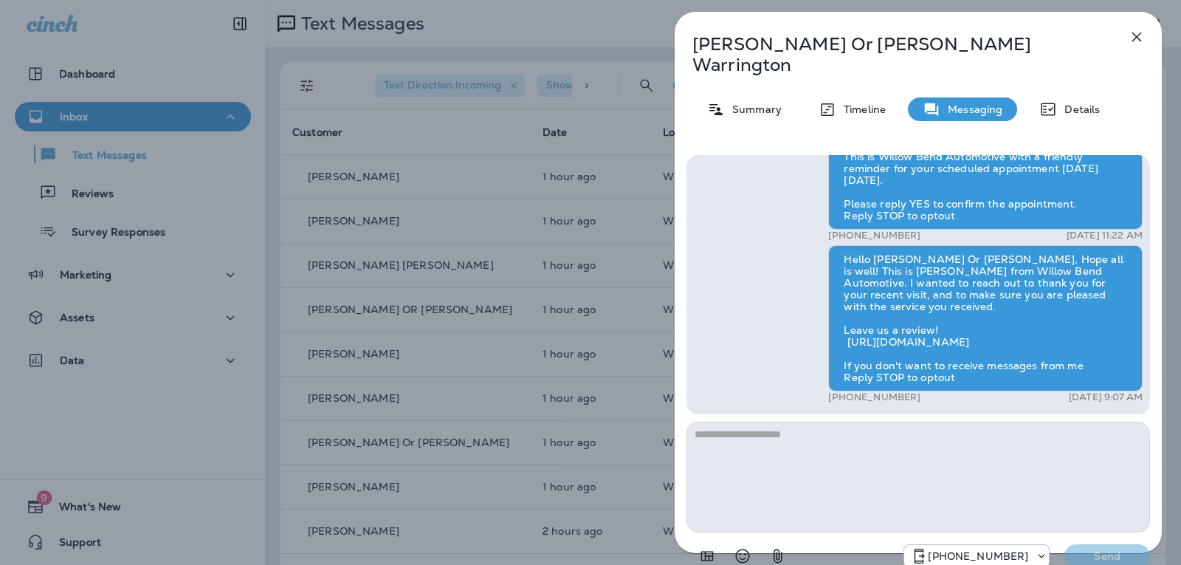
click at [794, 422] on textarea at bounding box center [919, 477] width 464 height 111
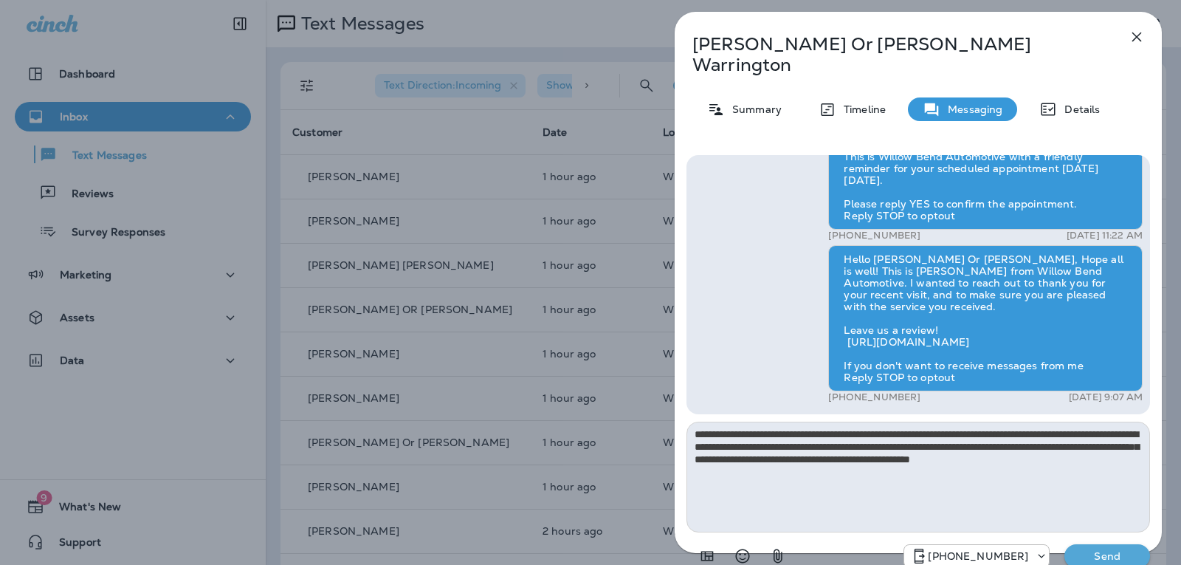
type textarea "**********"
click at [1112, 549] on p "Send" at bounding box center [1107, 555] width 62 height 13
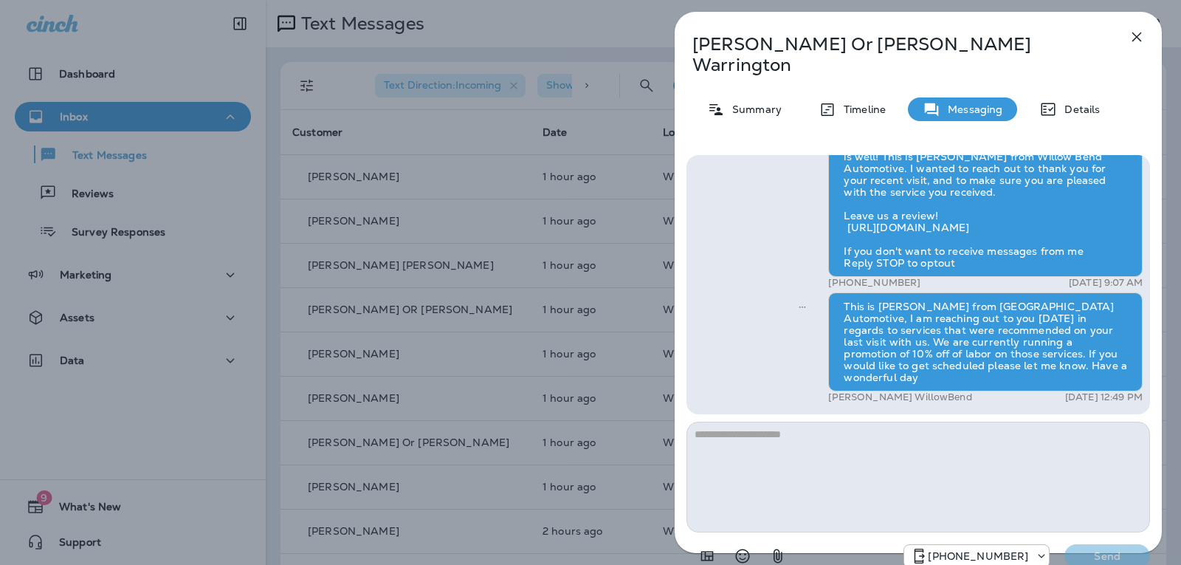
click at [1138, 36] on icon "button" at bounding box center [1137, 37] width 10 height 10
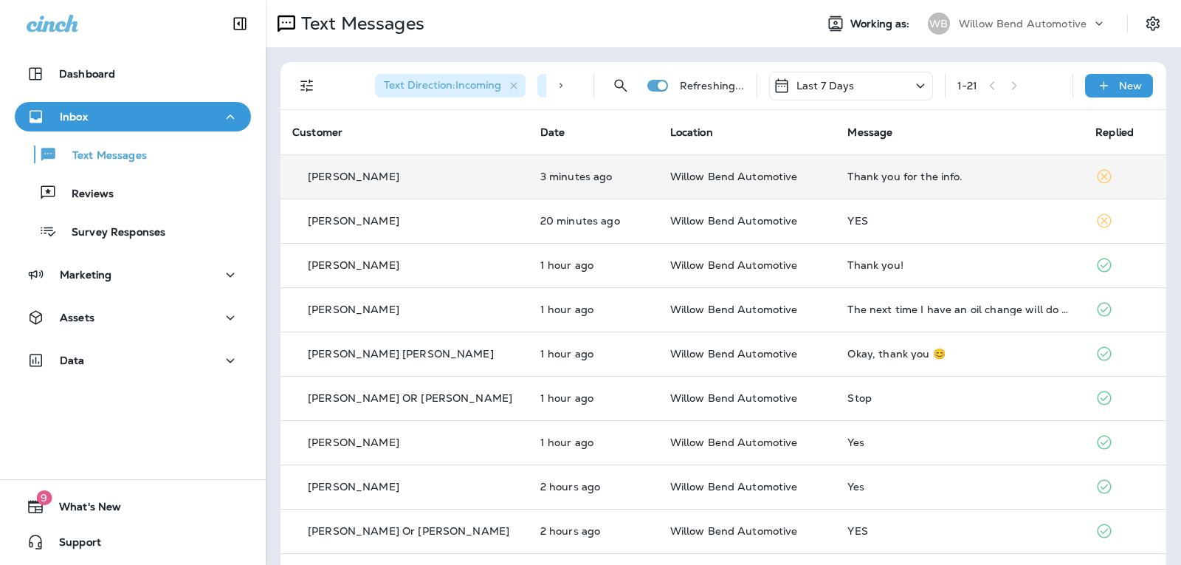
click at [859, 179] on div "Thank you for the info." at bounding box center [959, 177] width 224 height 12
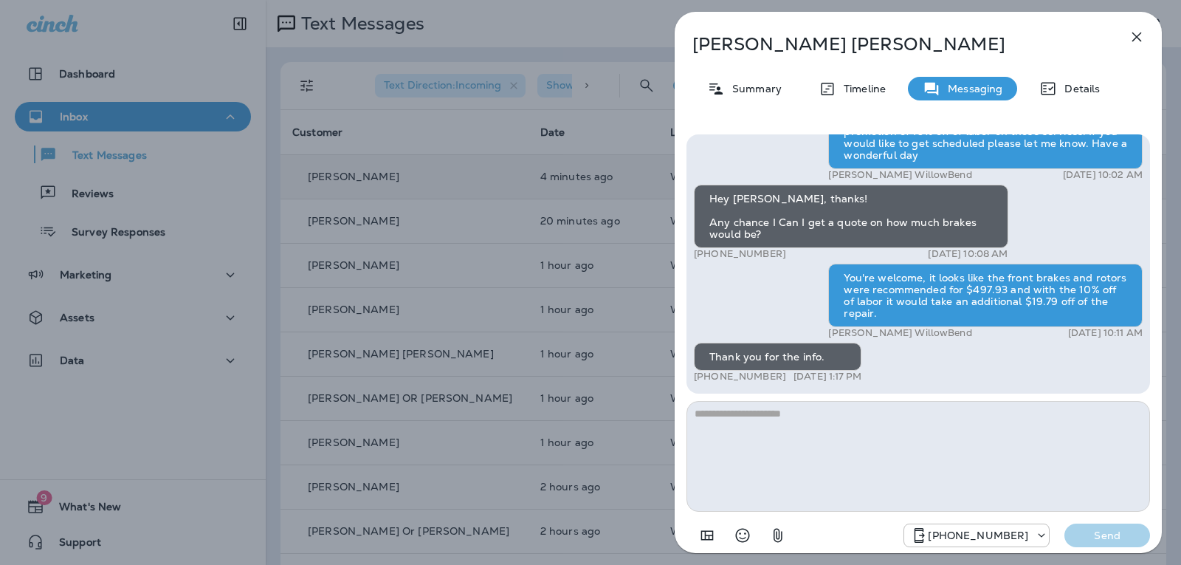
click at [783, 405] on textarea at bounding box center [919, 456] width 464 height 111
click at [782, 414] on textarea at bounding box center [919, 456] width 464 height 111
type textarea "**********"
click at [1135, 525] on button "Send" at bounding box center [1107, 535] width 86 height 24
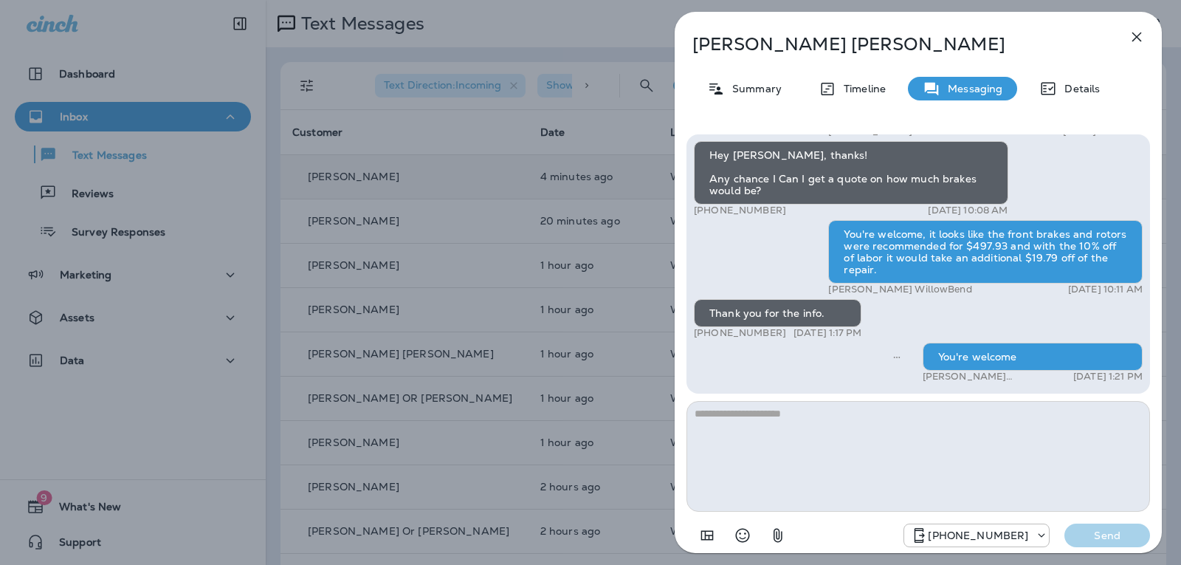
click at [1132, 38] on icon "button" at bounding box center [1137, 37] width 18 height 18
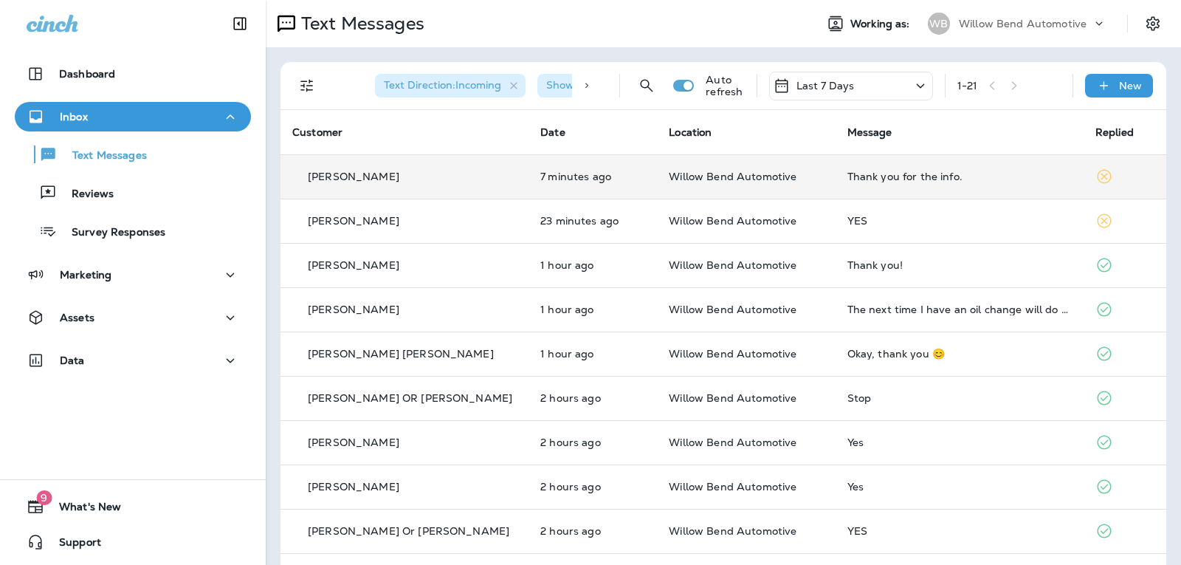
click at [960, 171] on div "Thank you for the info." at bounding box center [959, 177] width 224 height 12
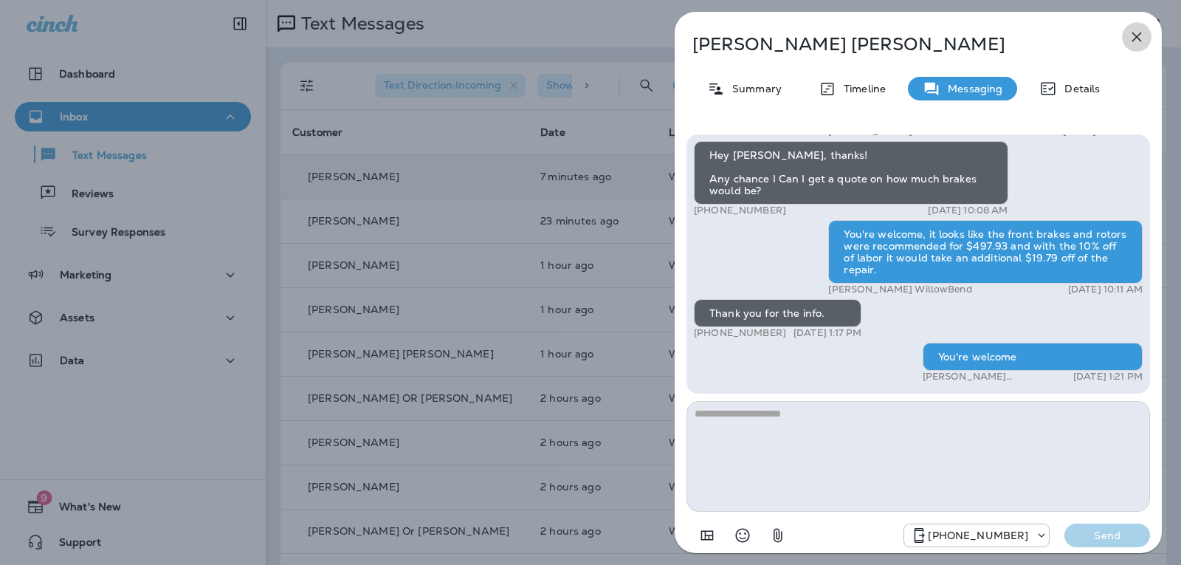
click at [1134, 35] on icon "button" at bounding box center [1137, 37] width 18 height 18
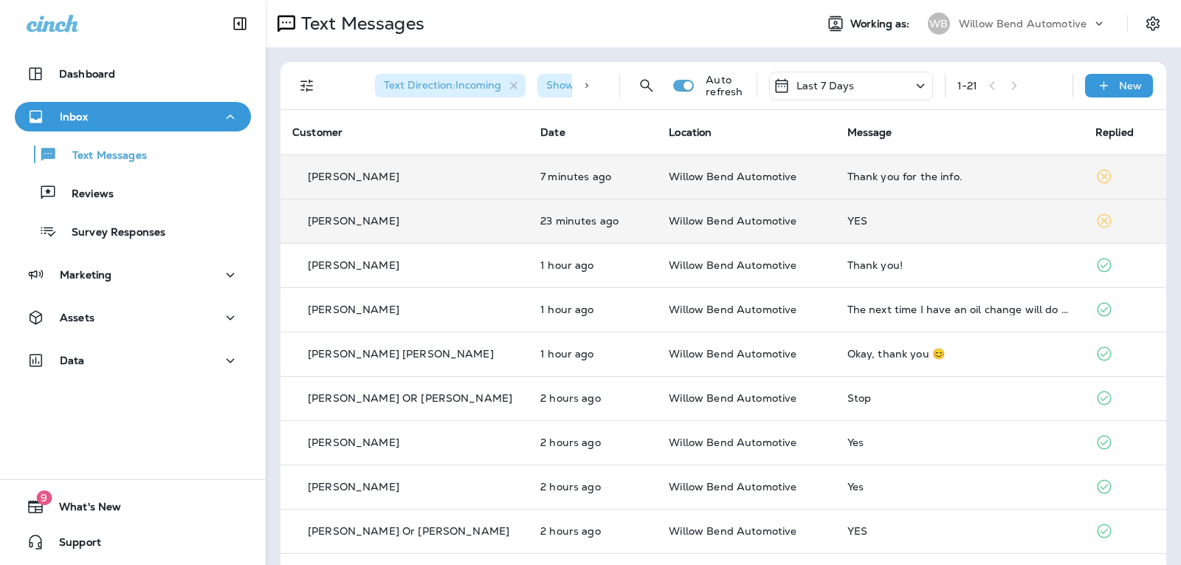
click at [871, 217] on div "YES" at bounding box center [959, 221] width 224 height 12
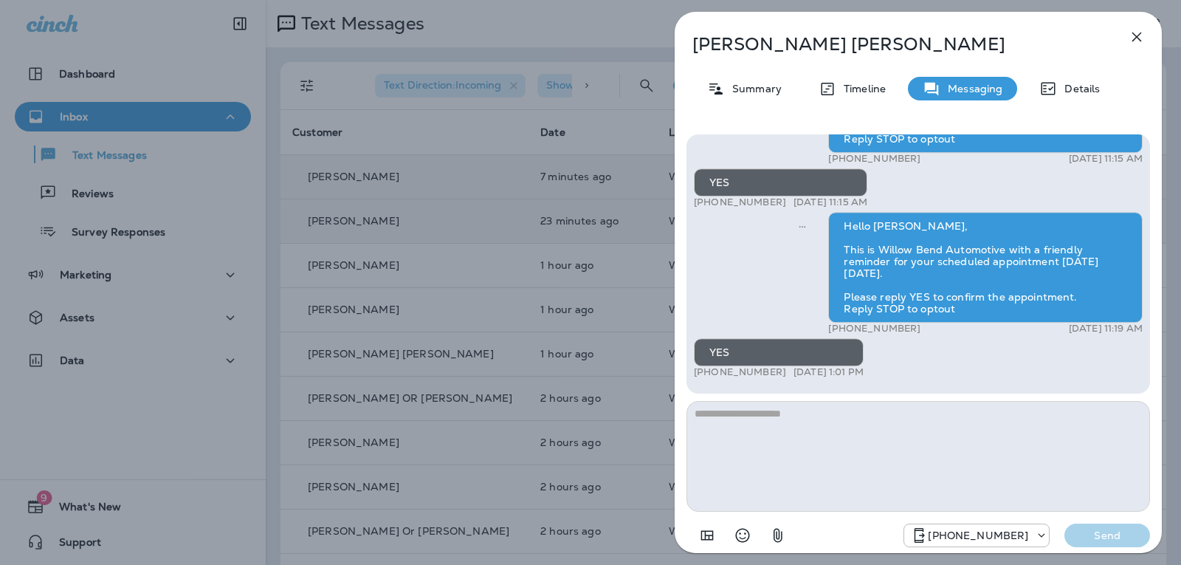
click at [740, 412] on textarea at bounding box center [919, 456] width 464 height 111
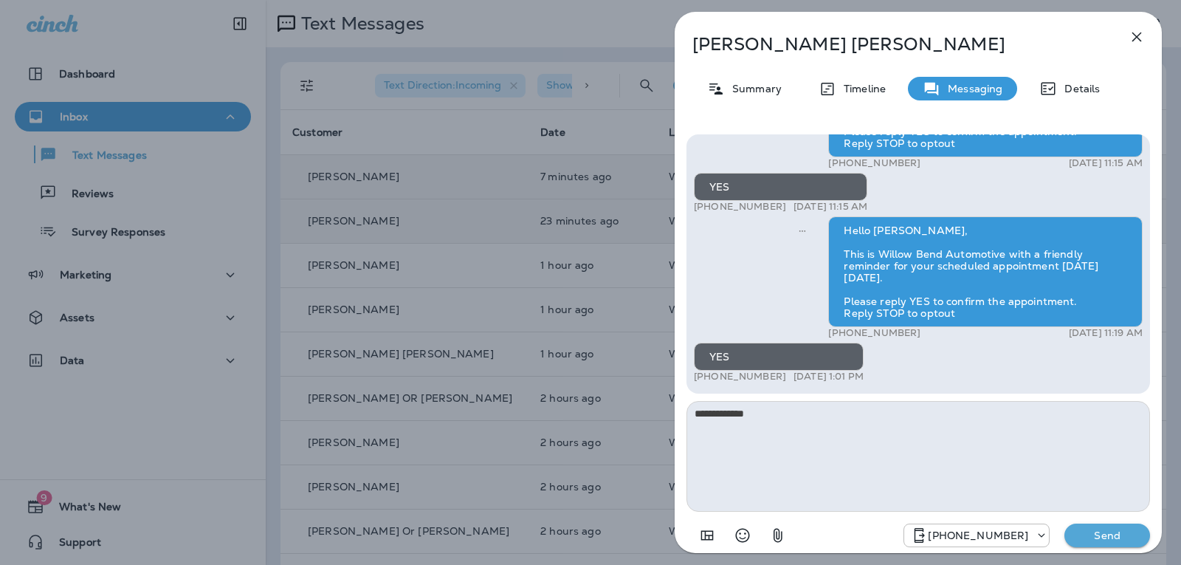
type textarea "**********"
click at [1101, 545] on button "Send" at bounding box center [1107, 535] width 86 height 24
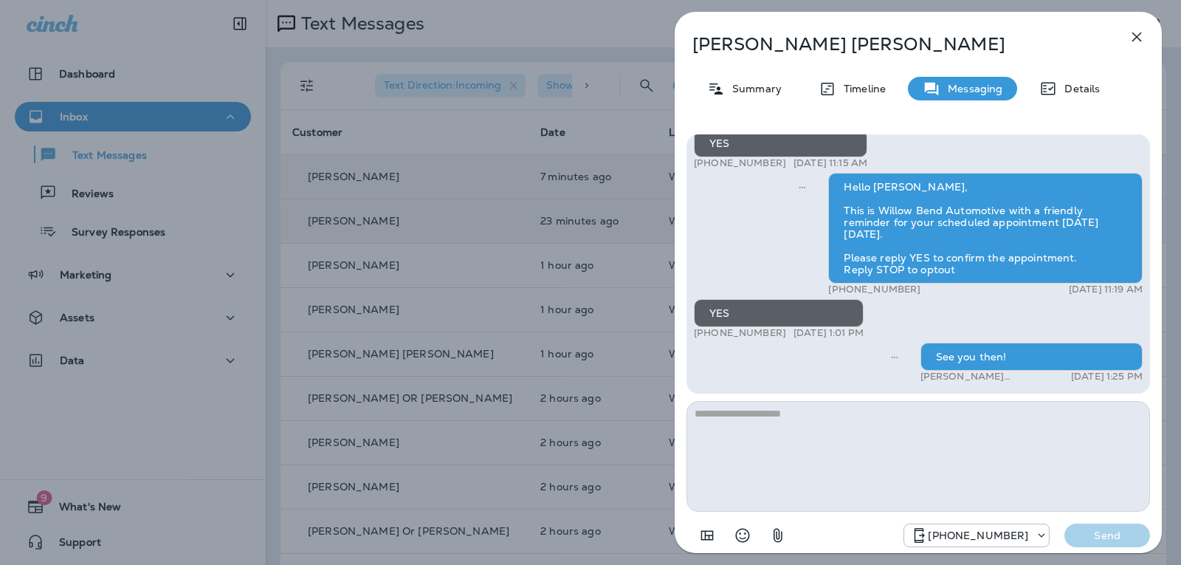
click at [1130, 30] on icon "button" at bounding box center [1137, 37] width 18 height 18
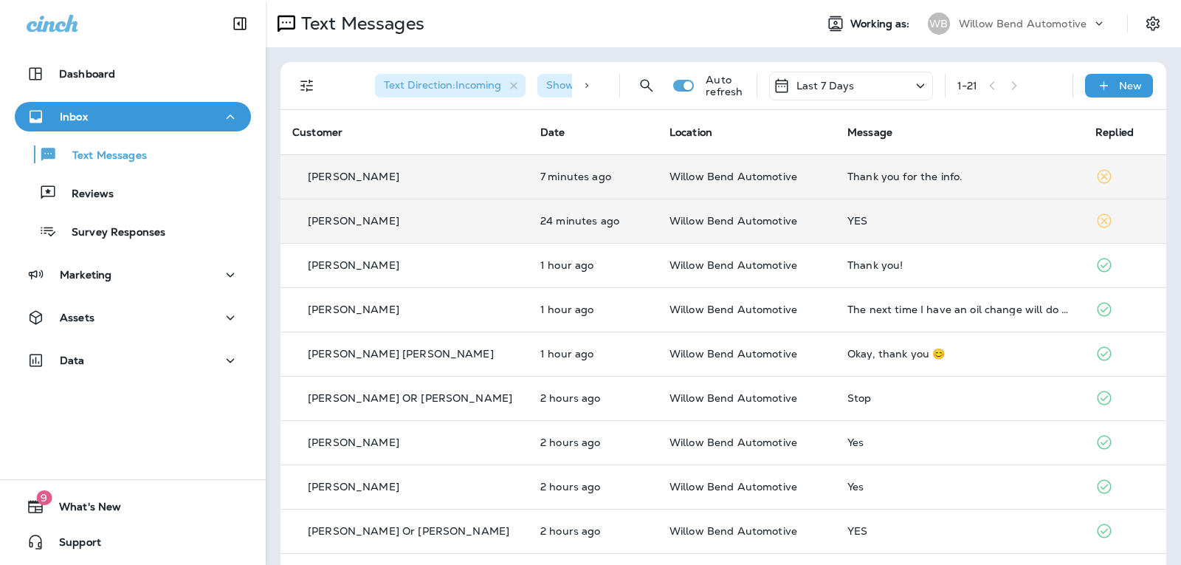
click at [812, 90] on p "Last 7 Days" at bounding box center [826, 86] width 58 height 12
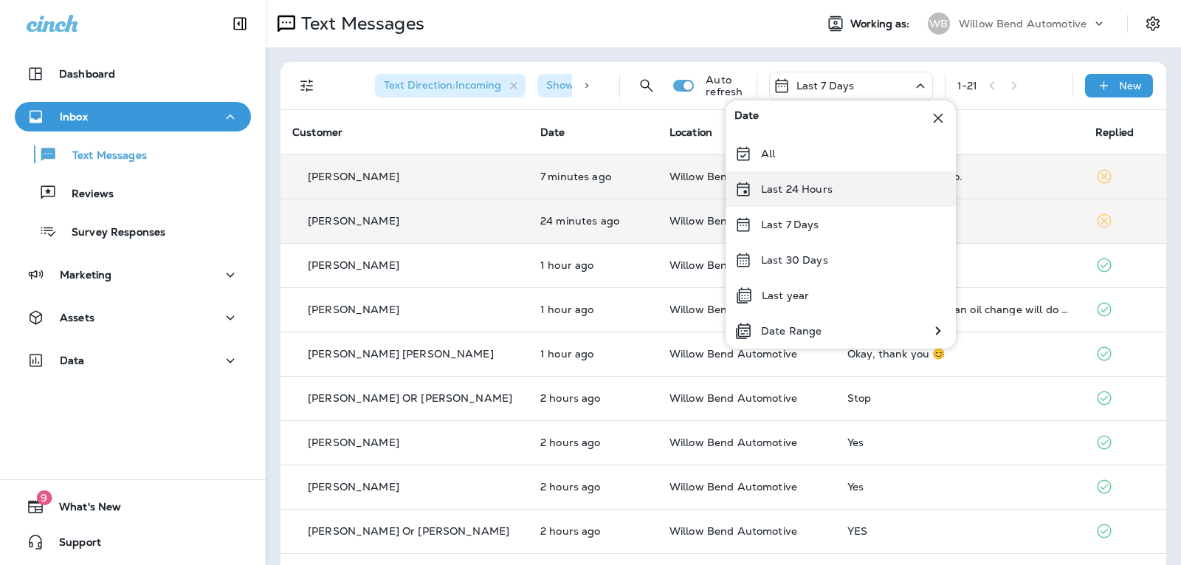
click at [801, 191] on p "Last 24 Hours" at bounding box center [797, 189] width 72 height 12
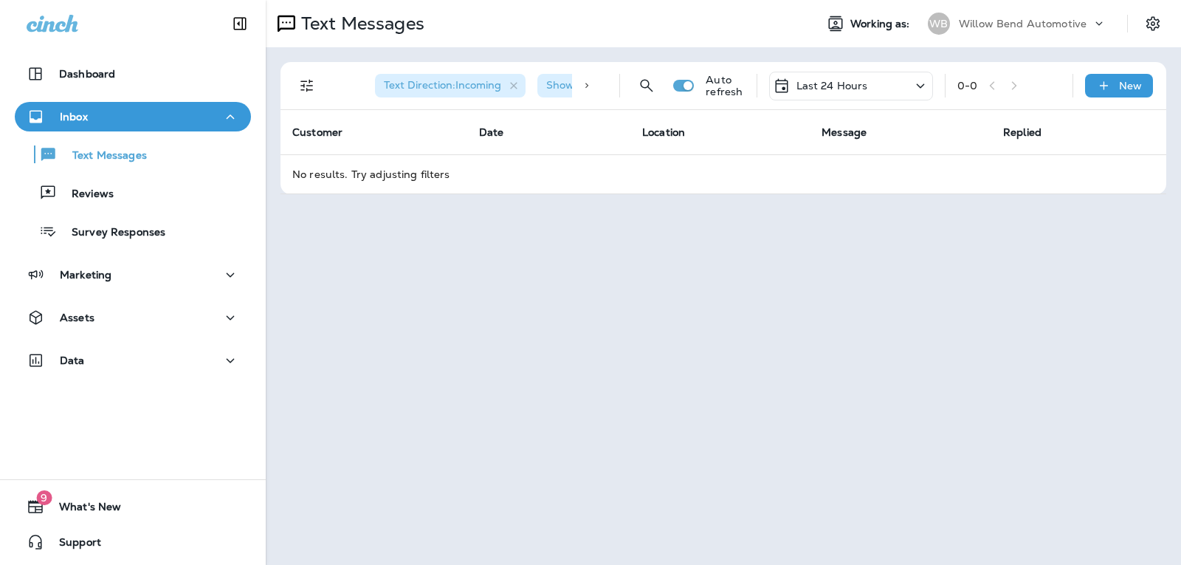
click at [867, 88] on div "Last 24 Hours" at bounding box center [851, 86] width 164 height 29
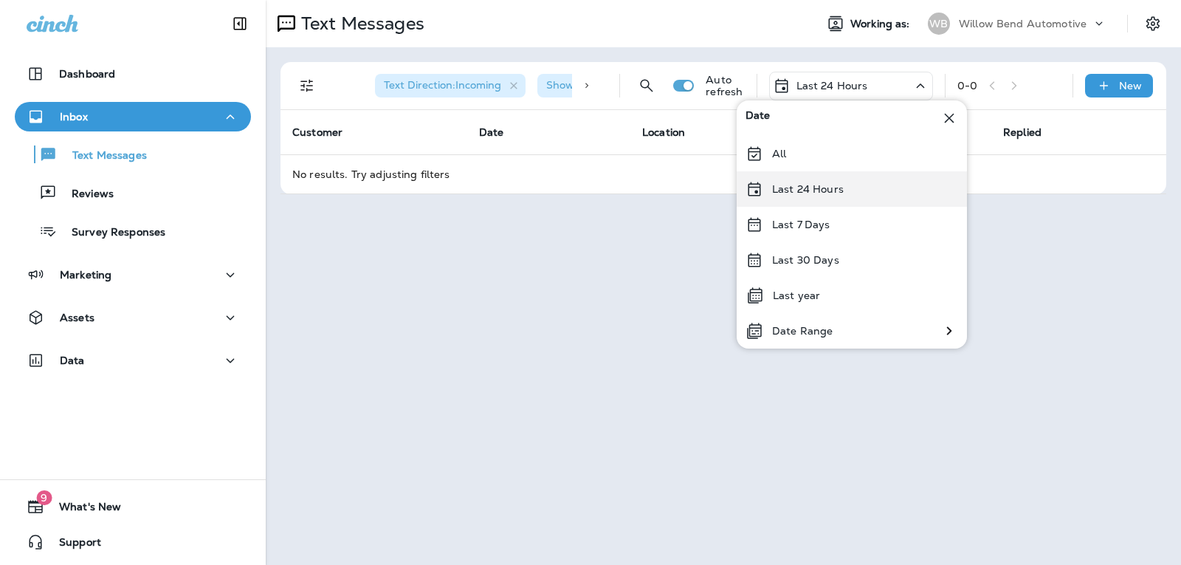
click at [867, 191] on div "Last 24 Hours" at bounding box center [852, 188] width 230 height 35
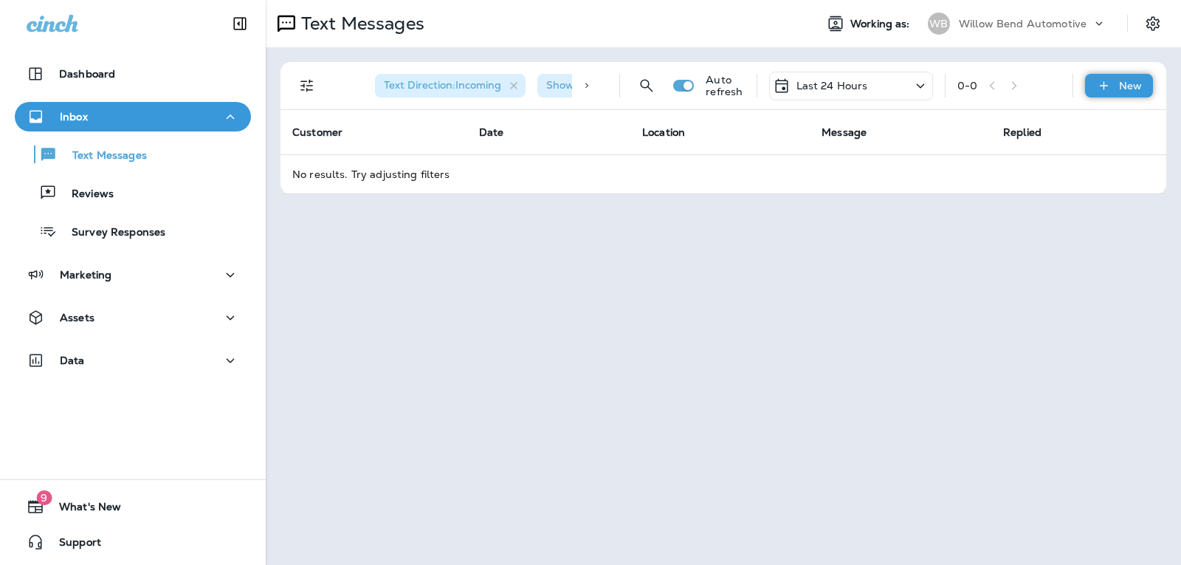
click at [1127, 86] on p "New" at bounding box center [1130, 86] width 23 height 12
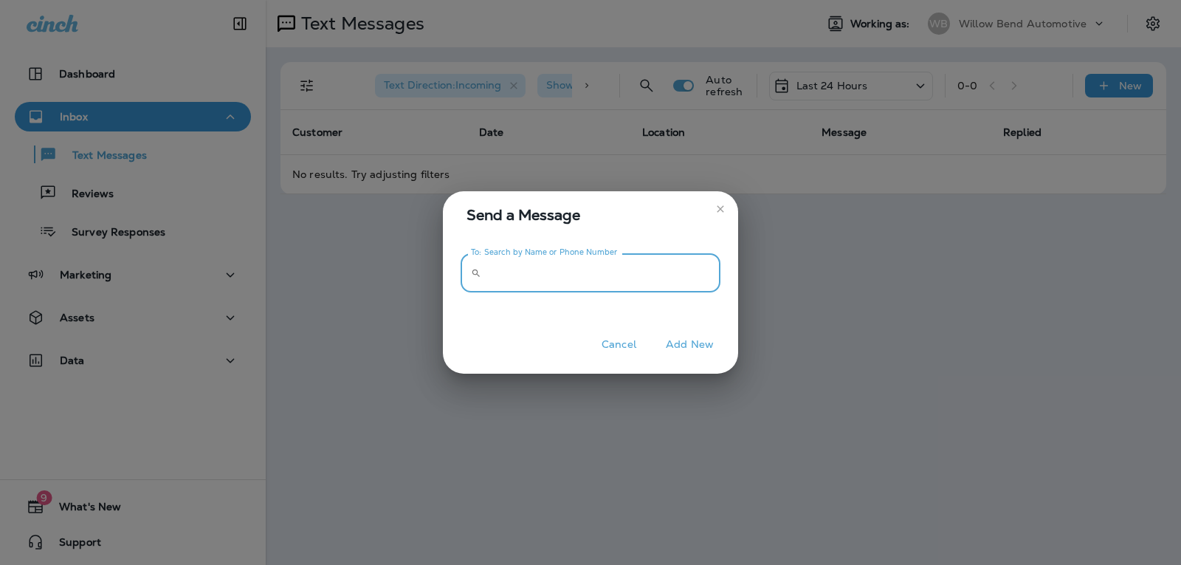
click at [528, 278] on input "To: Search by Name or Phone Number" at bounding box center [603, 272] width 233 height 39
type input "******"
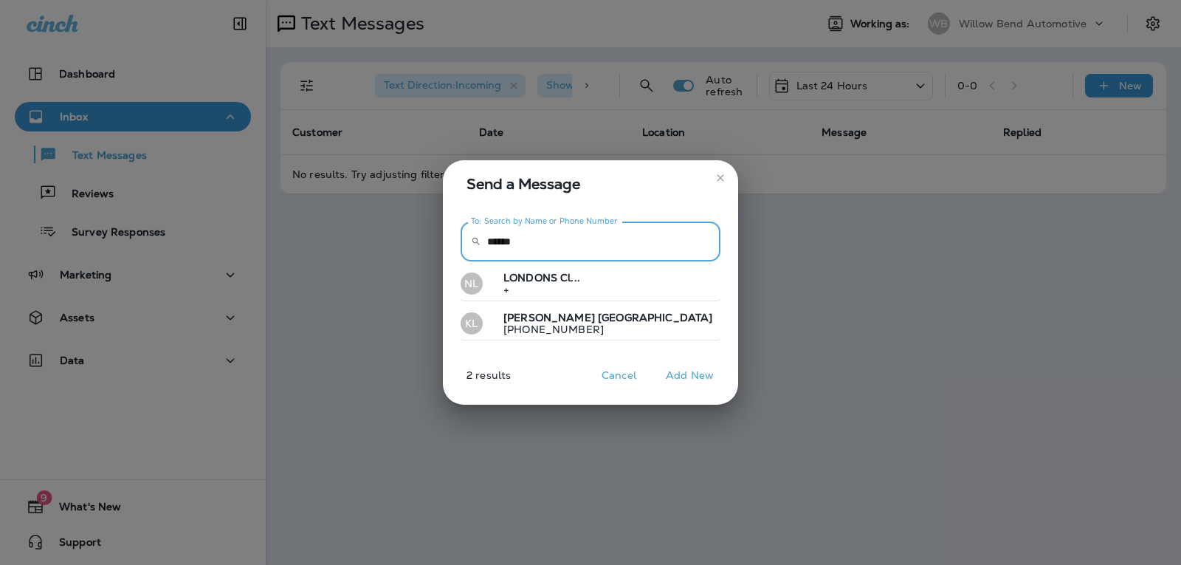
drag, startPoint x: 552, startPoint y: 241, endPoint x: 427, endPoint y: 255, distance: 125.5
click at [428, 255] on div "Send a Message To: Search by Name or Phone Number ​ ****** To: Search by Name o…" at bounding box center [590, 282] width 1181 height 565
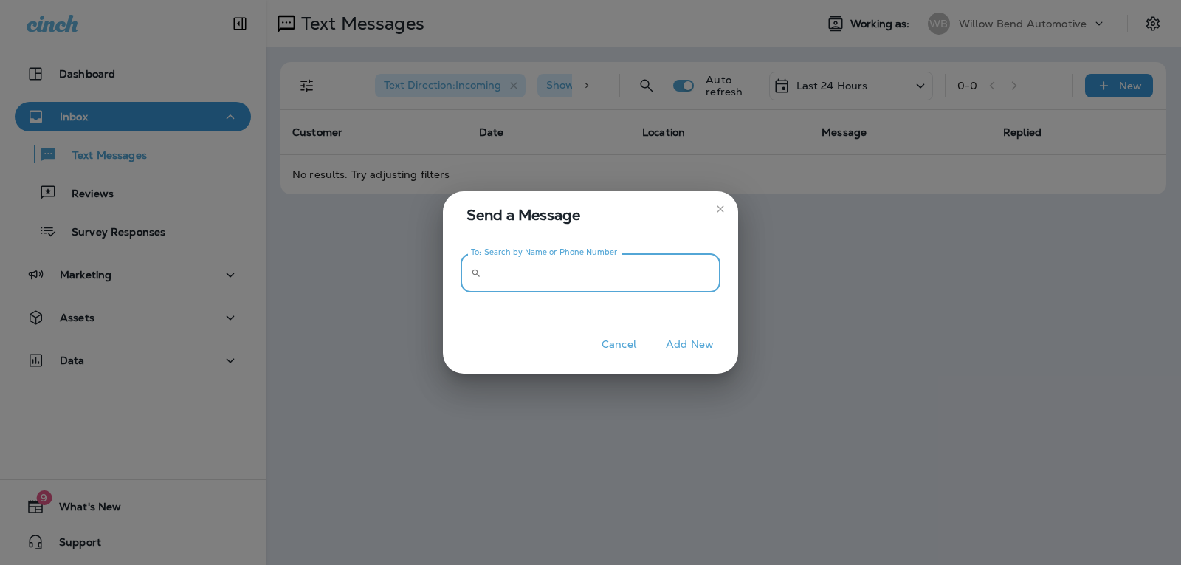
click at [710, 212] on button "close" at bounding box center [721, 209] width 24 height 24
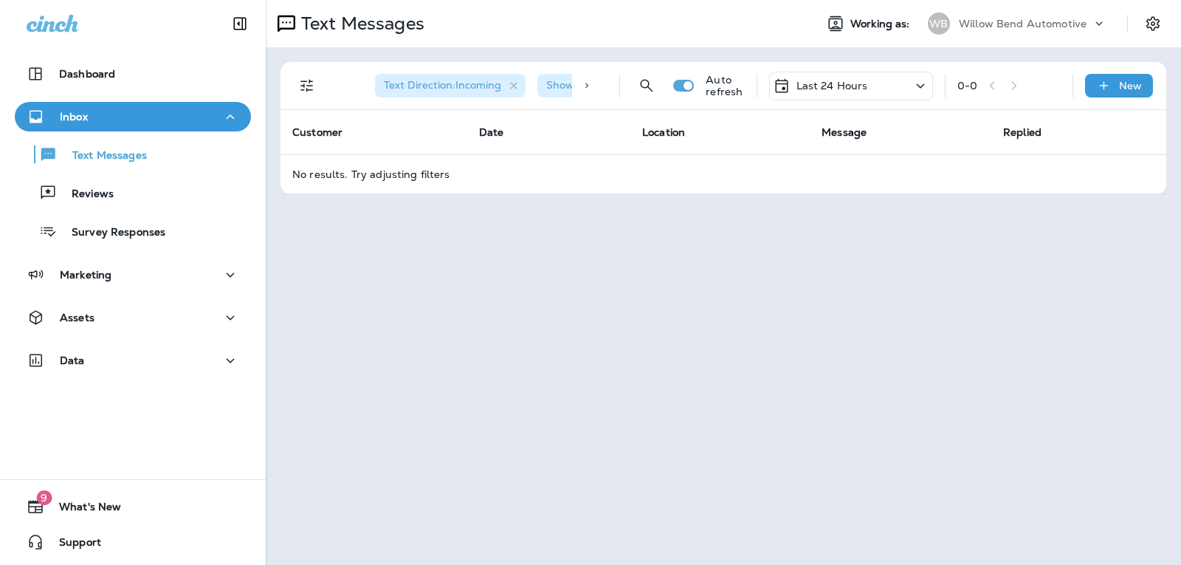
click at [852, 84] on p "Last 24 Hours" at bounding box center [833, 86] width 72 height 12
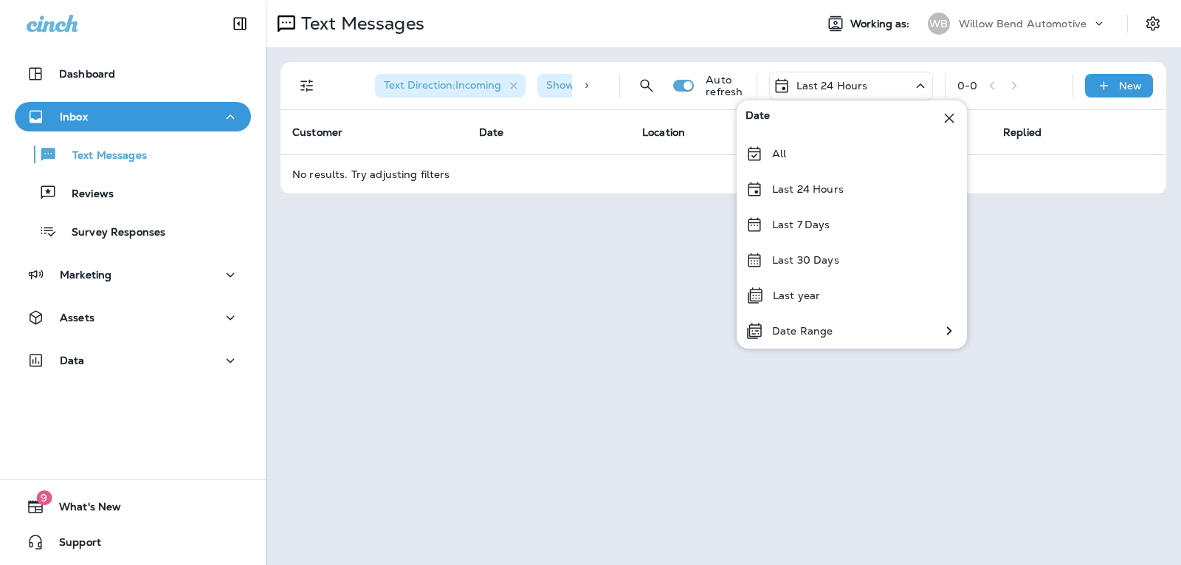
click at [828, 197] on div "Last 24 Hours" at bounding box center [852, 188] width 230 height 35
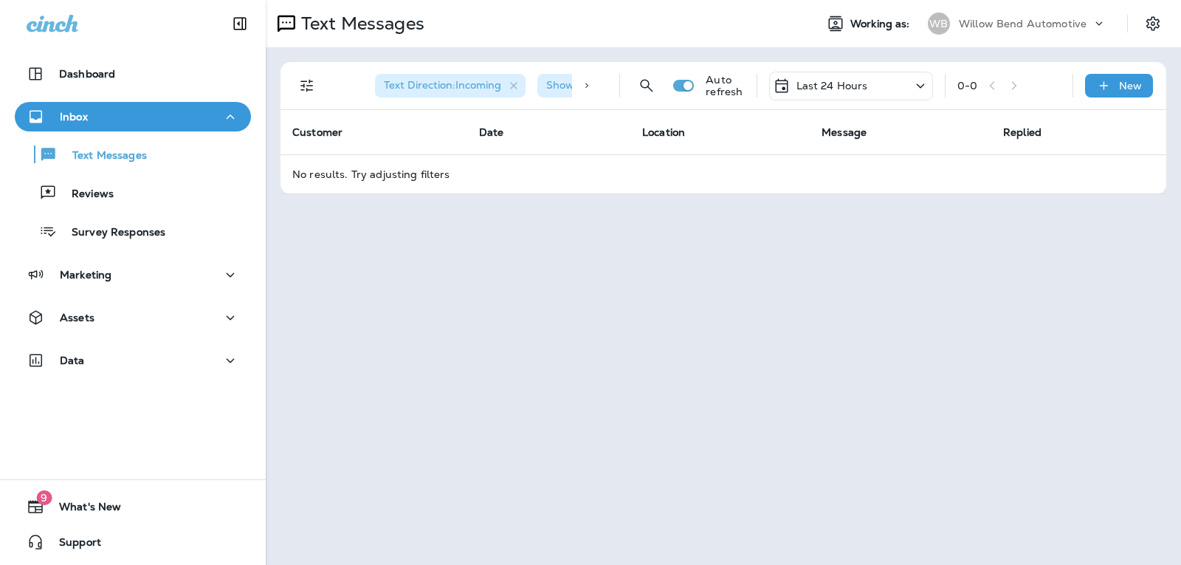
click at [857, 80] on p "Last 24 Hours" at bounding box center [833, 86] width 72 height 12
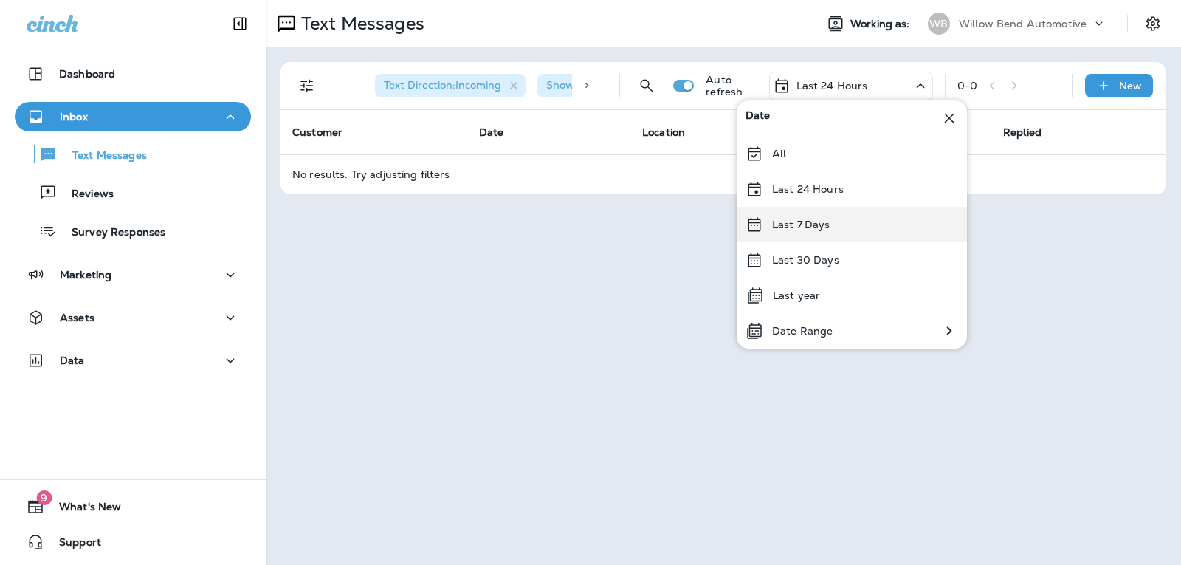
click at [825, 231] on div "Last 7 Days" at bounding box center [852, 224] width 230 height 35
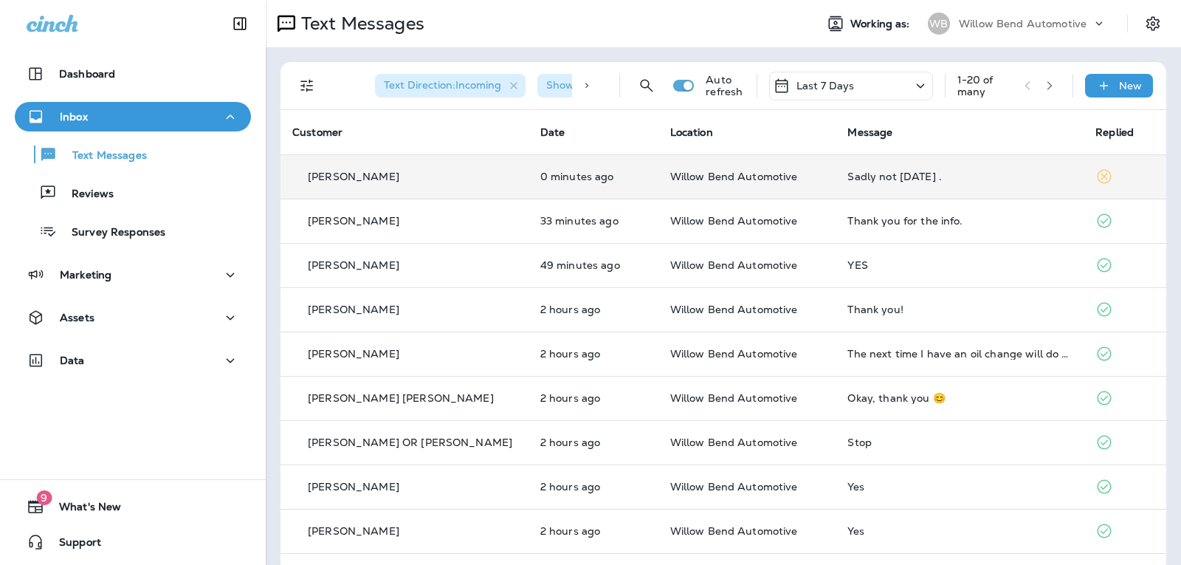
click at [887, 185] on td "Sadly not [DATE] ." at bounding box center [960, 176] width 248 height 44
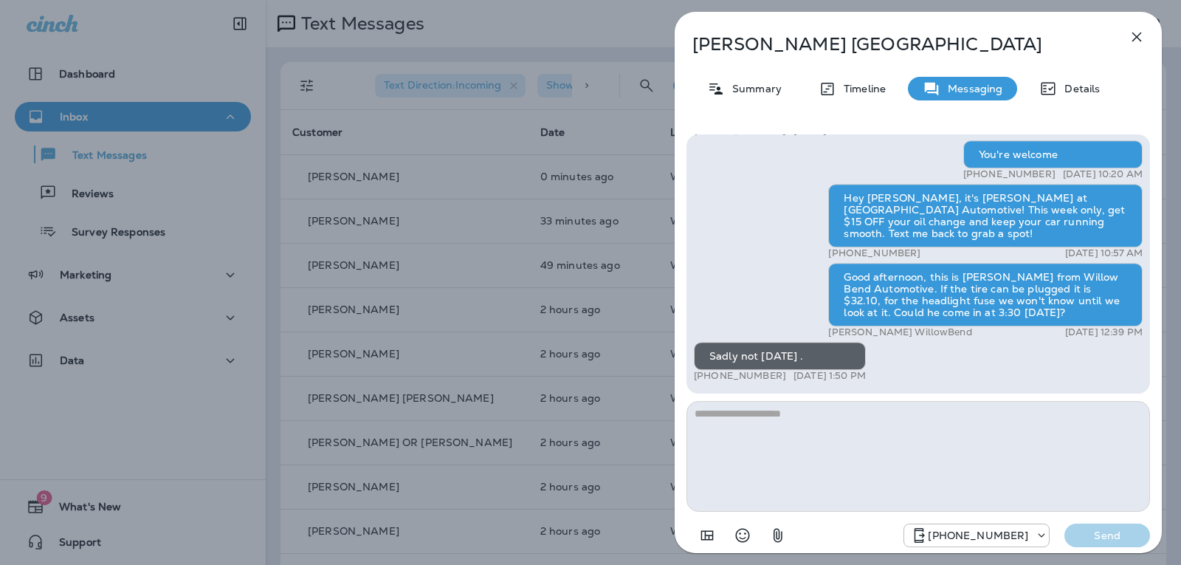
click at [753, 409] on textarea at bounding box center [919, 456] width 464 height 111
click at [752, 418] on textarea at bounding box center [919, 456] width 464 height 111
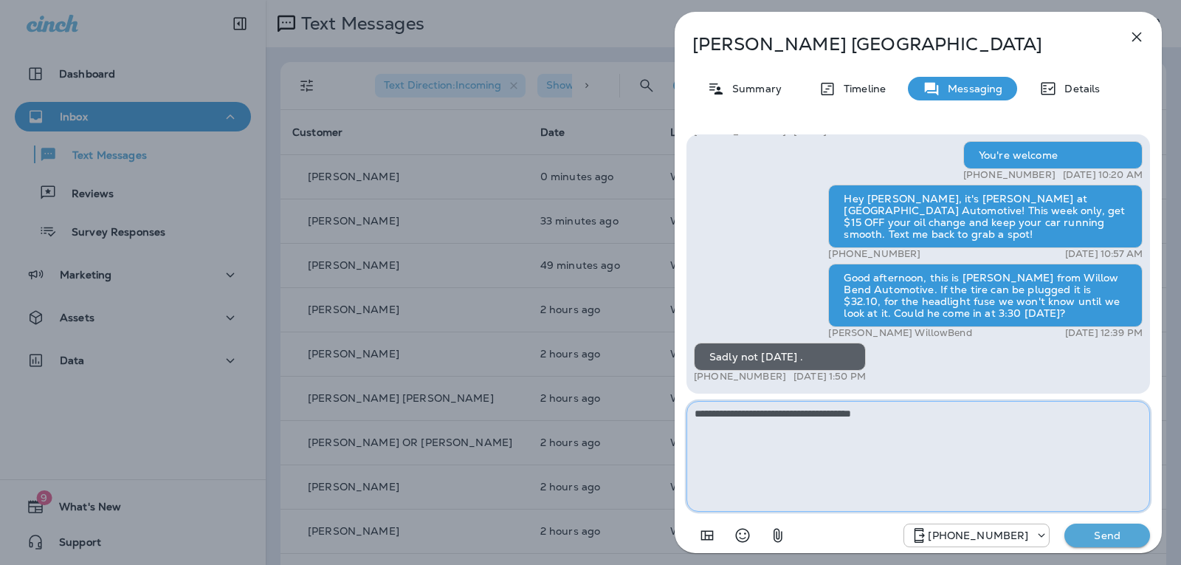
drag, startPoint x: 754, startPoint y: 410, endPoint x: 725, endPoint y: 412, distance: 29.6
click at [725, 412] on textarea "**********" at bounding box center [919, 456] width 464 height 111
drag, startPoint x: 952, startPoint y: 414, endPoint x: 887, endPoint y: 418, distance: 65.1
click at [887, 418] on textarea "**********" at bounding box center [919, 456] width 464 height 111
type textarea "**********"
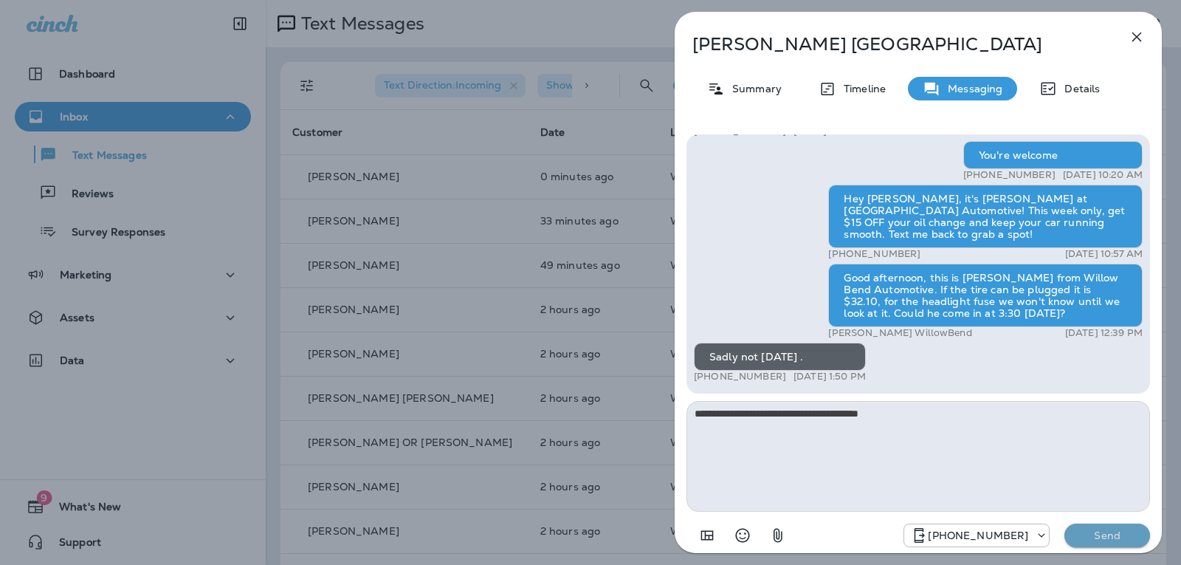
click at [1087, 526] on button "Send" at bounding box center [1107, 535] width 86 height 24
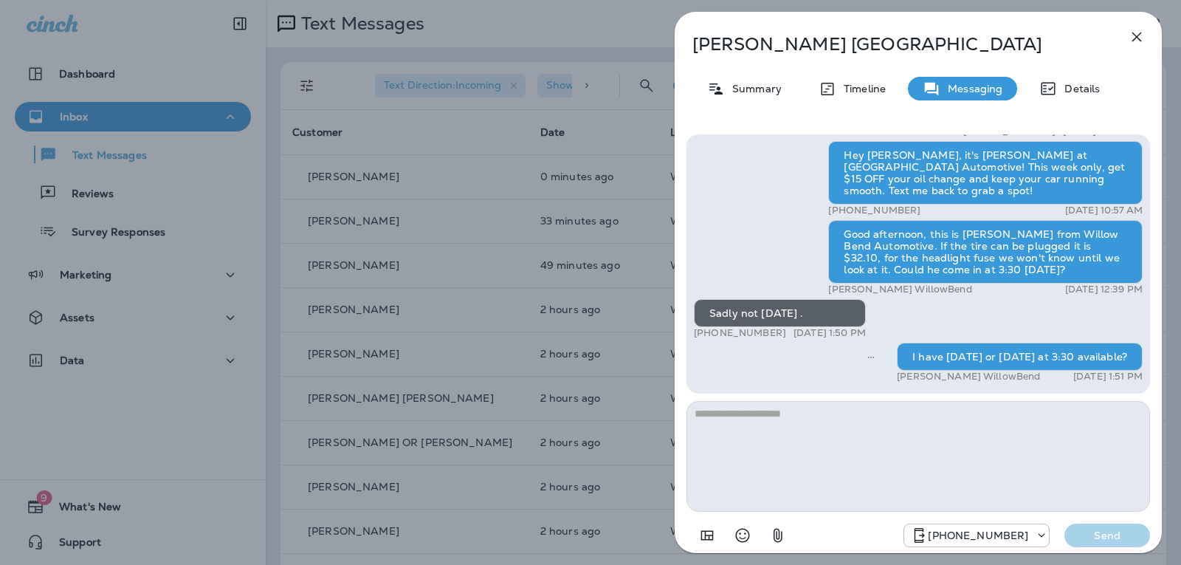
click at [1132, 24] on button "button" at bounding box center [1137, 37] width 30 height 30
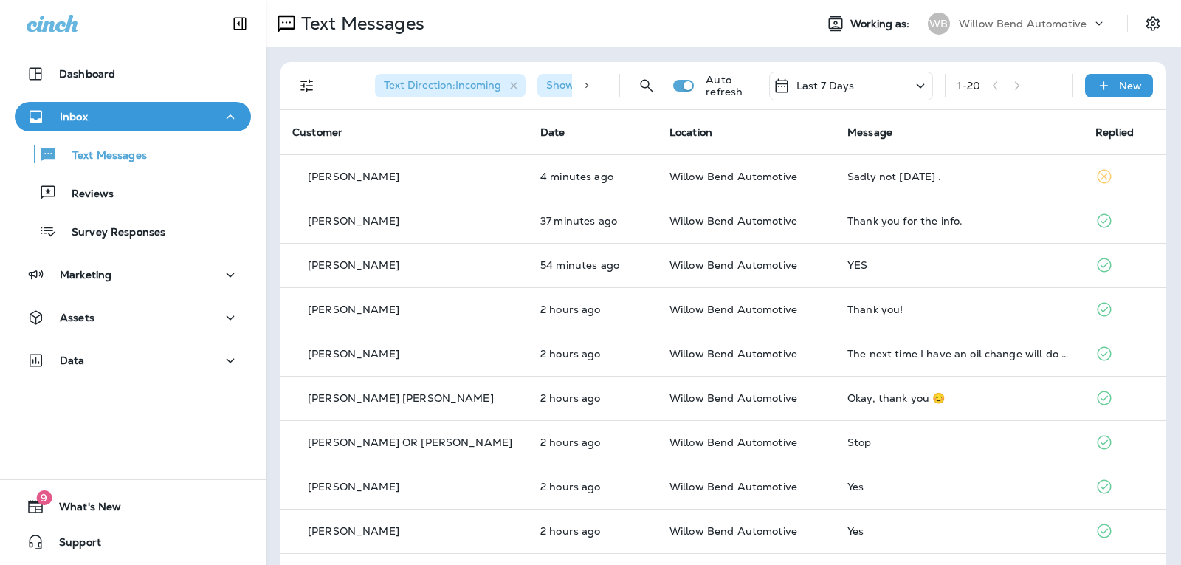
click at [833, 89] on p "Last 7 Days" at bounding box center [826, 86] width 58 height 12
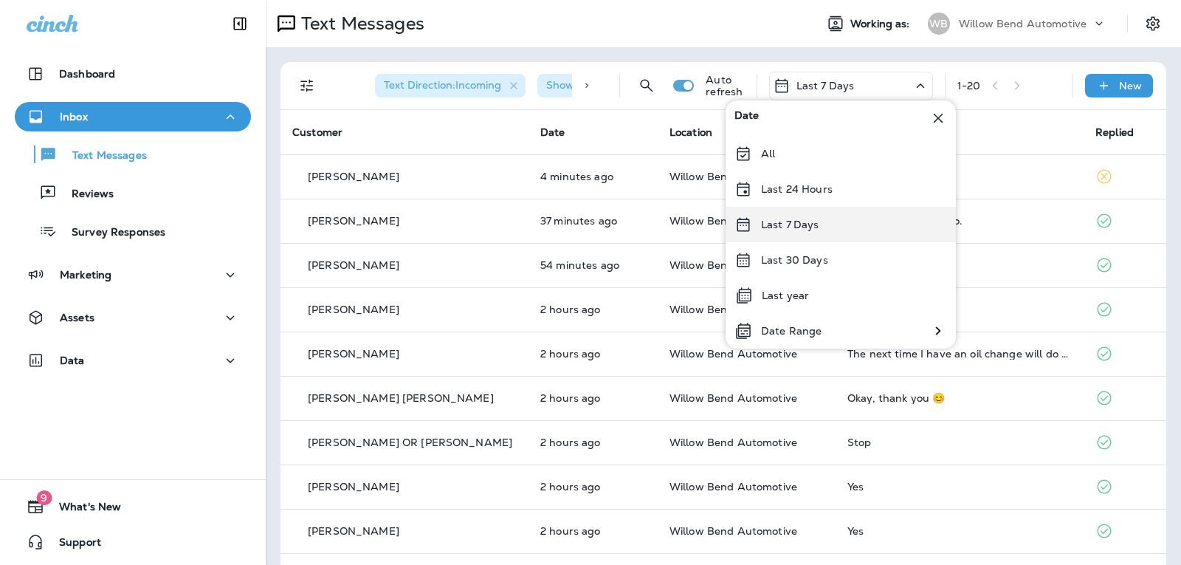
click at [830, 224] on div "Last 7 Days" at bounding box center [841, 224] width 230 height 35
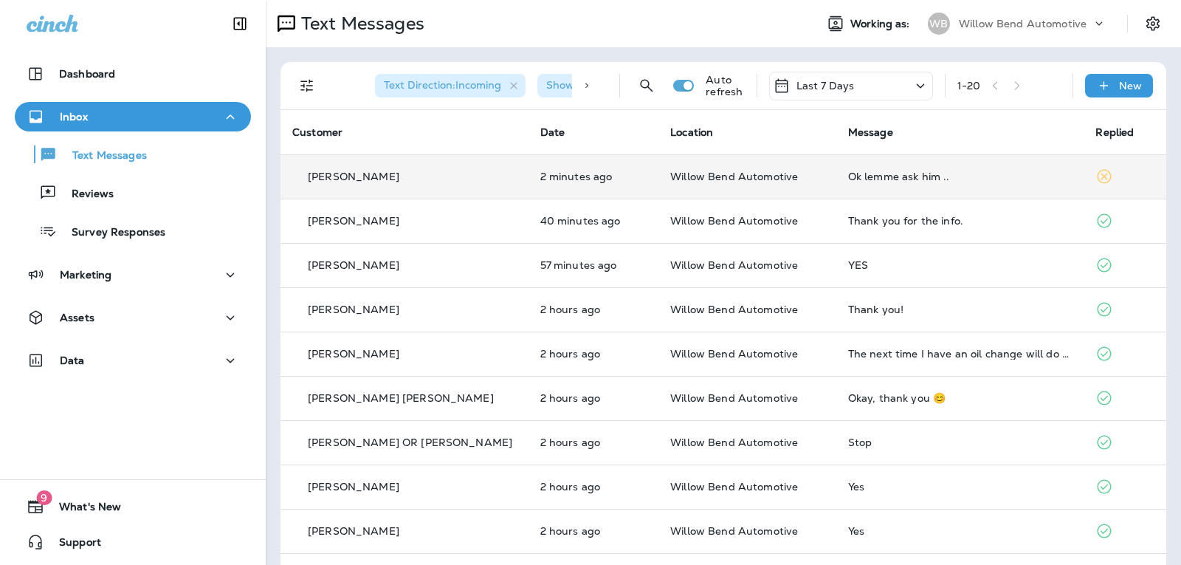
click at [857, 185] on td "Ok lemme ask him .." at bounding box center [960, 176] width 248 height 44
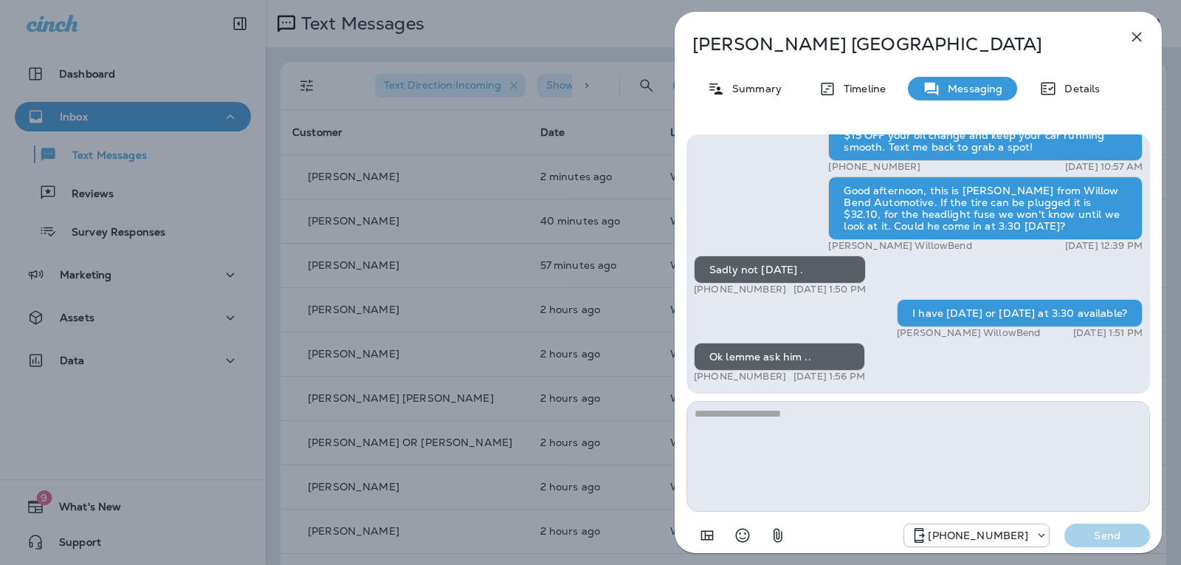
click at [879, 405] on textarea at bounding box center [919, 456] width 464 height 111
type textarea "**"
drag, startPoint x: 1095, startPoint y: 537, endPoint x: 1100, endPoint y: 515, distance: 22.6
click at [1097, 534] on p "Send" at bounding box center [1107, 535] width 62 height 13
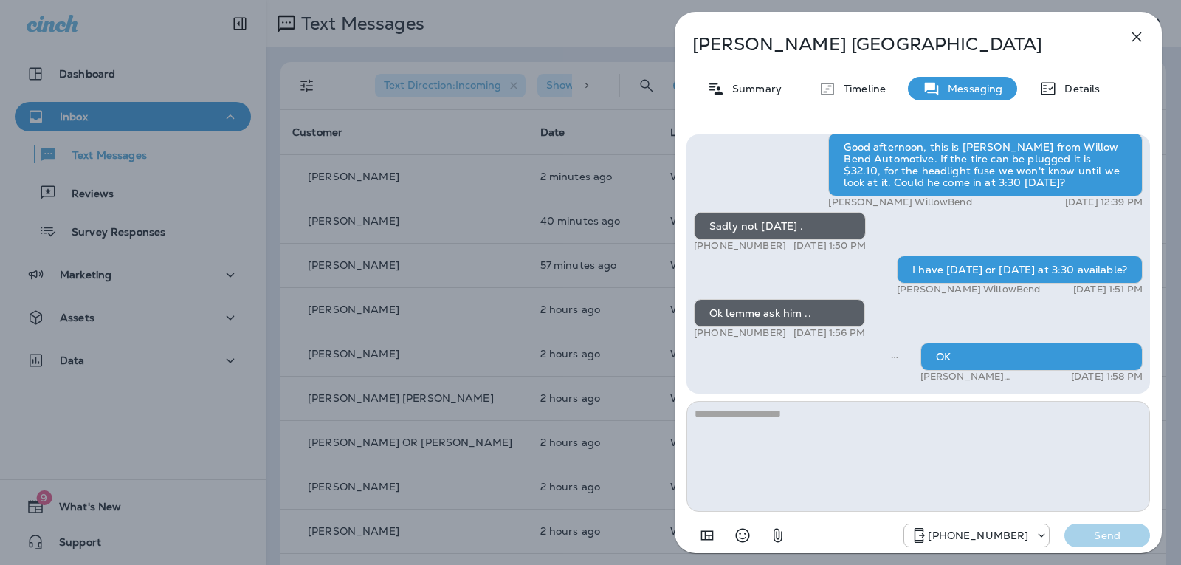
click at [1131, 30] on icon "button" at bounding box center [1137, 37] width 18 height 18
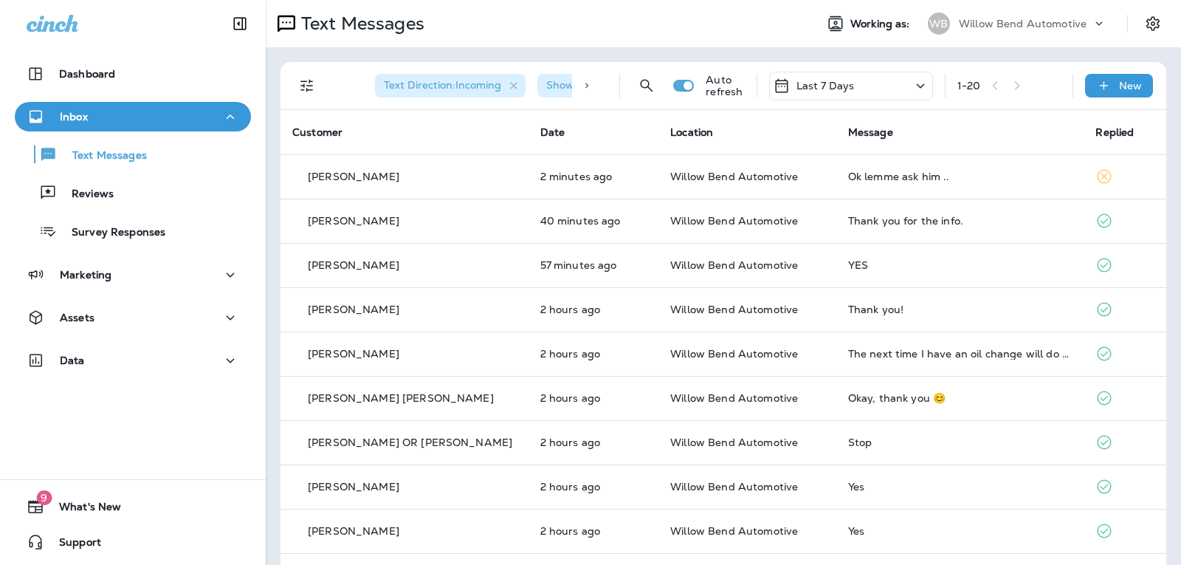
click at [838, 83] on p "Last 7 Days" at bounding box center [826, 86] width 58 height 12
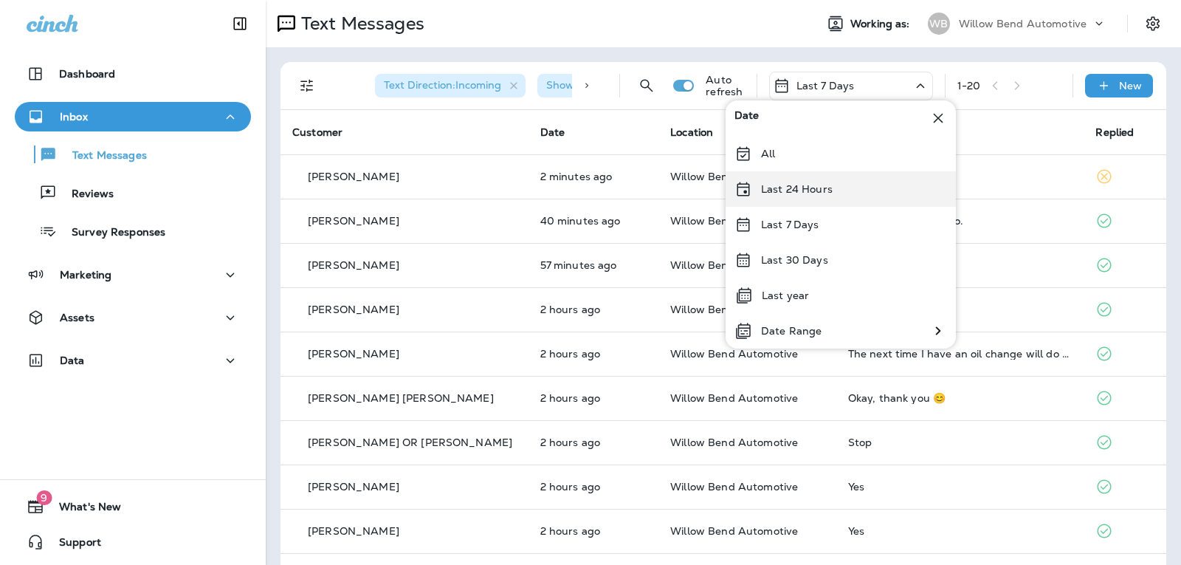
click at [833, 190] on div "Last 24 Hours" at bounding box center [841, 188] width 230 height 35
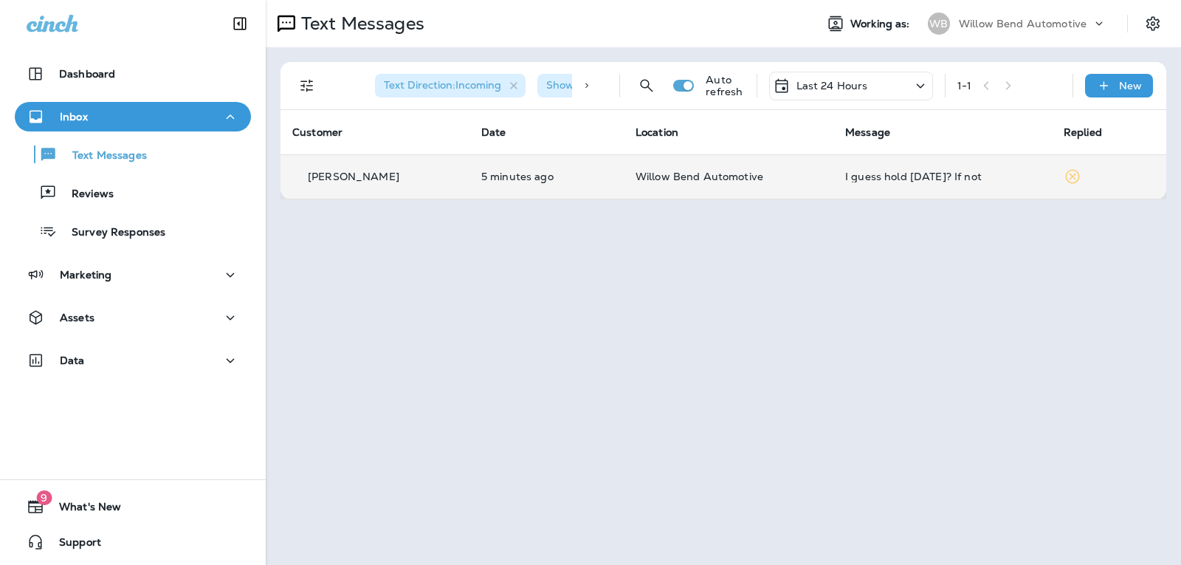
click at [893, 168] on td "I guess hold [DATE]? If not" at bounding box center [942, 176] width 219 height 44
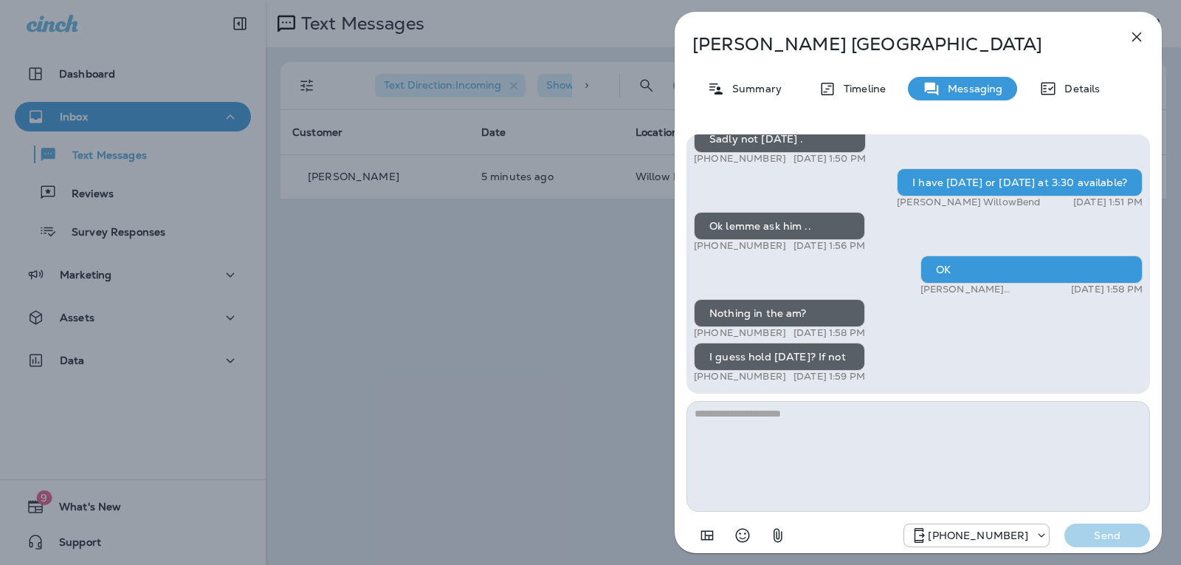
click at [814, 419] on textarea at bounding box center [919, 456] width 464 height 111
type textarea "*"
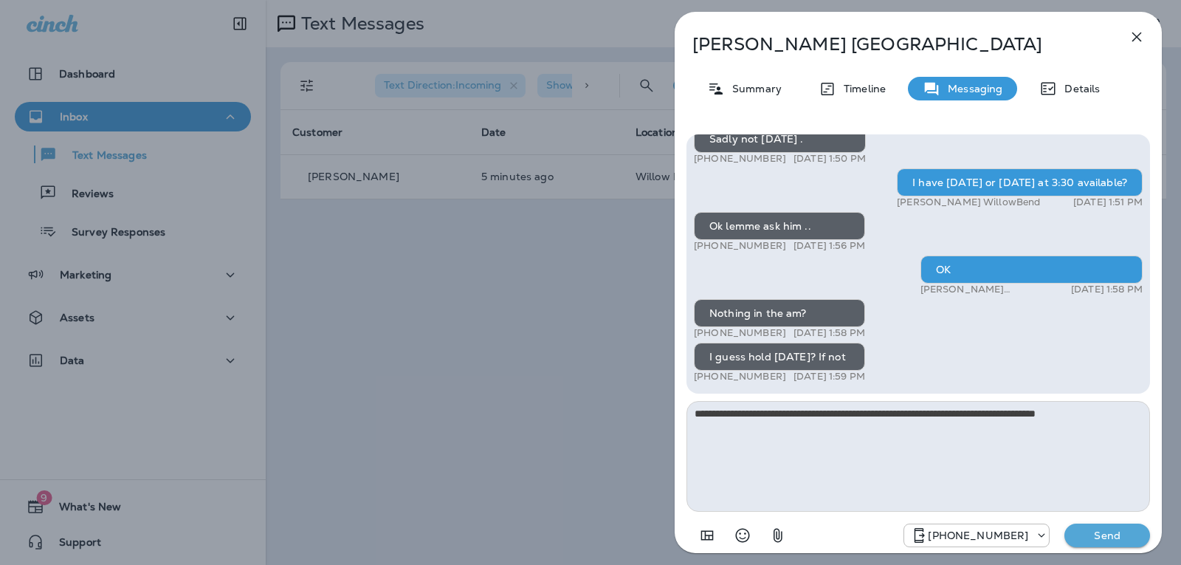
type textarea "**********"
click at [1096, 537] on p "Send" at bounding box center [1107, 535] width 62 height 13
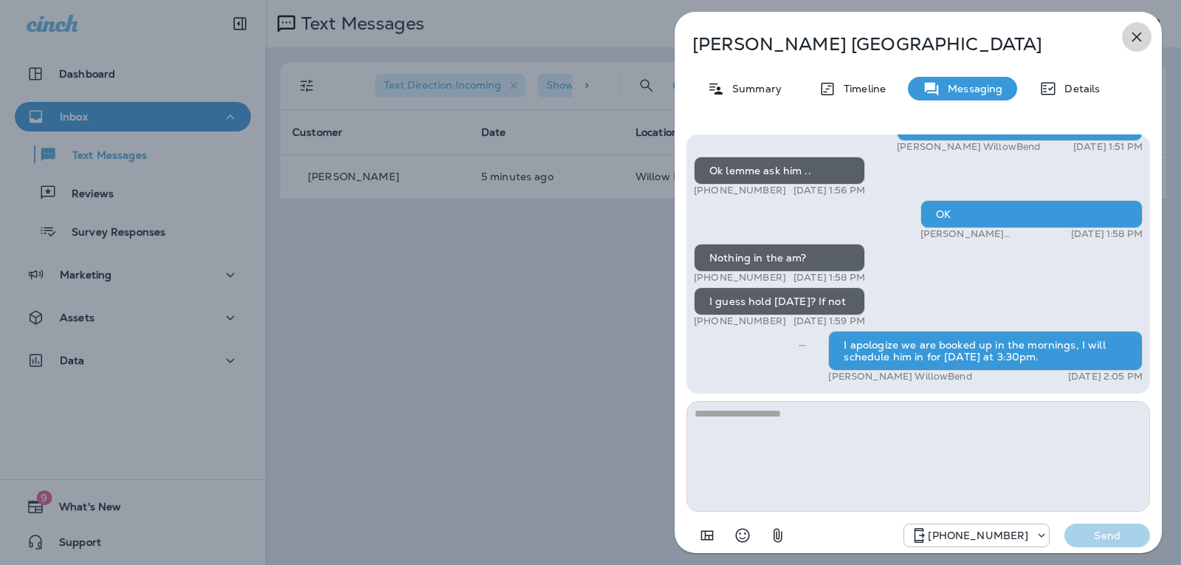
click at [1139, 30] on icon "button" at bounding box center [1137, 37] width 18 height 18
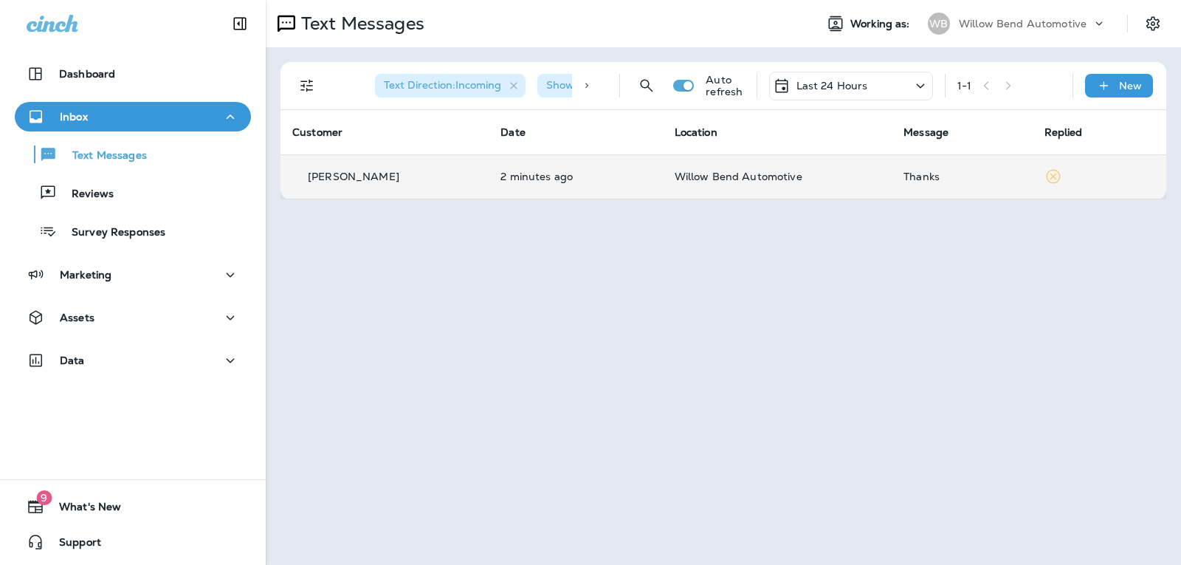
click at [909, 174] on div "Thanks" at bounding box center [962, 177] width 117 height 12
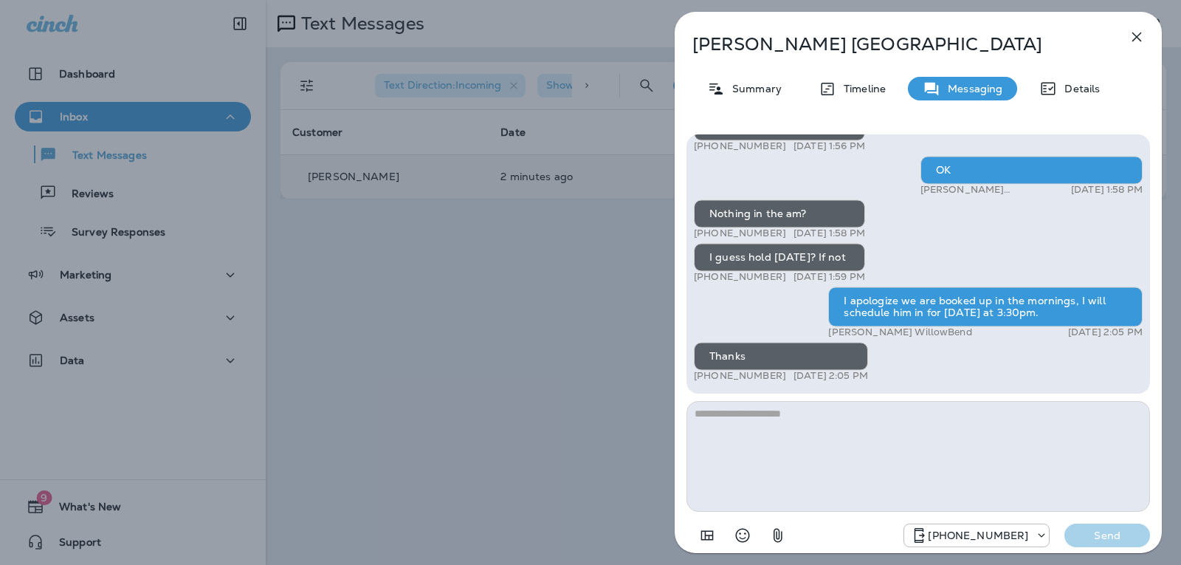
drag, startPoint x: 782, startPoint y: 409, endPoint x: 782, endPoint y: 417, distance: 8.2
click at [782, 413] on textarea at bounding box center [919, 456] width 464 height 111
type textarea "*"
type textarea "**********"
click at [1112, 537] on p "Send" at bounding box center [1107, 535] width 62 height 13
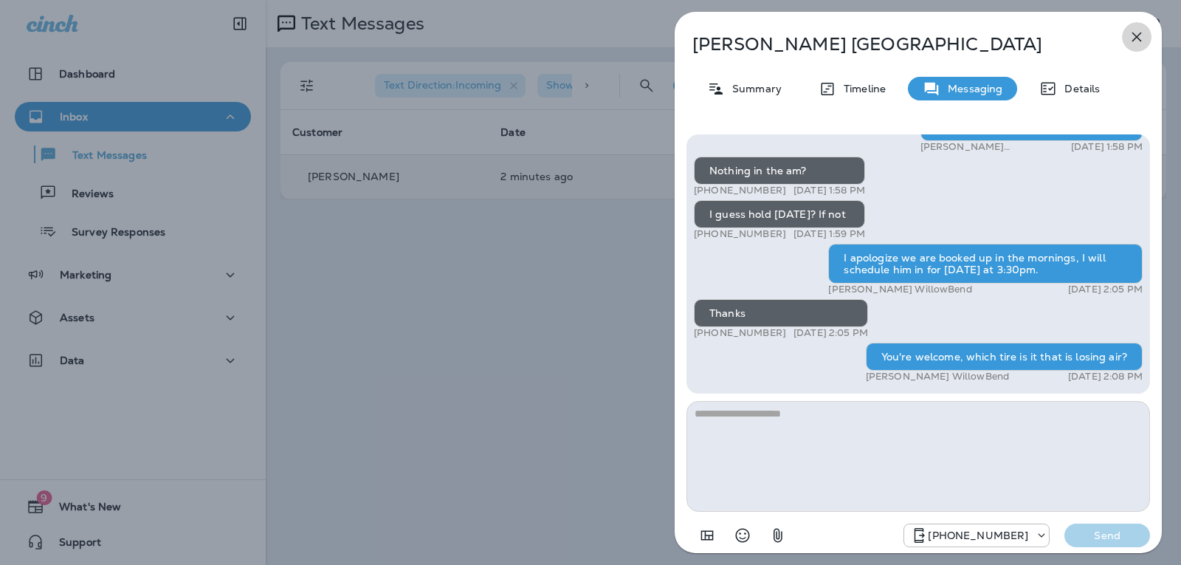
click at [1132, 36] on icon "button" at bounding box center [1137, 37] width 18 height 18
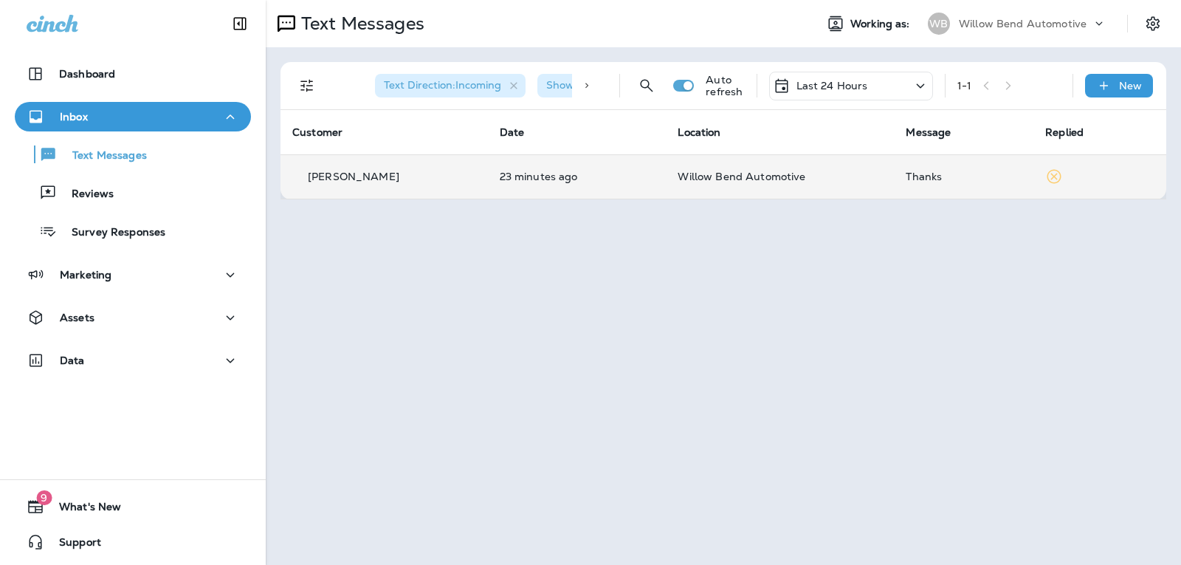
click at [829, 75] on div "Last 24 Hours" at bounding box center [851, 86] width 164 height 29
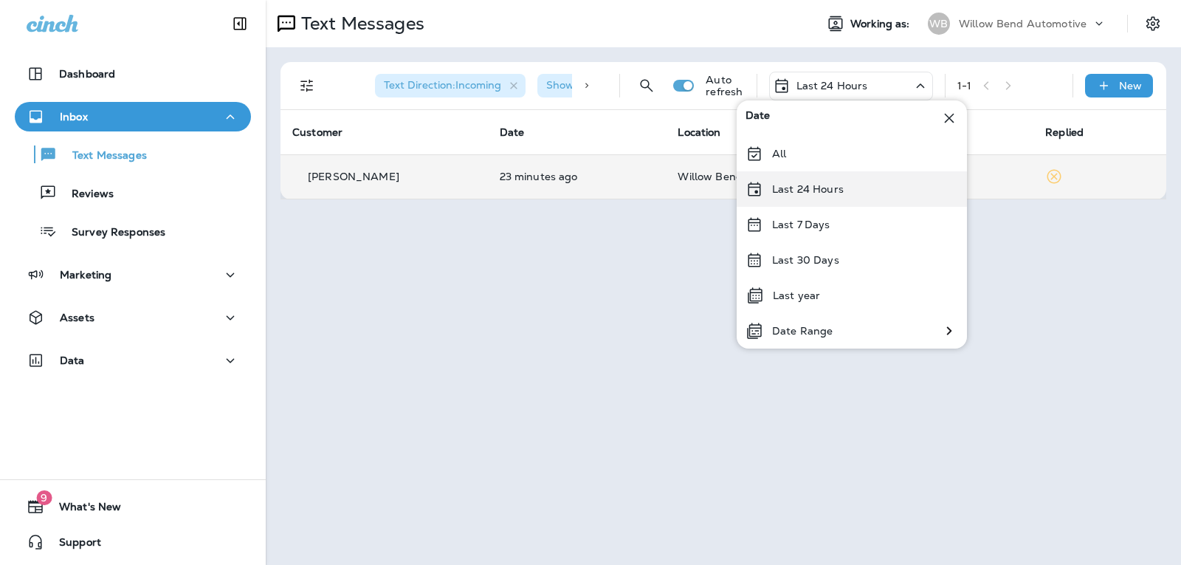
click at [835, 193] on p "Last 24 Hours" at bounding box center [808, 189] width 72 height 12
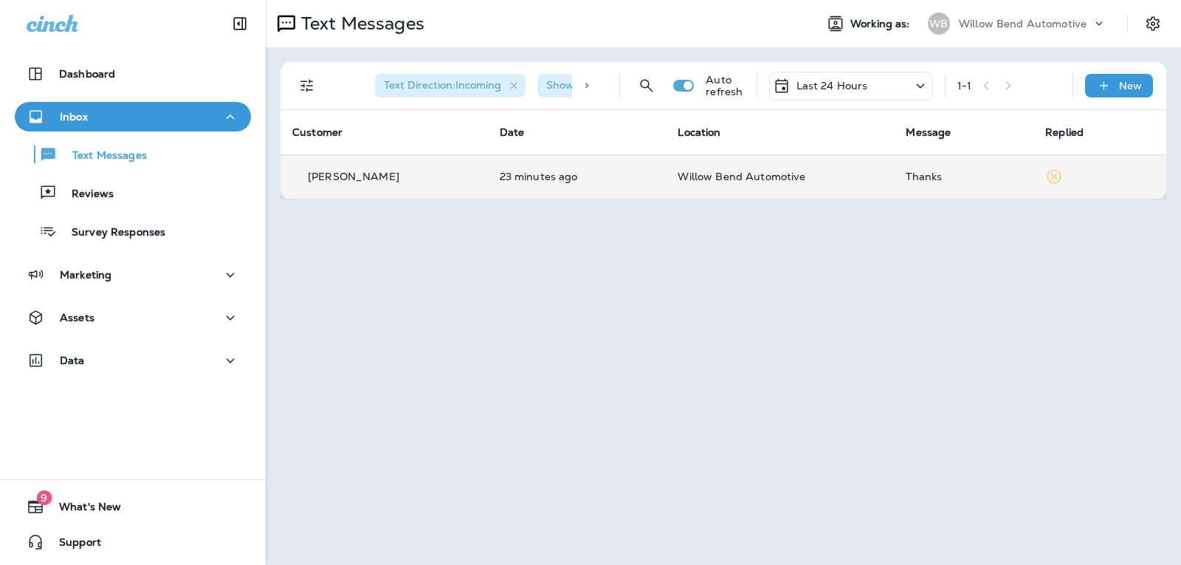
click at [918, 179] on div "Thanks" at bounding box center [964, 177] width 116 height 12
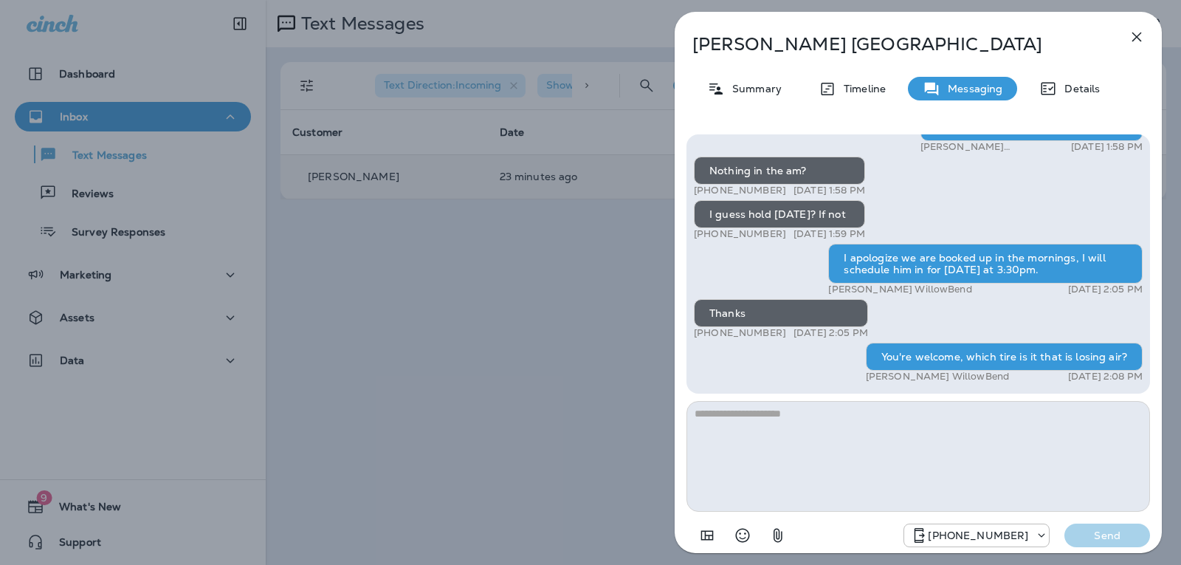
click at [1136, 35] on icon "button" at bounding box center [1137, 37] width 10 height 10
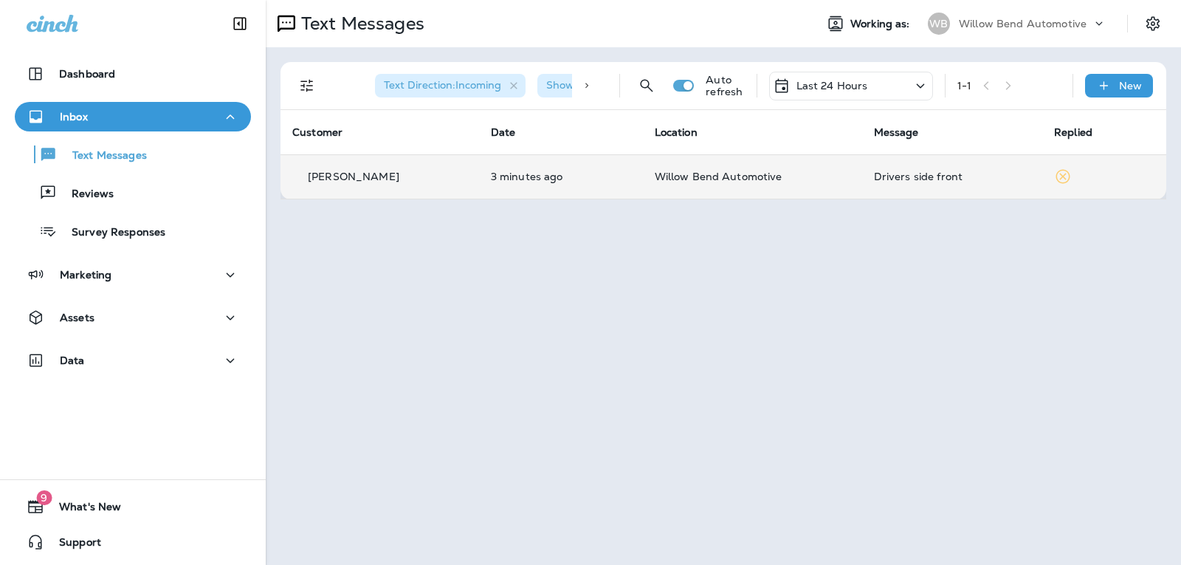
click at [878, 170] on td "Drivers side front" at bounding box center [952, 176] width 180 height 44
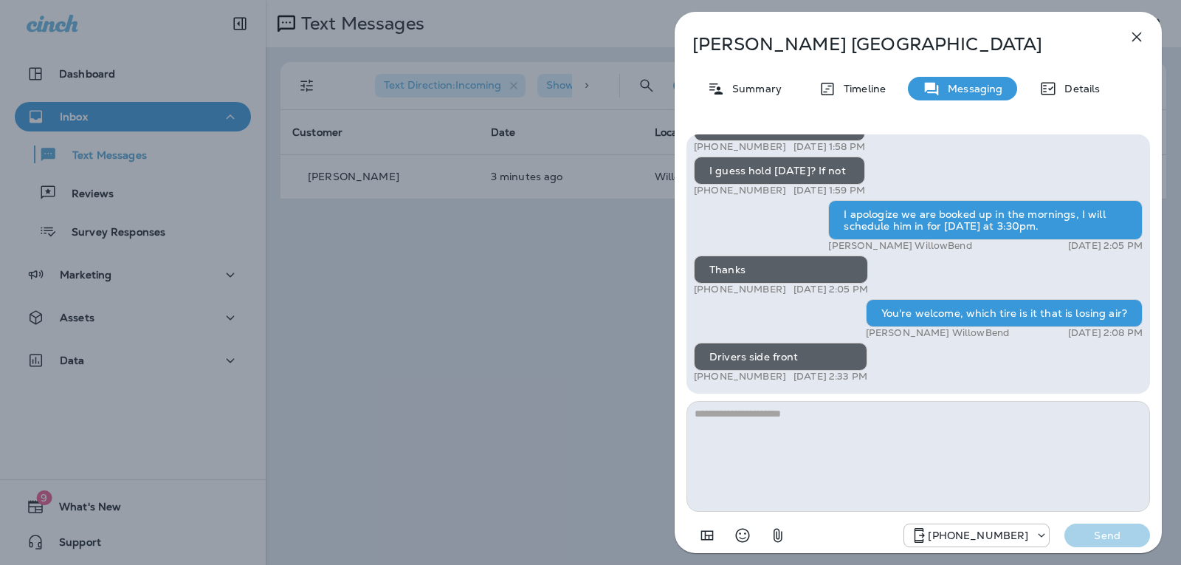
click at [803, 417] on textarea at bounding box center [919, 456] width 464 height 111
type textarea "**********"
click at [1105, 535] on p "Send" at bounding box center [1107, 535] width 62 height 13
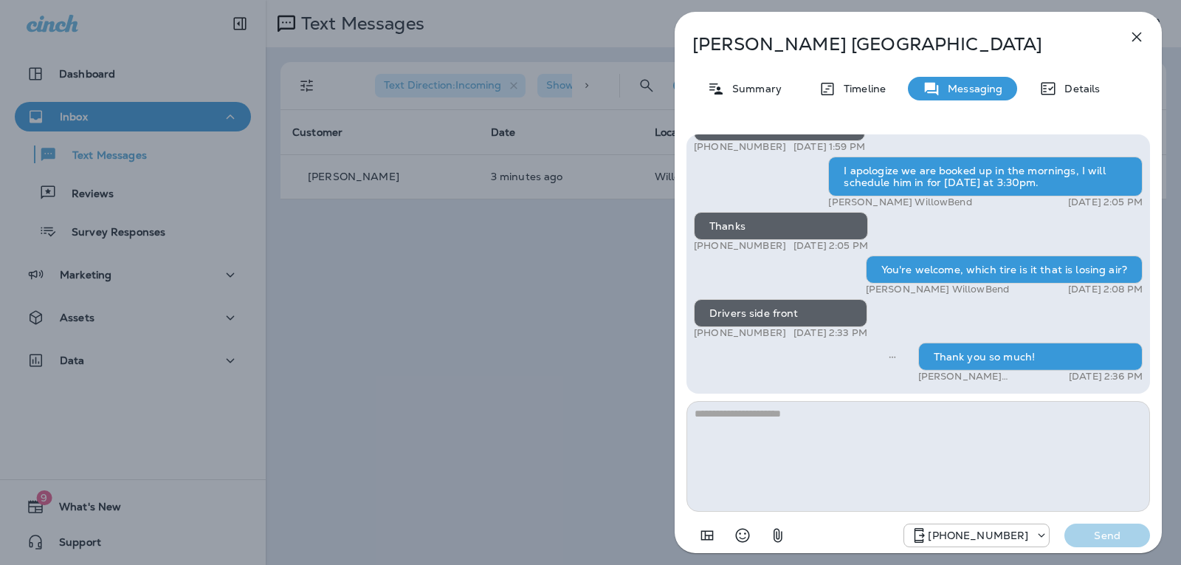
click at [1136, 33] on icon "button" at bounding box center [1137, 37] width 18 height 18
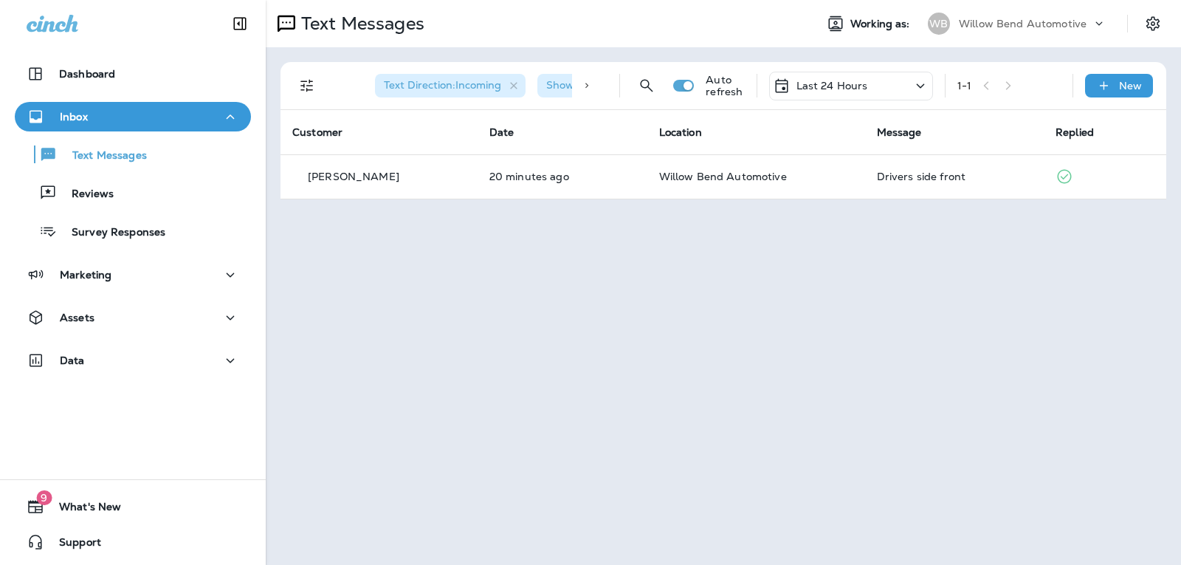
click at [879, 84] on div "Last 24 Hours" at bounding box center [851, 86] width 164 height 29
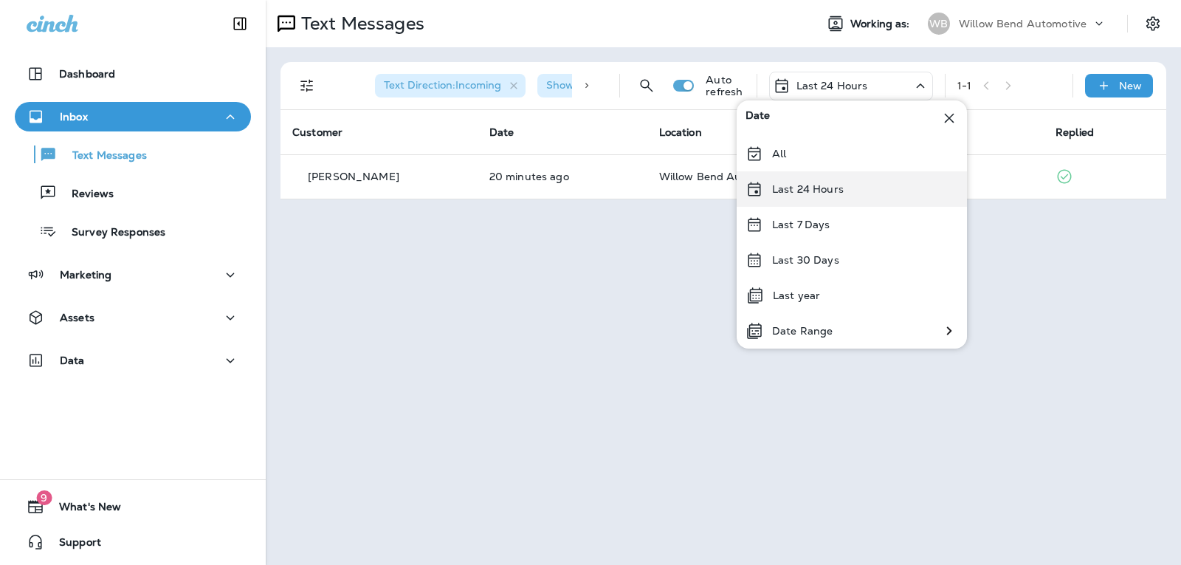
click at [803, 188] on p "Last 24 Hours" at bounding box center [808, 189] width 72 height 12
